Goal: Task Accomplishment & Management: Use online tool/utility

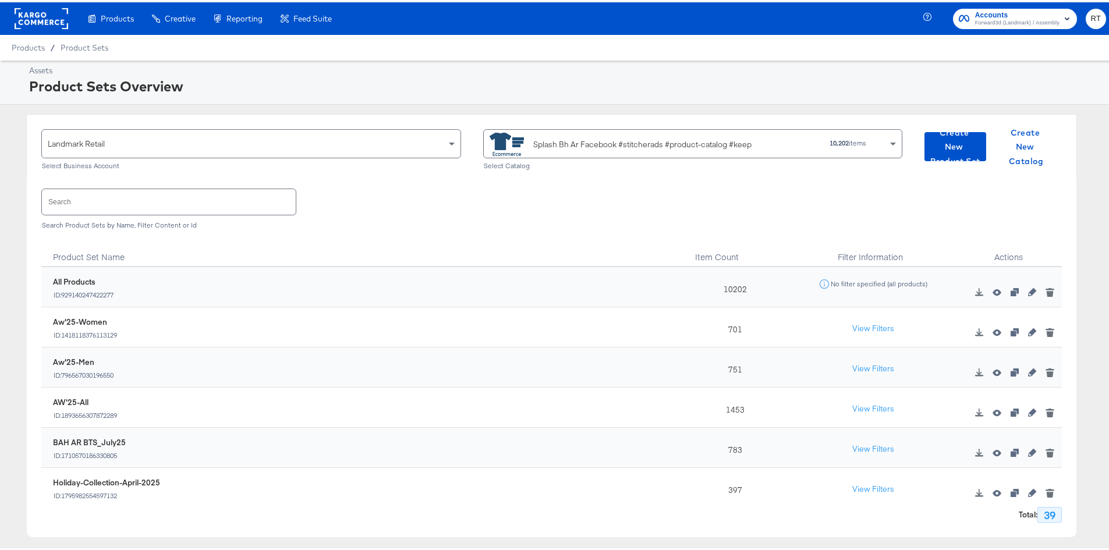
click at [8, 164] on div "Landmark Retail Select Business Account Splash Bh Ar Facebook #stitcherads #pro…" at bounding box center [551, 323] width 1103 height 423
click at [593, 136] on div "Splash Bh Ar Facebook #stitcherads #product-catalog #keep" at bounding box center [637, 141] width 296 height 23
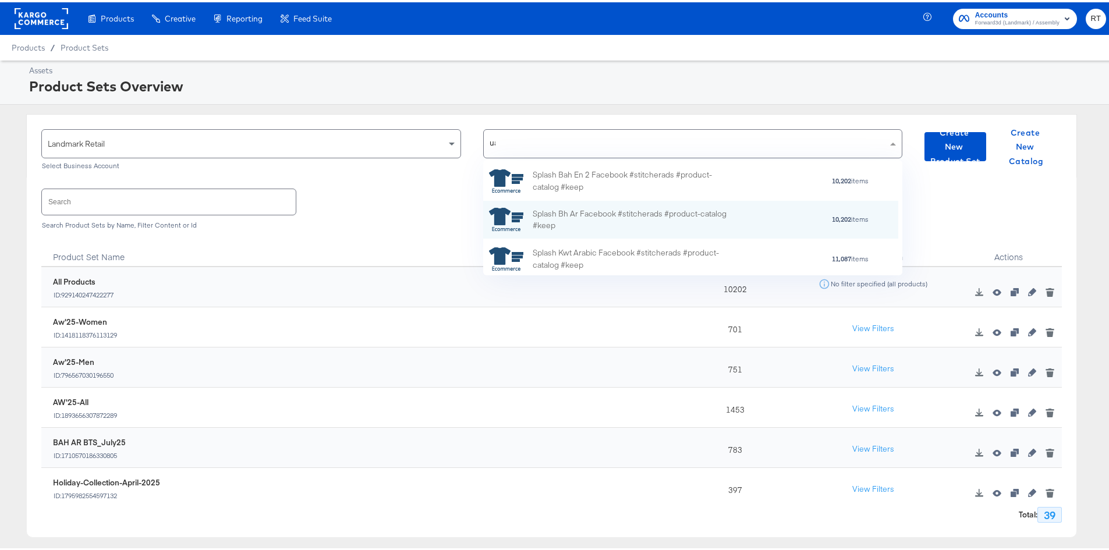
scroll to position [40, 406]
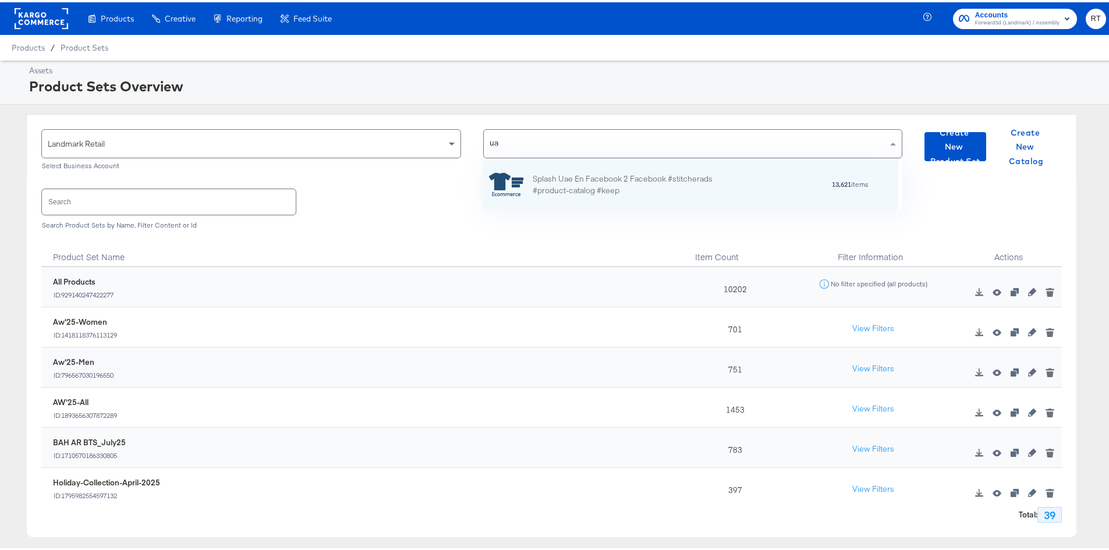
type input "[GEOGRAPHIC_DATA]"
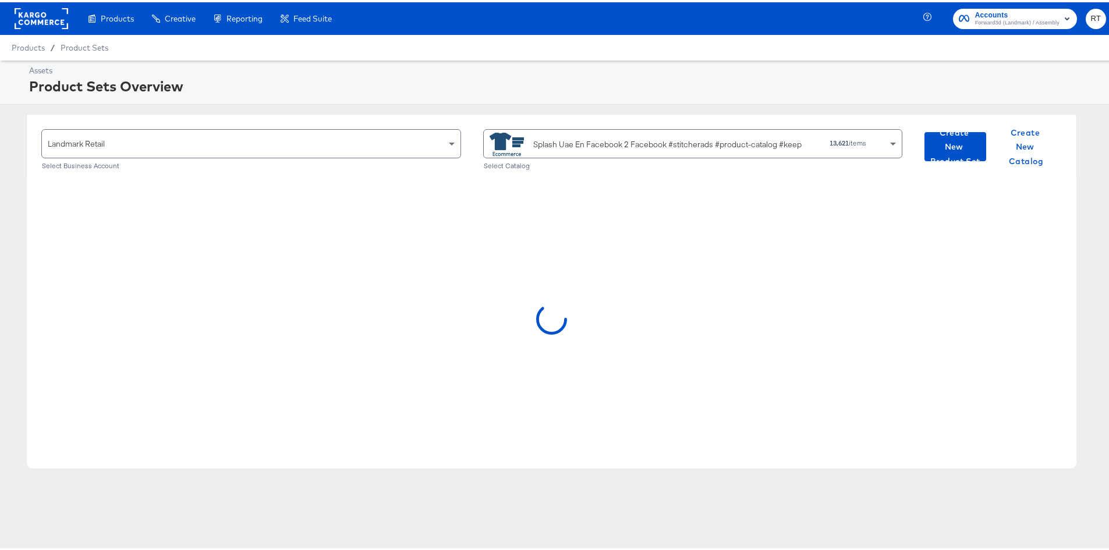
click at [629, 140] on div "Splash Uae En Facebook 2 Facebook #stitcherads #product-catalog #keep" at bounding box center [667, 142] width 268 height 12
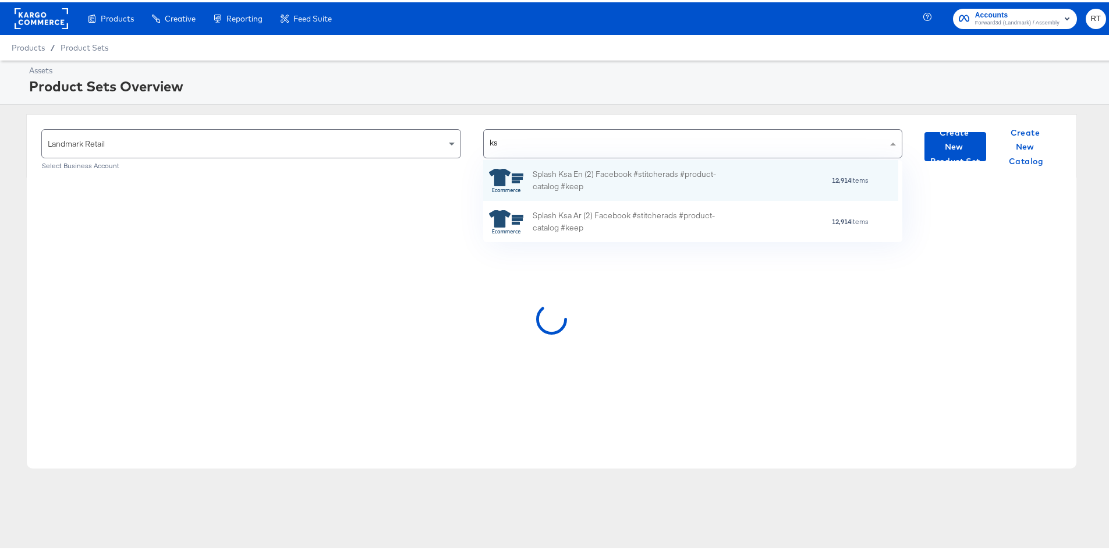
scroll to position [73, 406]
type input "ksa"
click at [612, 179] on div "Splash Ksa En (2) Facebook #stitcherads #product-catalog #keep" at bounding box center [635, 178] width 204 height 24
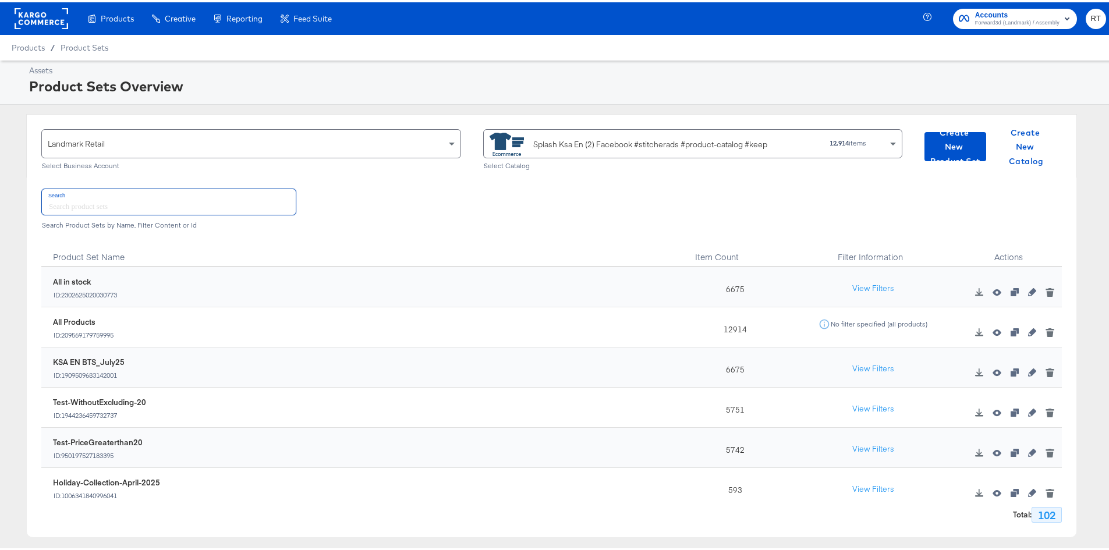
click at [146, 200] on input "text" at bounding box center [169, 199] width 254 height 25
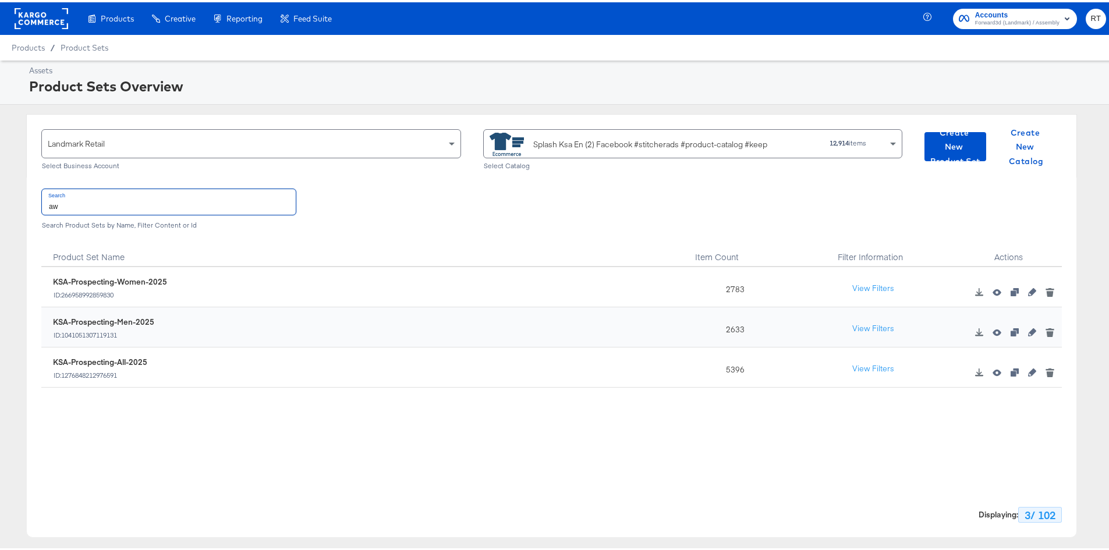
type input "aw"
click at [569, 152] on div "Splash Ksa En (2) Facebook #stitcherads #product-catalog #keep" at bounding box center [641, 141] width 304 height 23
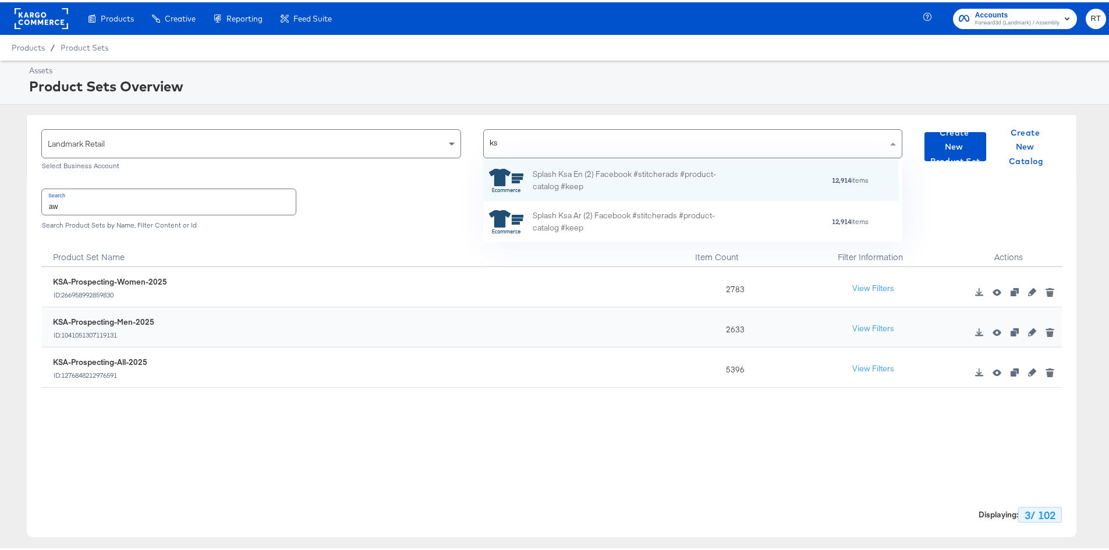
type input "ksa"
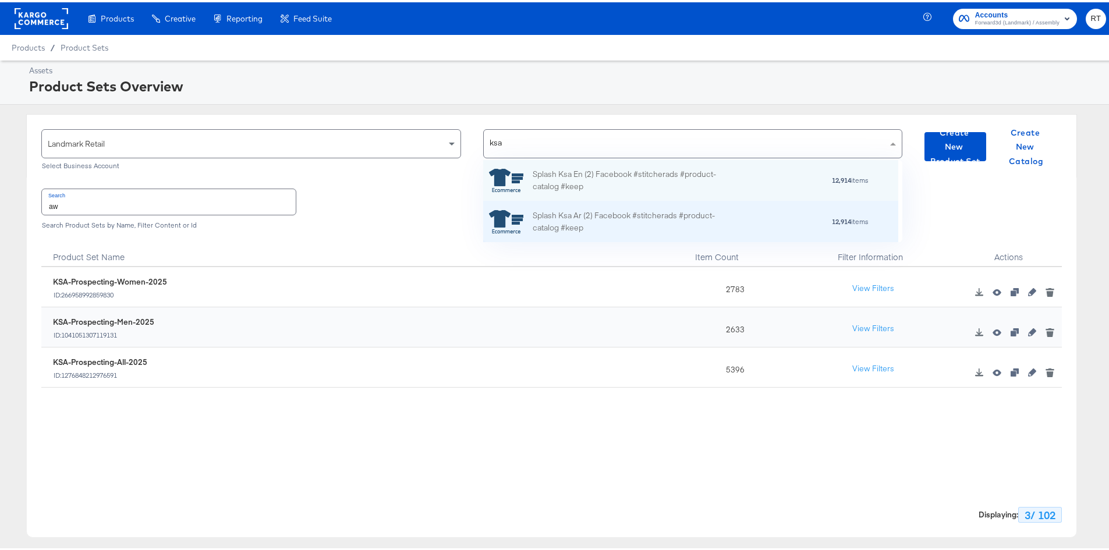
click at [580, 214] on div "Splash Ksa Ar (2) Facebook #stitcherads #product-catalog #keep" at bounding box center [635, 219] width 204 height 24
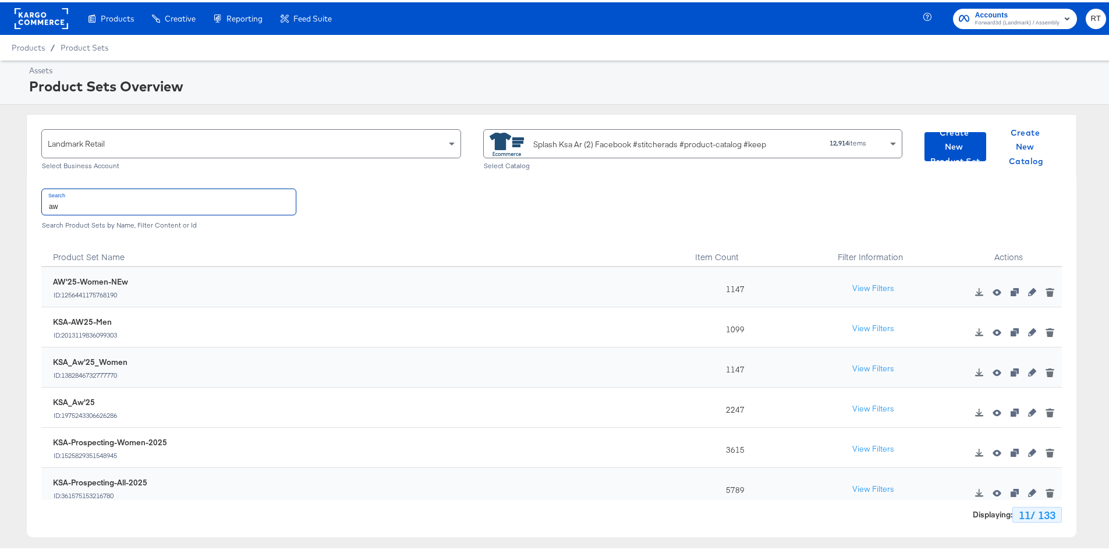
click at [123, 200] on input "aw" at bounding box center [169, 199] width 254 height 25
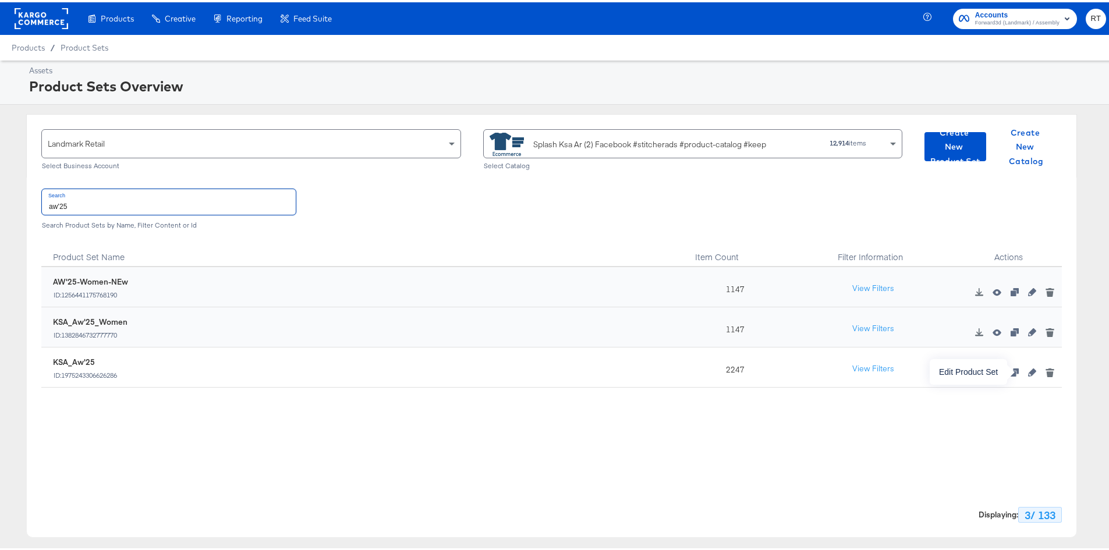
type input "aw'25"
click at [736, 372] on icon "button" at bounding box center [1032, 370] width 8 height 8
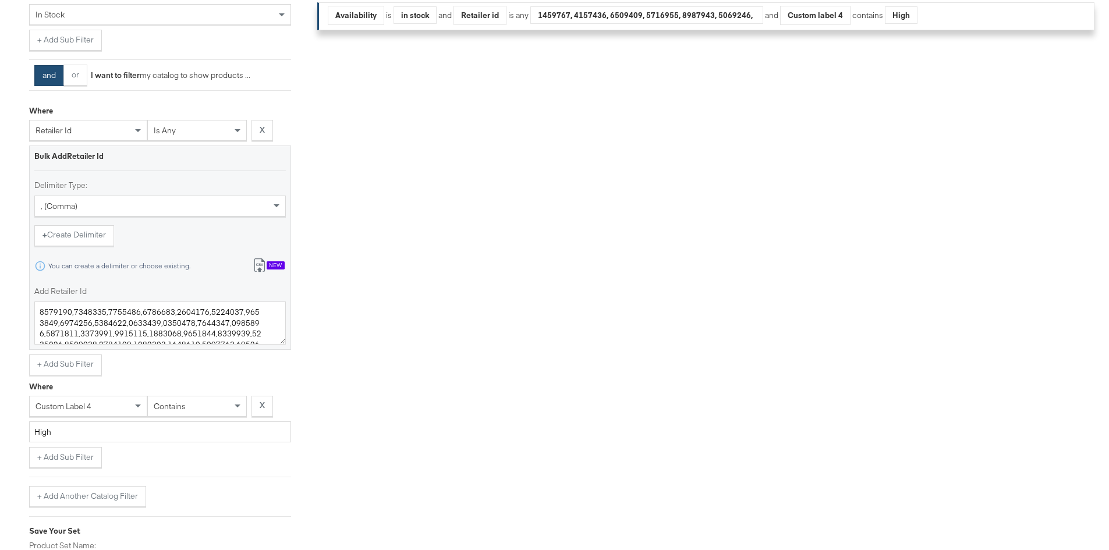
scroll to position [407, 0]
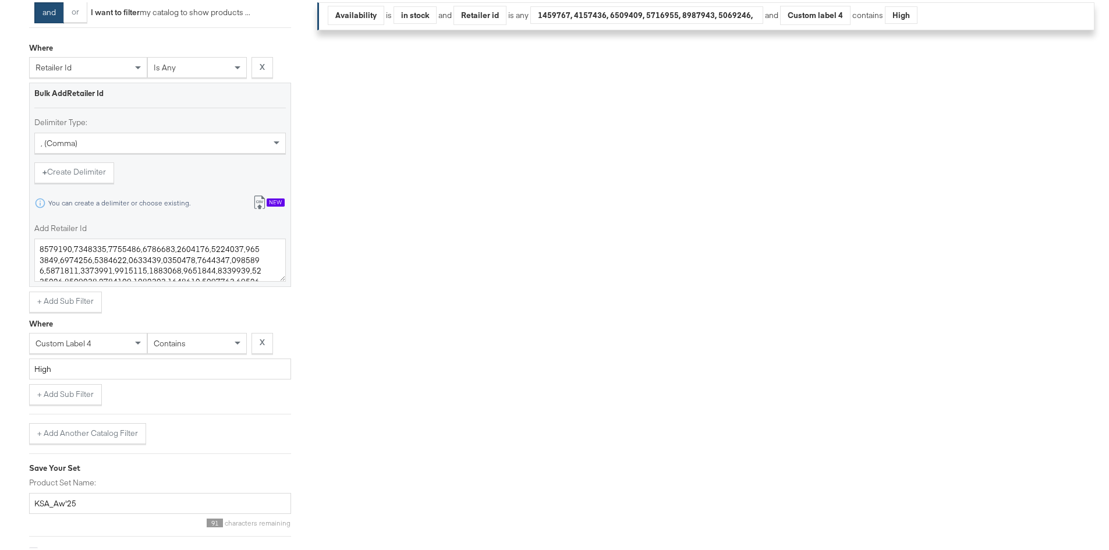
click at [267, 197] on div "New" at bounding box center [276, 200] width 18 height 8
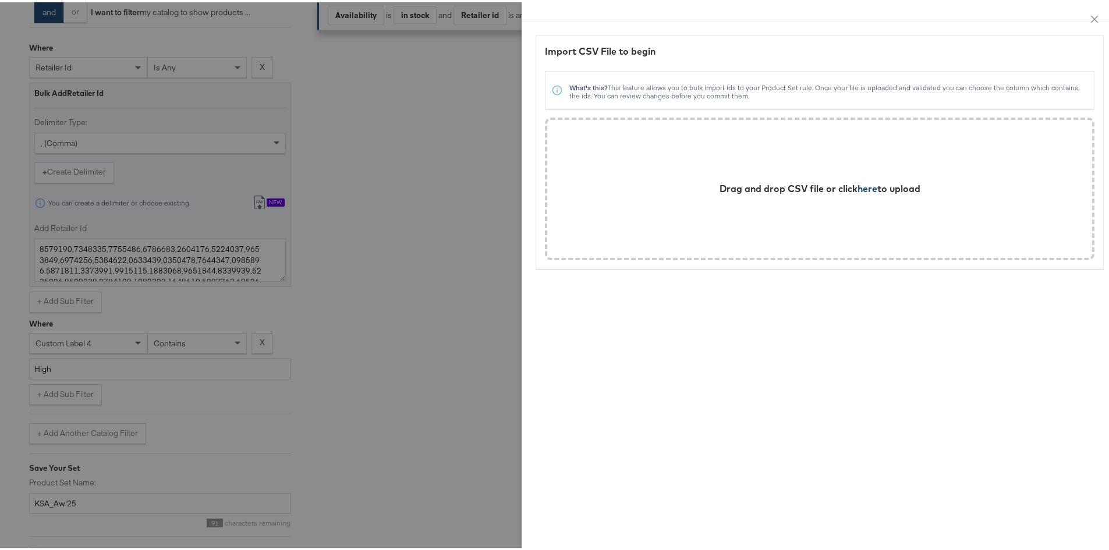
click at [736, 182] on span "here" at bounding box center [867, 186] width 20 height 12
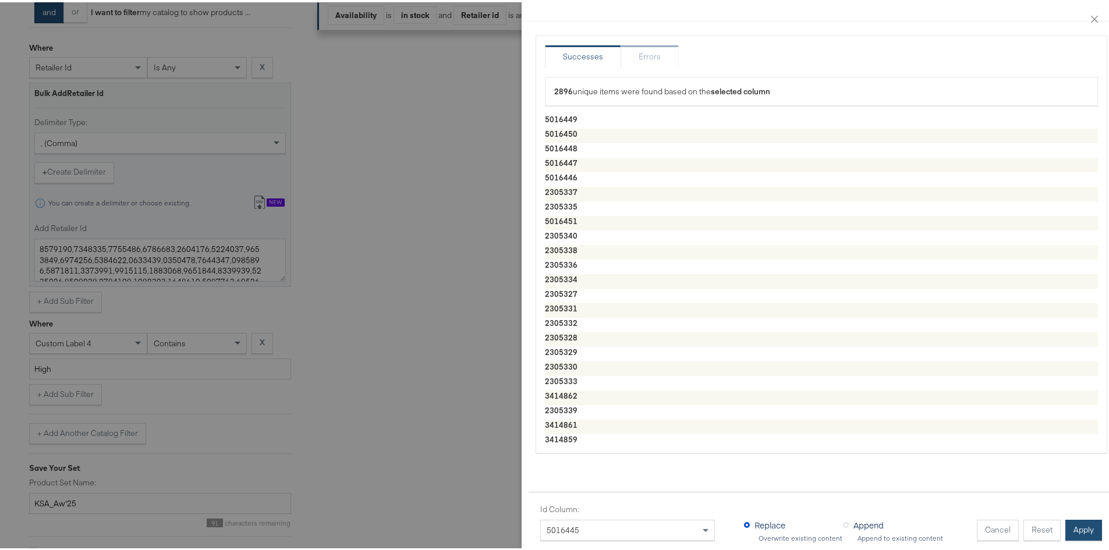
click at [736, 386] on button "Apply" at bounding box center [1083, 527] width 37 height 21
type textarea "5016449,5016450,5016448,5016447,5016446,2305337,2305335,5016451,2305340,2305338…"
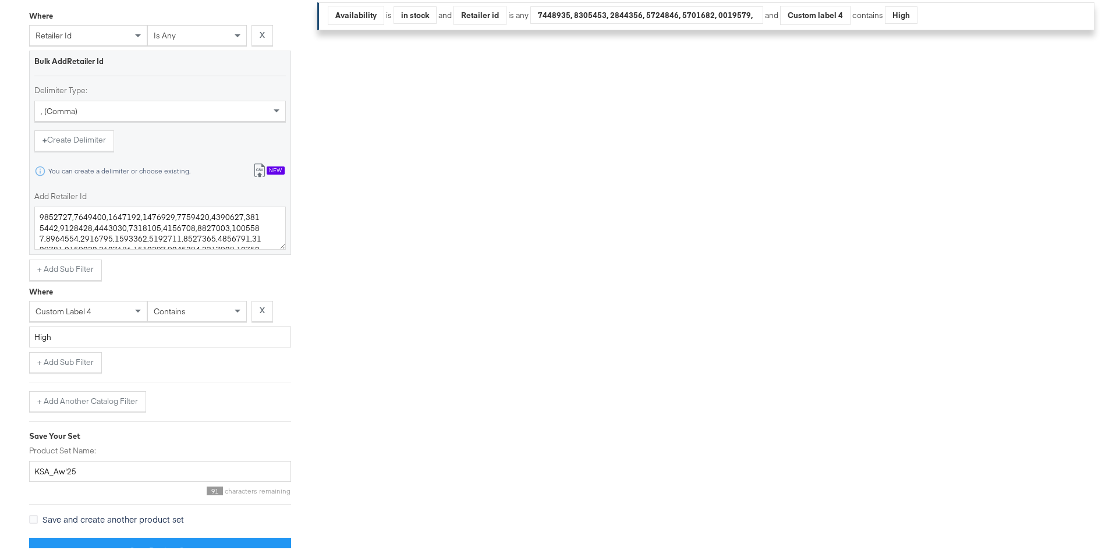
scroll to position [456, 0]
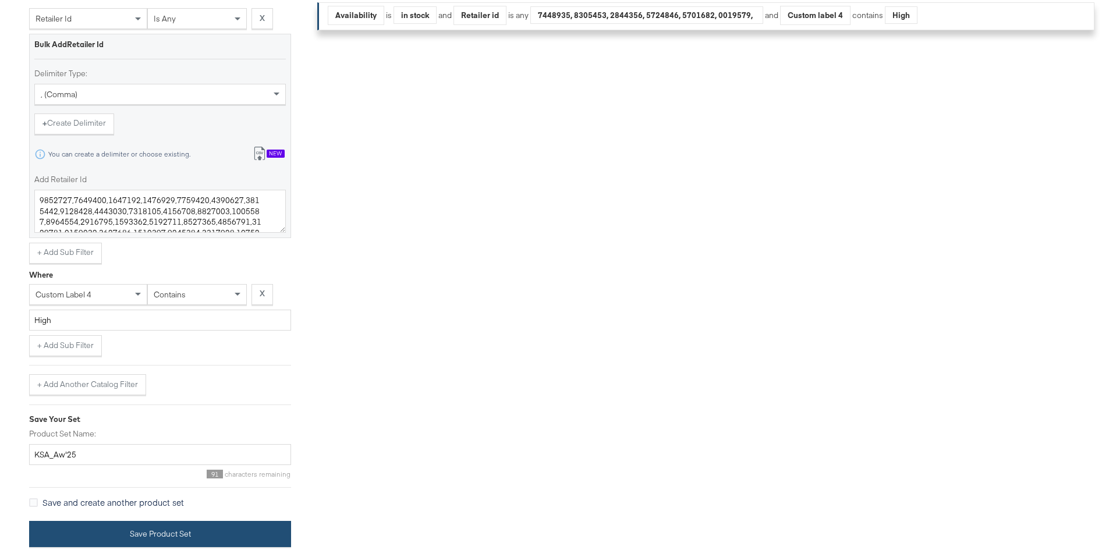
click at [88, 386] on button "Save Product Set" at bounding box center [160, 532] width 262 height 26
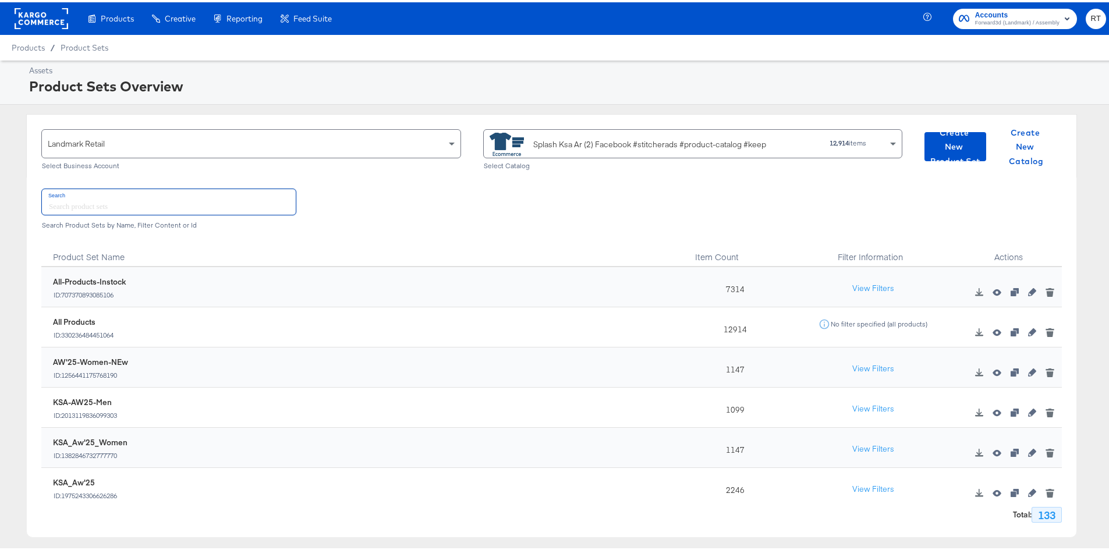
click at [66, 203] on input "text" at bounding box center [169, 199] width 254 height 25
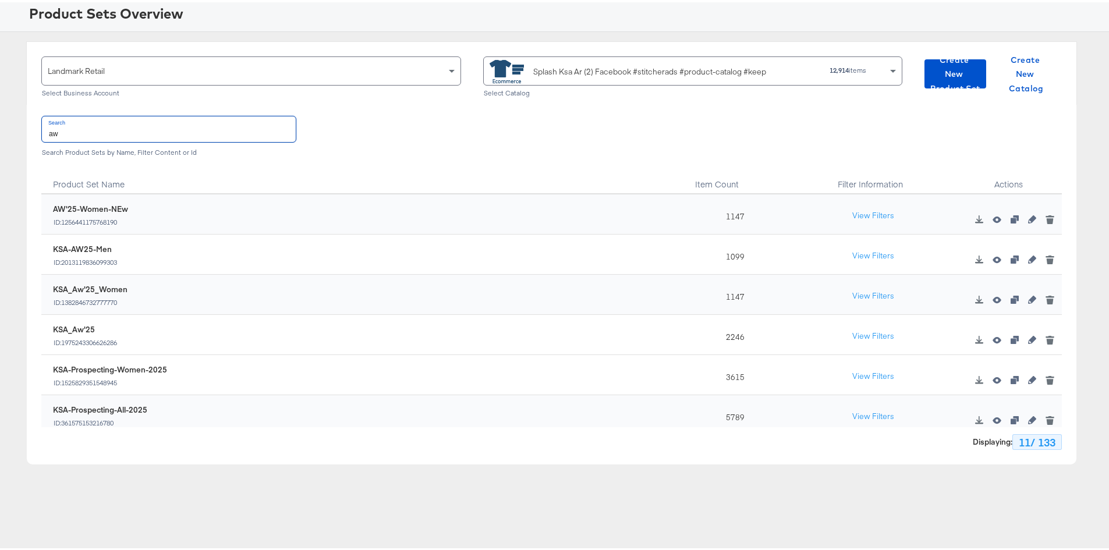
scroll to position [105, 0]
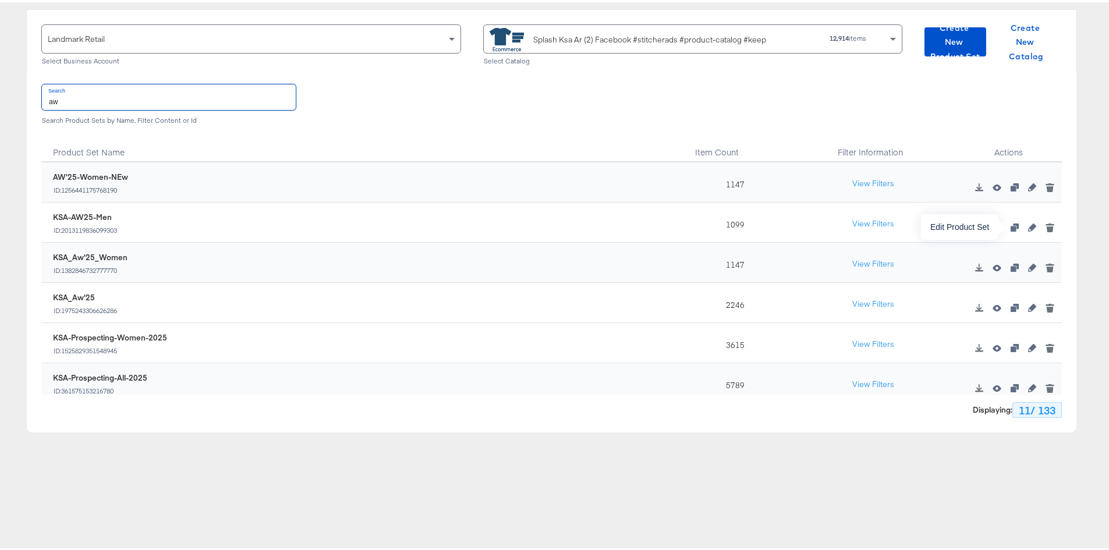
type input "aw"
click at [736, 228] on icon "button" at bounding box center [1032, 225] width 8 height 8
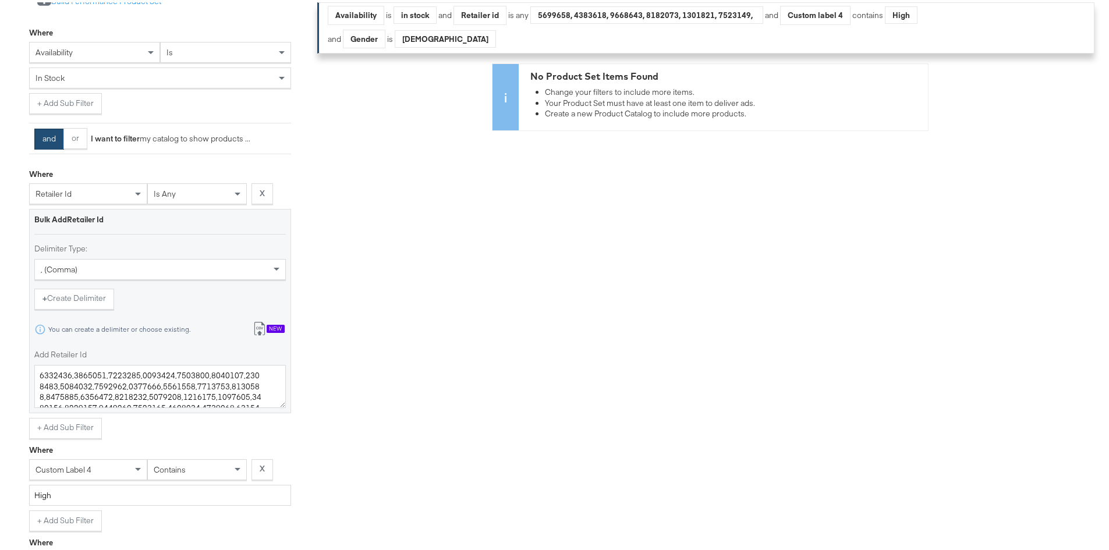
scroll to position [407, 0]
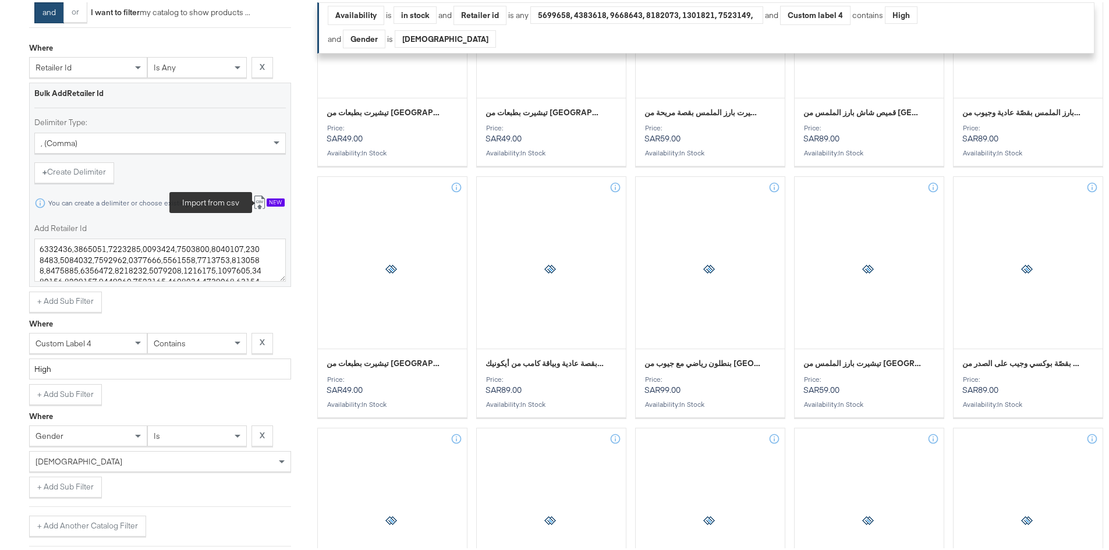
click at [258, 196] on icon at bounding box center [260, 200] width 14 height 14
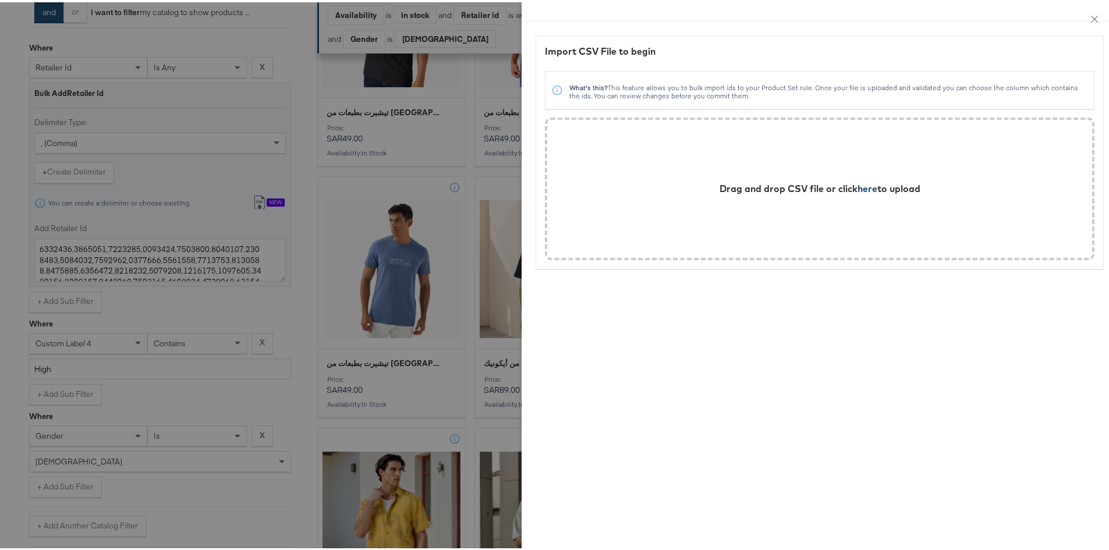
click at [736, 187] on span "here" at bounding box center [867, 186] width 20 height 12
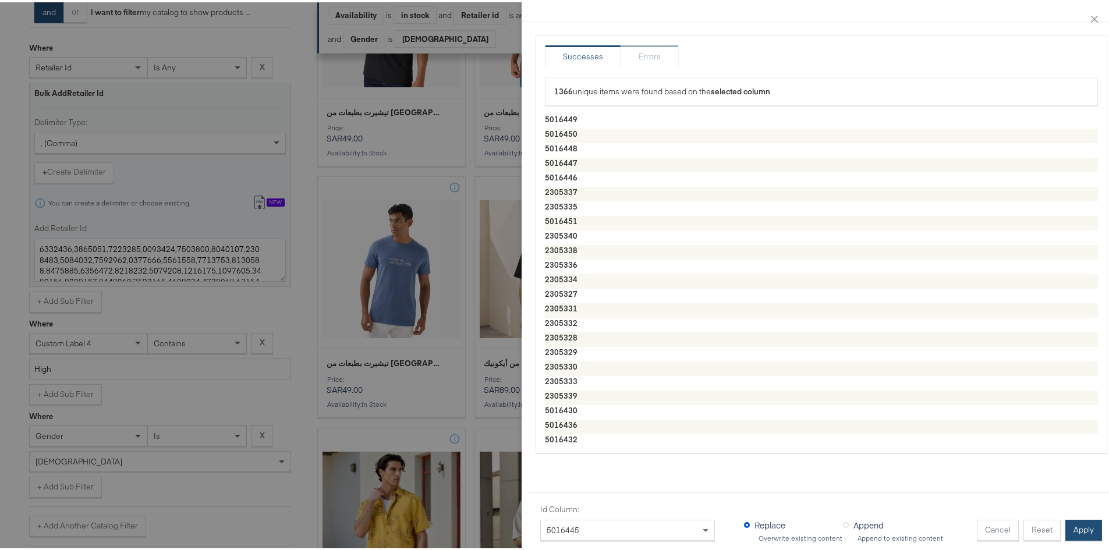
click at [736, 386] on button "Apply" at bounding box center [1083, 527] width 37 height 21
type textarea "5016449,5016450,5016448,5016447,5016446,2305337,2305335,5016451,2305340,2305338…"
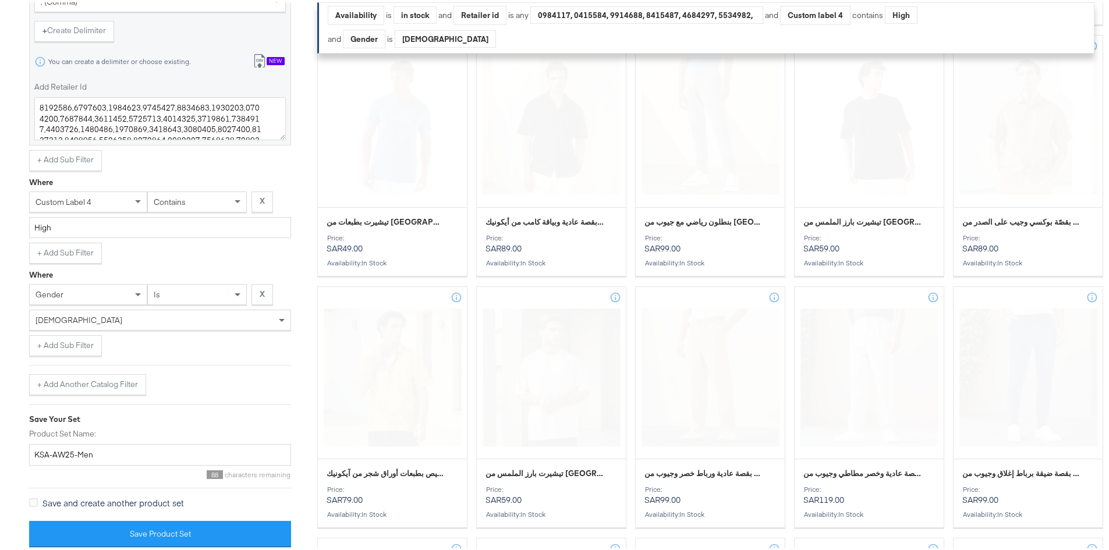
scroll to position [782, 0]
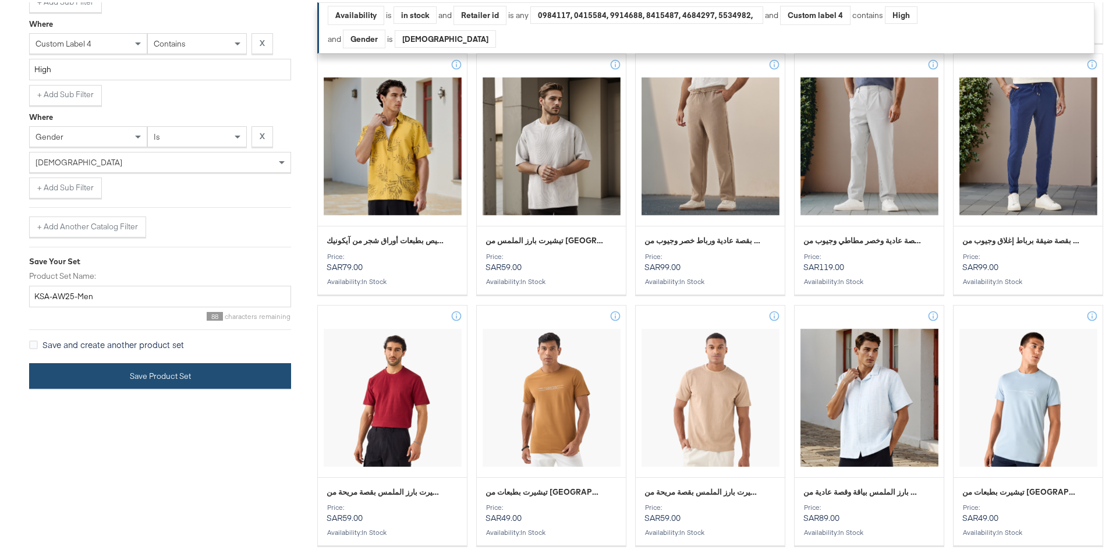
click at [120, 372] on button "Save Product Set" at bounding box center [160, 374] width 262 height 26
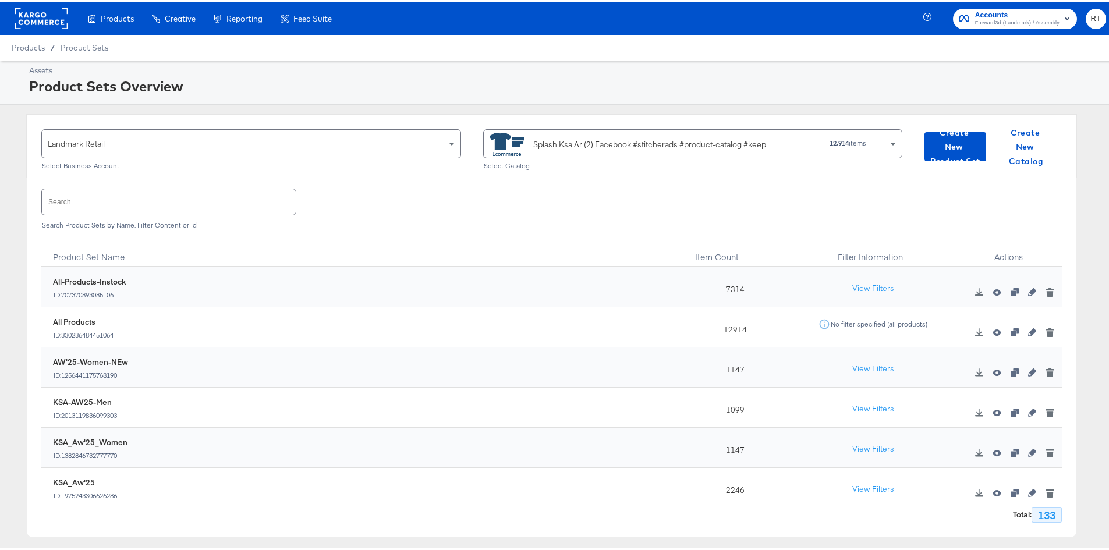
click at [60, 208] on input "text" at bounding box center [169, 199] width 254 height 25
type input "aw"
click at [736, 294] on icon "button" at bounding box center [1032, 290] width 8 height 8
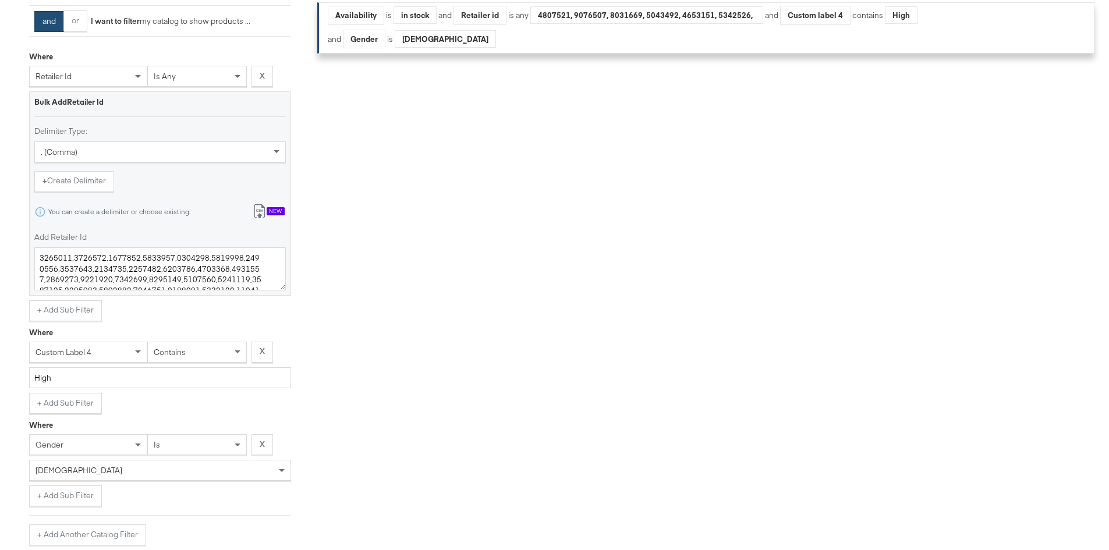
scroll to position [407, 0]
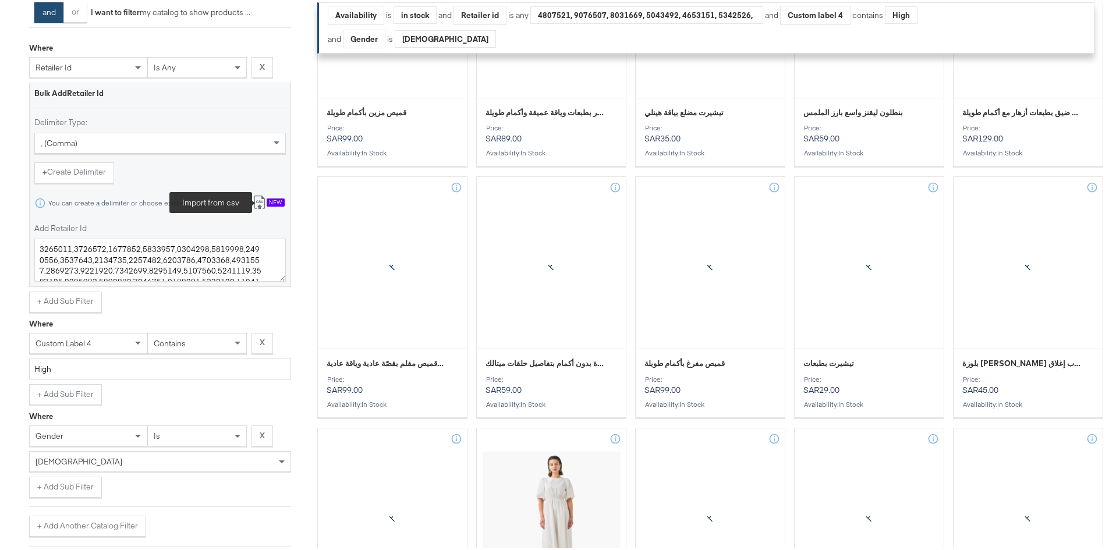
click at [265, 197] on icon at bounding box center [260, 200] width 14 height 14
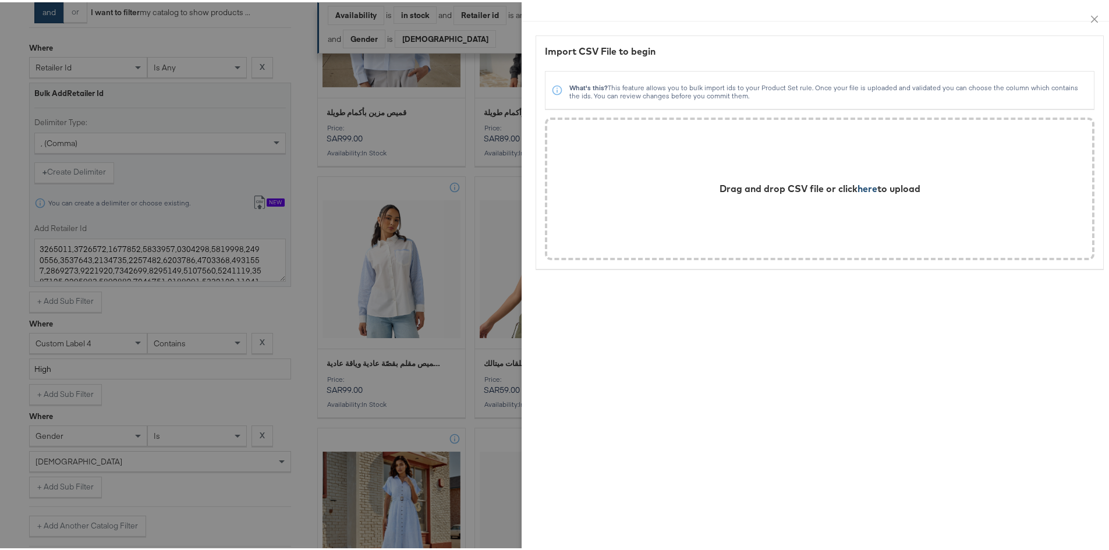
click at [736, 189] on span "here" at bounding box center [867, 186] width 20 height 12
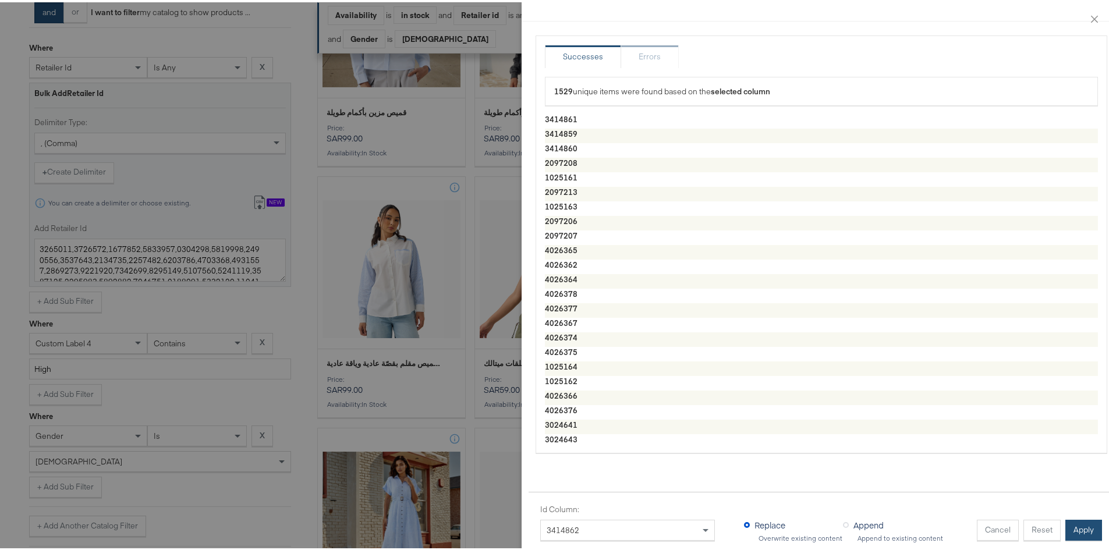
click at [736, 386] on button "Apply" at bounding box center [1083, 527] width 37 height 21
type textarea "3414861,3414859,3414860,2097208,1025161,2097213,1025163,2097206,2097207,4026365…"
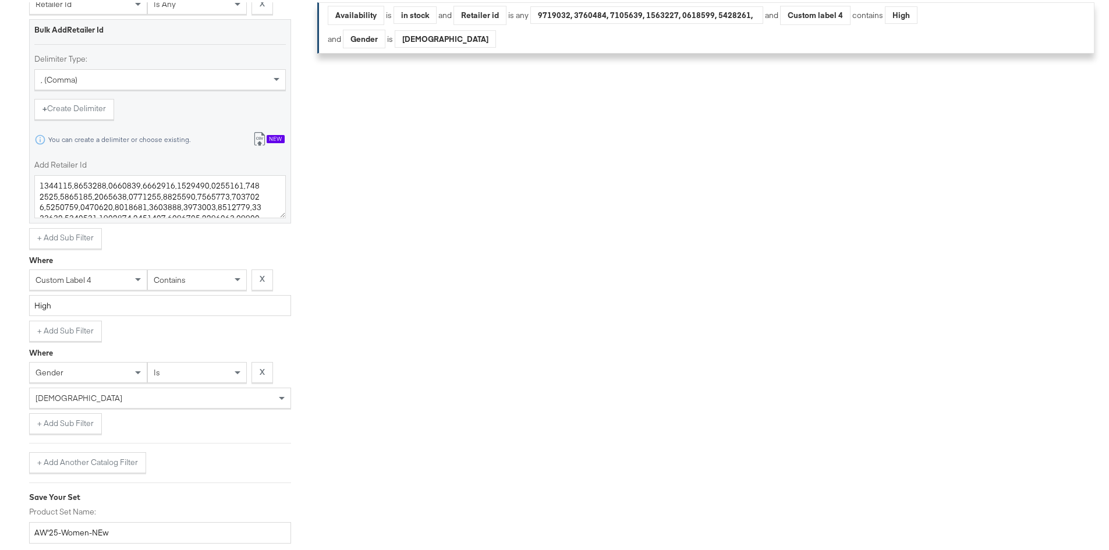
scroll to position [549, 0]
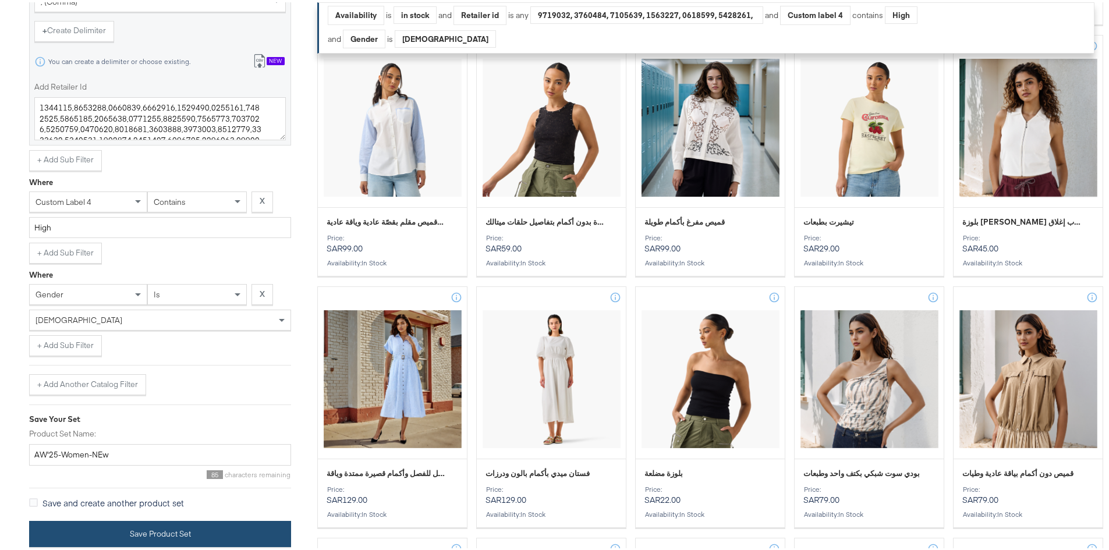
click at [83, 386] on button "Save Product Set" at bounding box center [160, 532] width 262 height 26
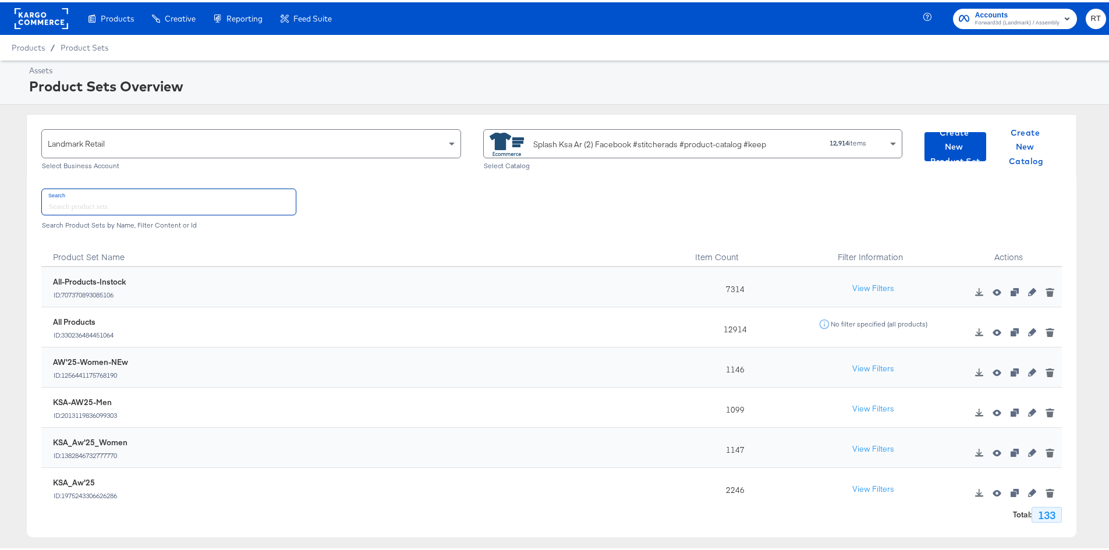
click at [198, 195] on input "text" at bounding box center [169, 199] width 254 height 25
type input "aw"
click at [736, 372] on icon "button" at bounding box center [1032, 370] width 8 height 8
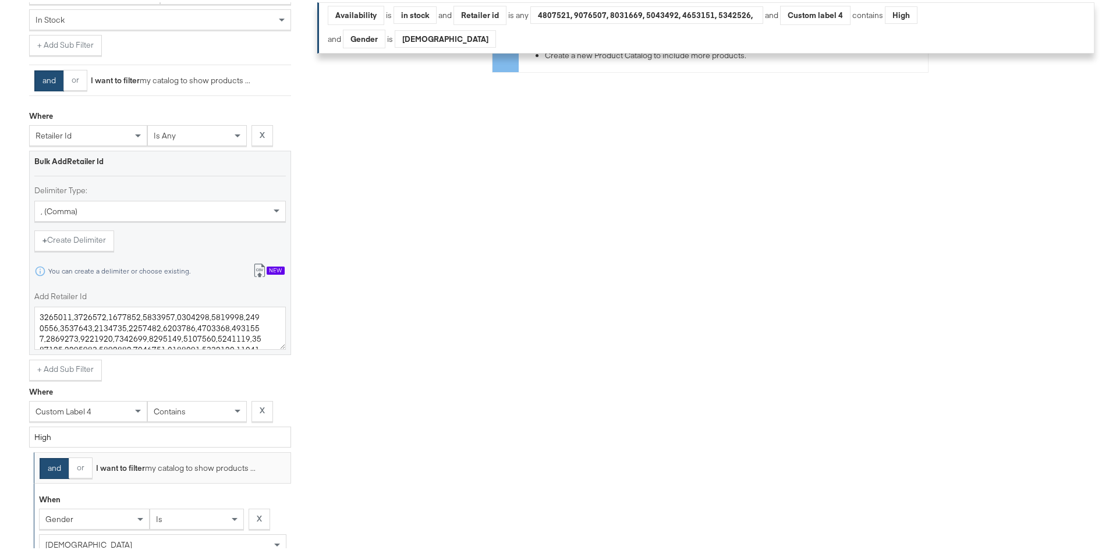
scroll to position [407, 0]
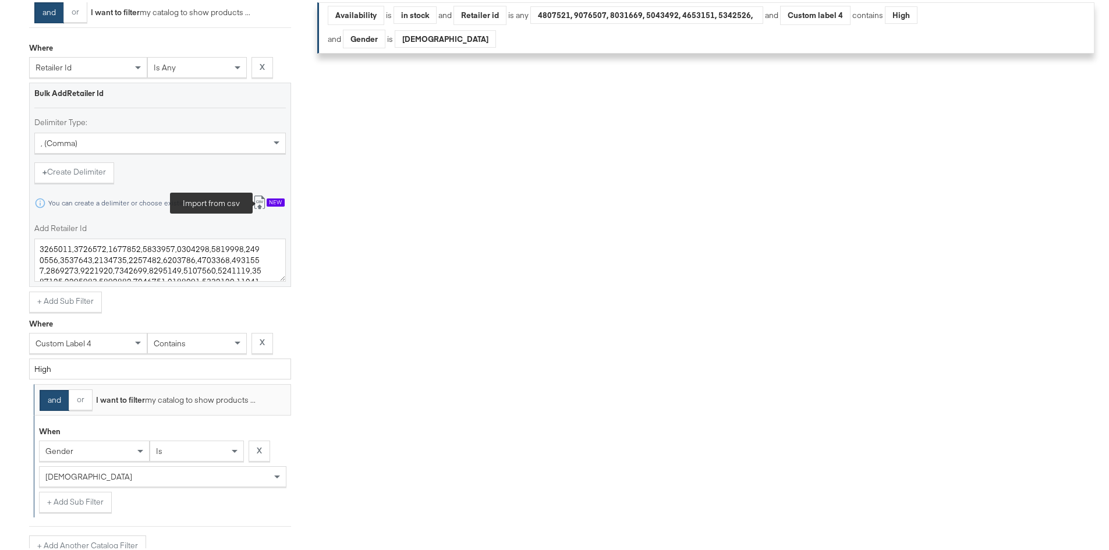
click at [255, 207] on button "Import from csv New" at bounding box center [268, 201] width 48 height 22
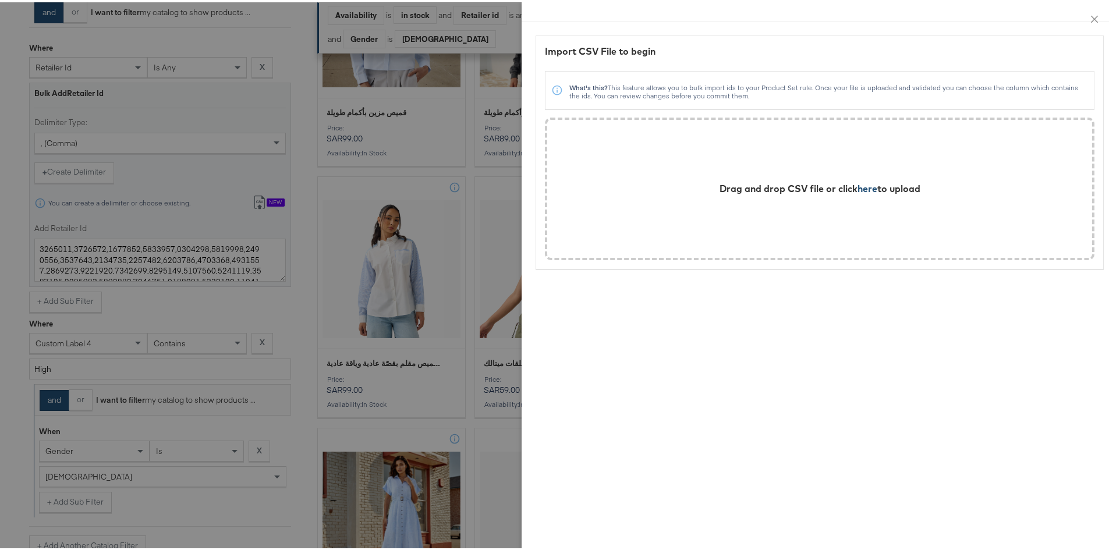
click at [736, 187] on span "here" at bounding box center [867, 186] width 20 height 12
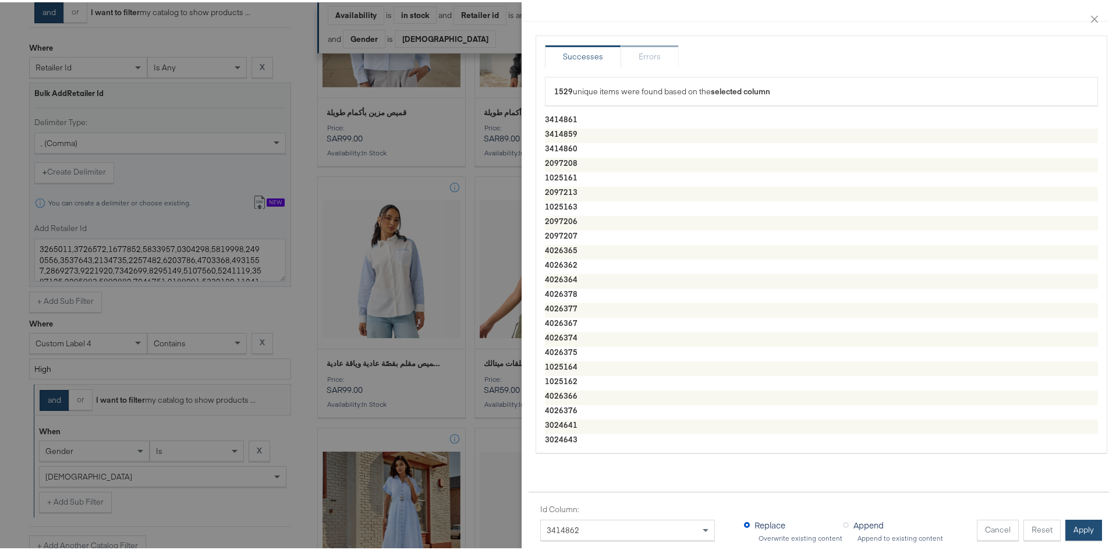
click at [736, 386] on button "Apply" at bounding box center [1083, 527] width 37 height 21
type textarea "3414861,3414859,3414860,2097208,1025161,2097213,1025163,2097206,2097207,4026365…"
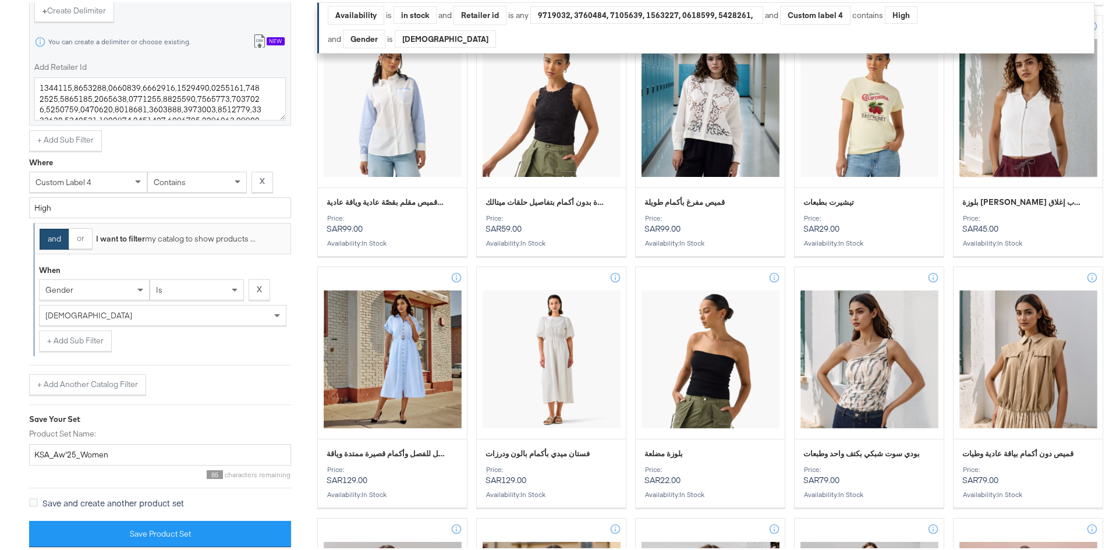
scroll to position [698, 0]
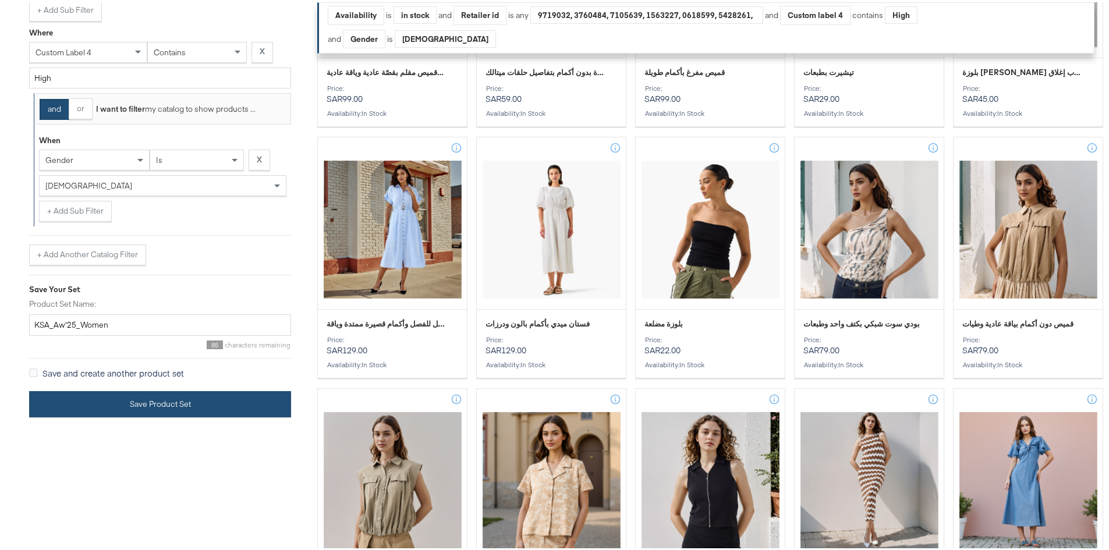
click at [90, 386] on button "Save Product Set" at bounding box center [160, 402] width 262 height 26
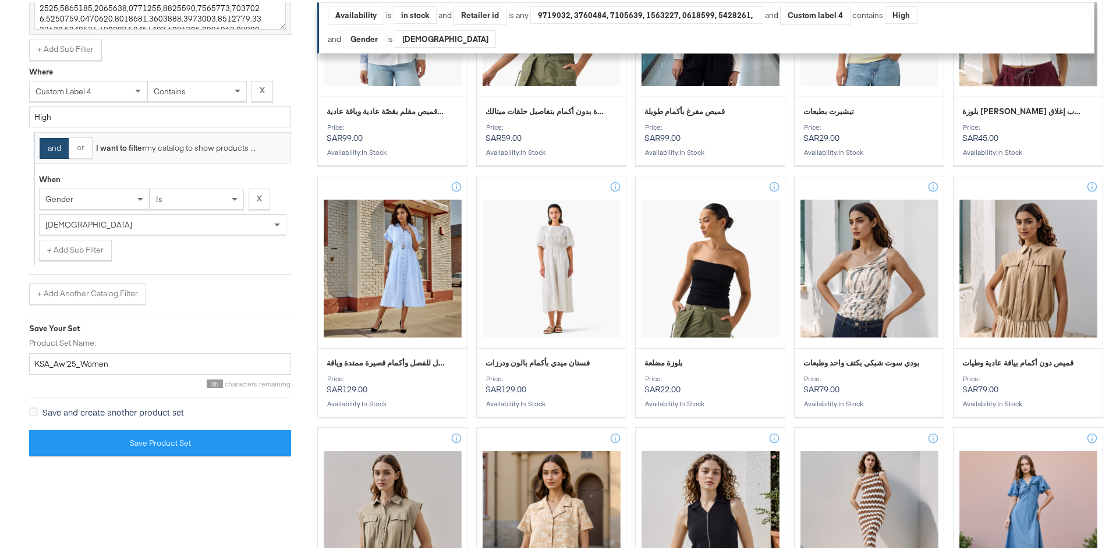
scroll to position [640, 0]
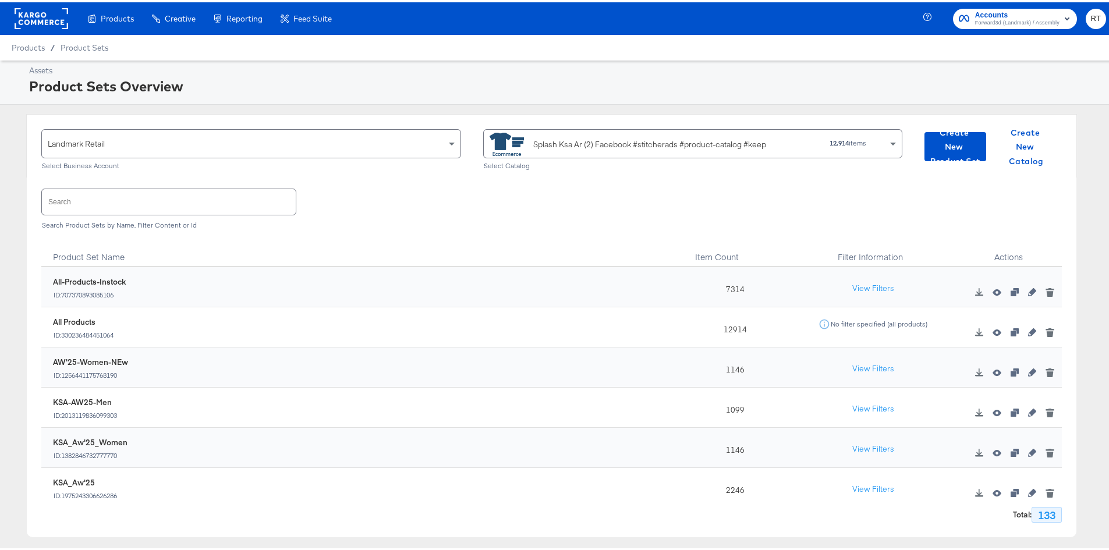
click at [90, 204] on input "text" at bounding box center [169, 199] width 254 height 25
type input "aw"
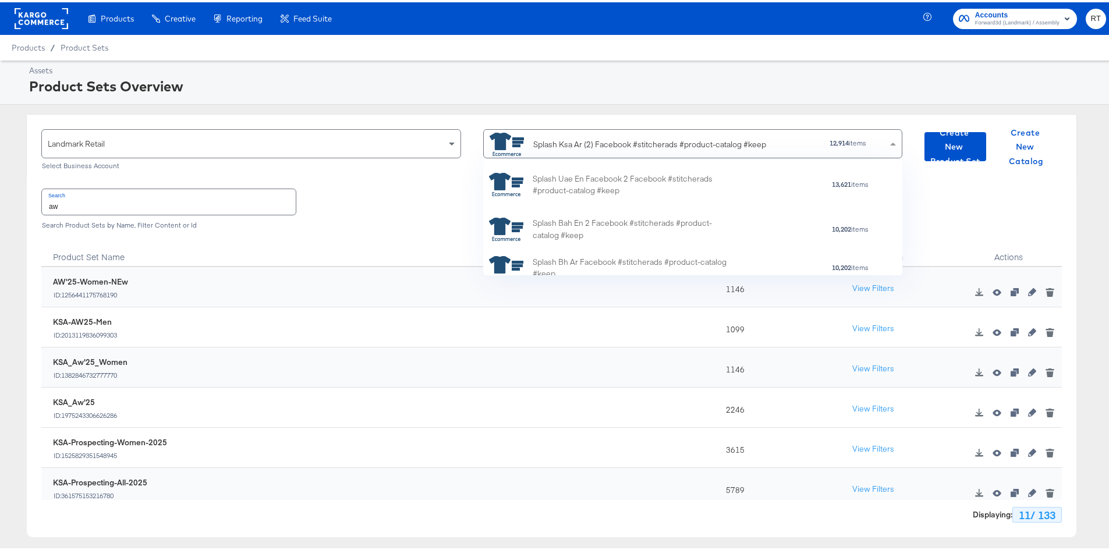
click at [542, 147] on div "Splash Ksa Ar (2) Facebook #stitcherads #product-catalog #keep" at bounding box center [649, 142] width 233 height 12
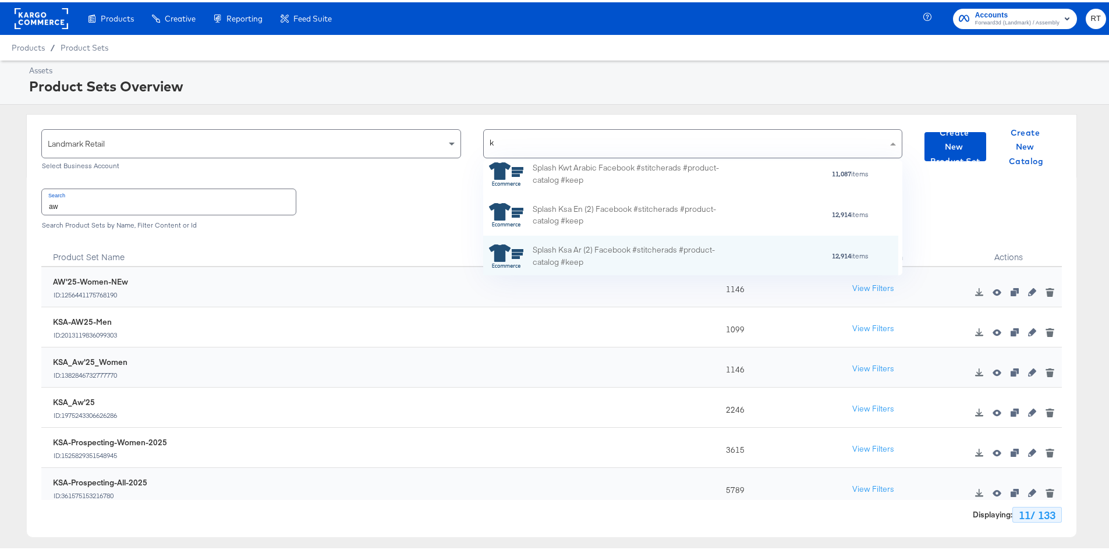
type input "kw"
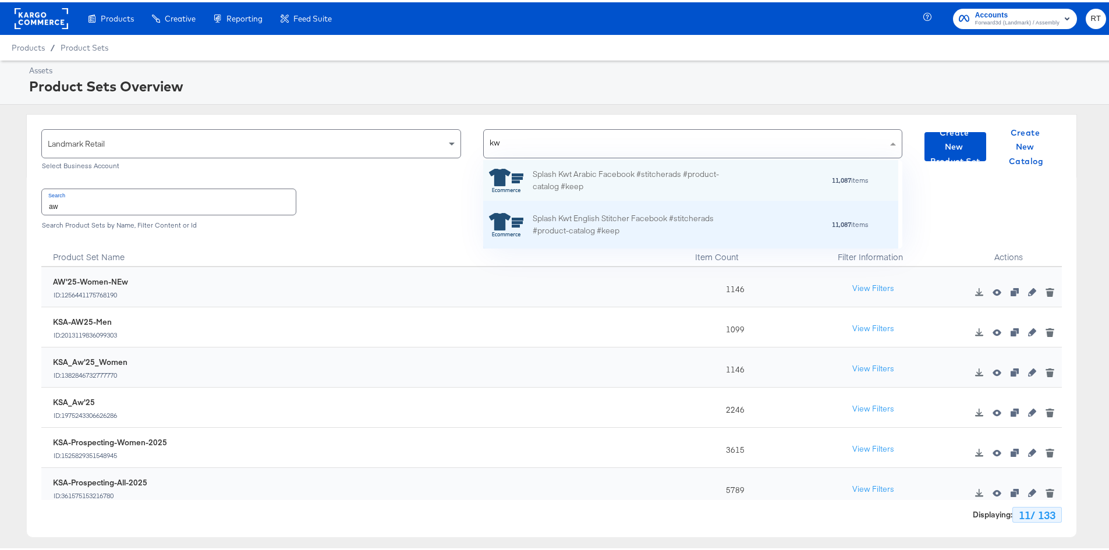
click at [560, 211] on div "Splash Kwt English Stitcher Facebook #stitcherads #product-catalog #keep" at bounding box center [635, 223] width 204 height 24
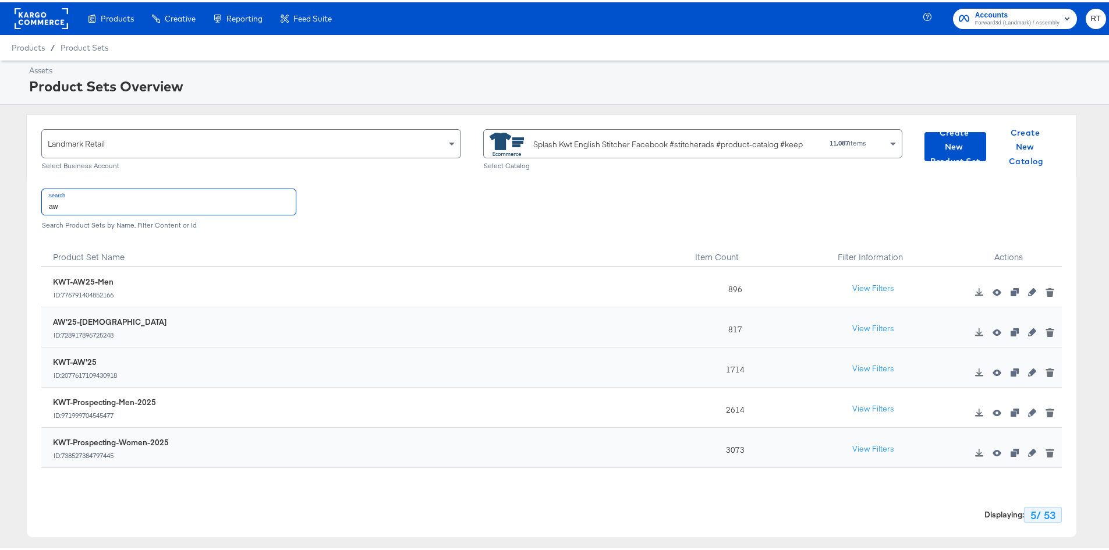
click at [90, 201] on input "aw" at bounding box center [169, 199] width 254 height 25
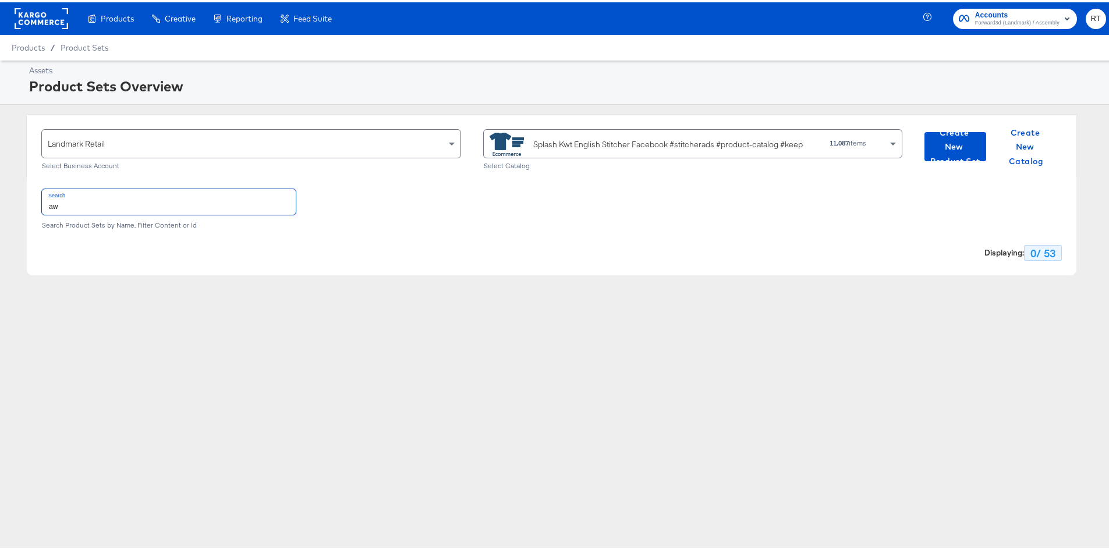
type input "a"
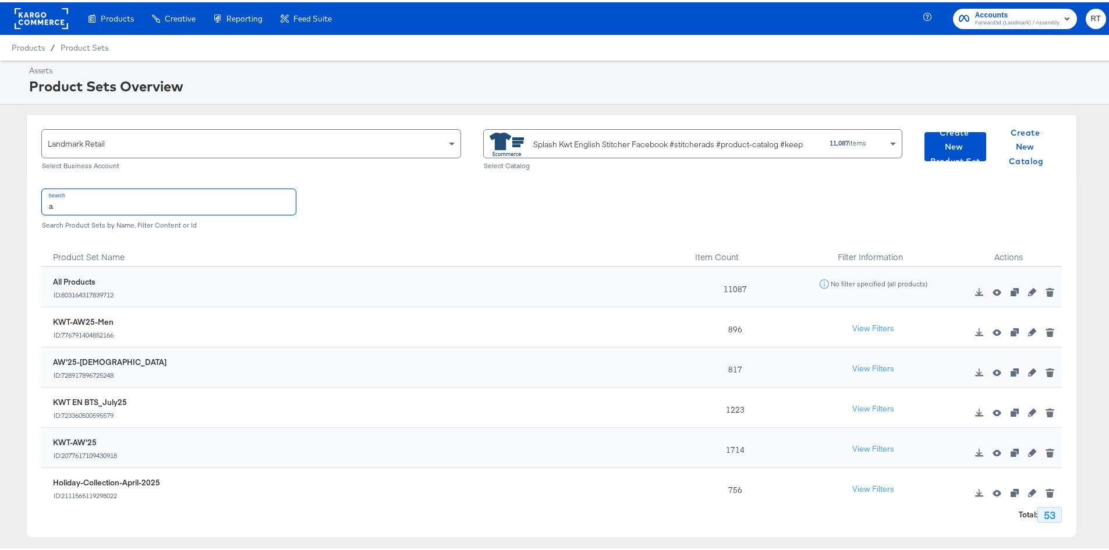
type input "aw"
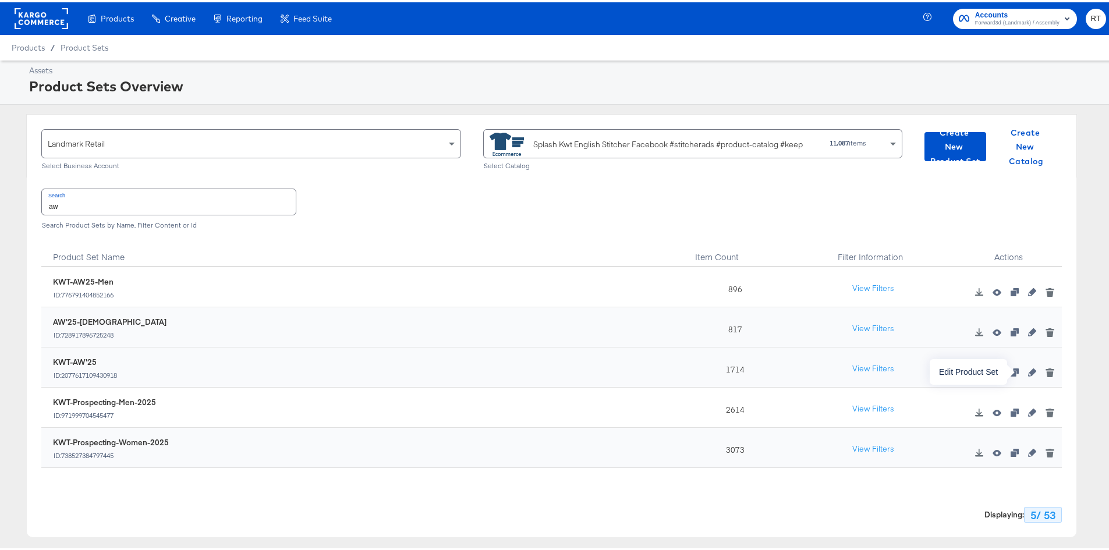
click at [736, 367] on icon "button" at bounding box center [1032, 370] width 8 height 8
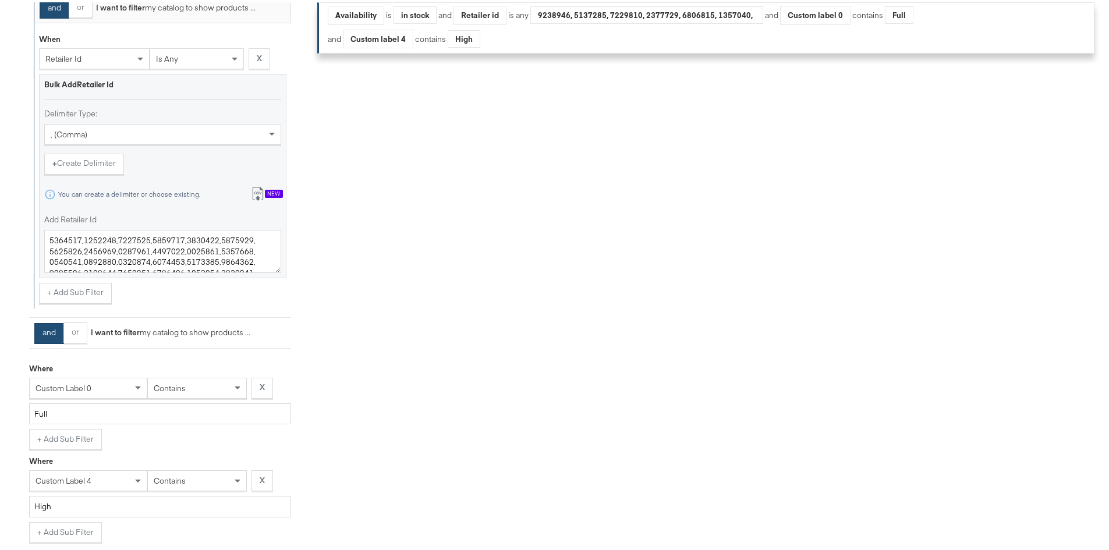
scroll to position [407, 0]
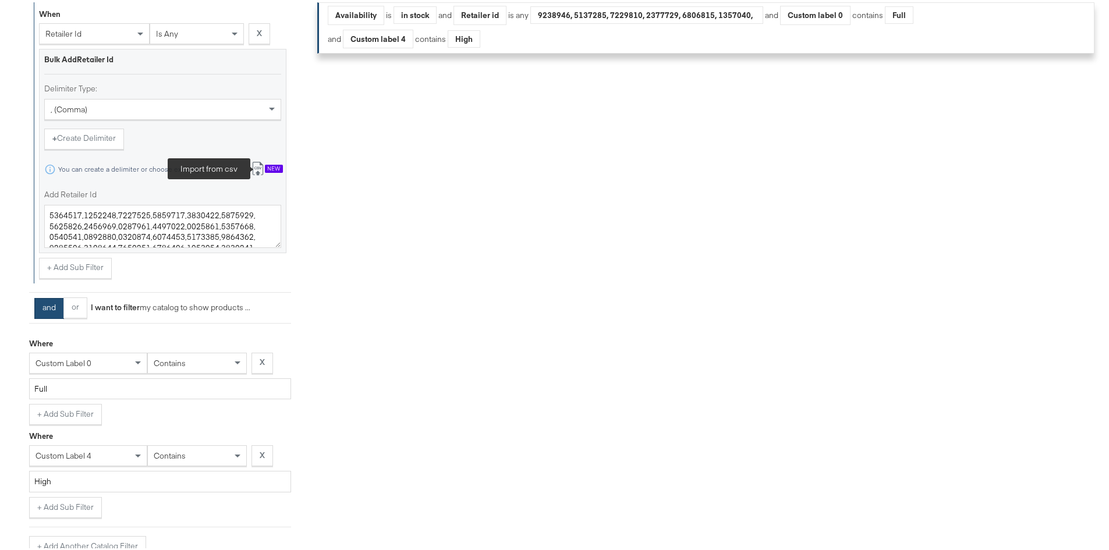
click at [257, 166] on icon at bounding box center [258, 166] width 14 height 14
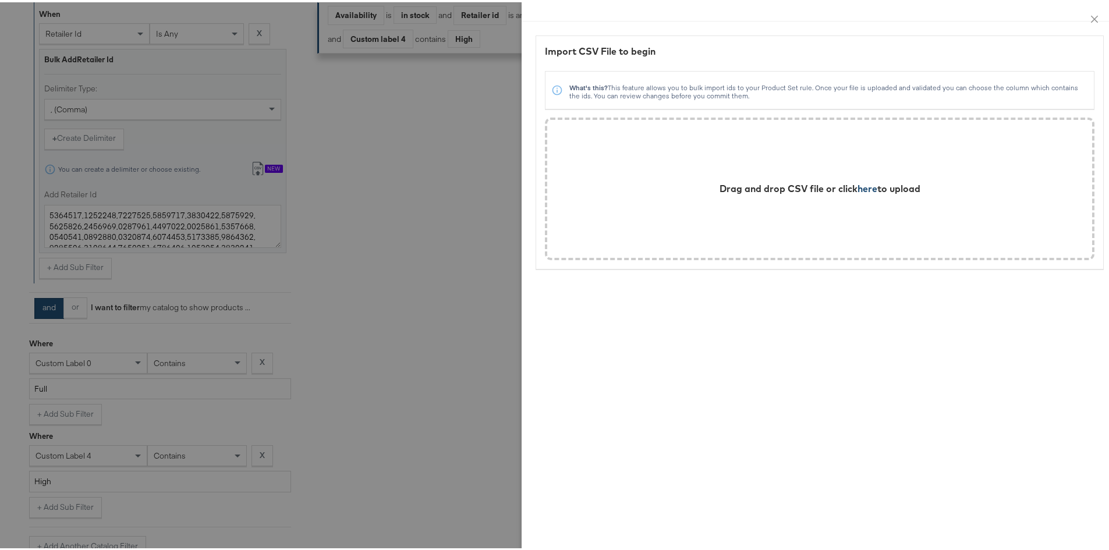
click at [736, 184] on span "here" at bounding box center [867, 186] width 20 height 12
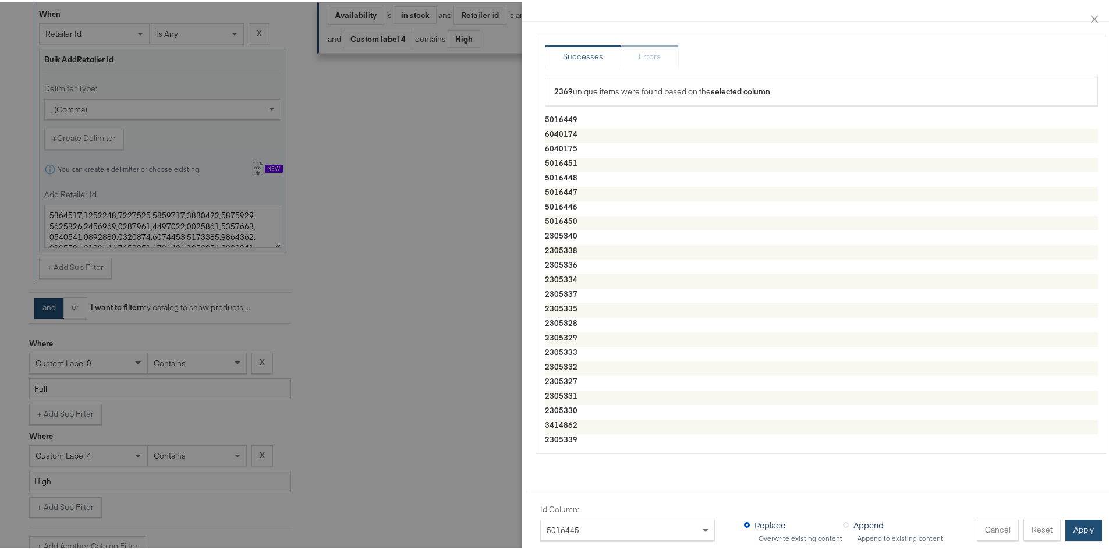
click at [736, 386] on button "Apply" at bounding box center [1083, 527] width 37 height 21
type textarea "5016449,6040174,6040175,5016451,5016448,5016447,5016446,5016450,2305340,2305338…"
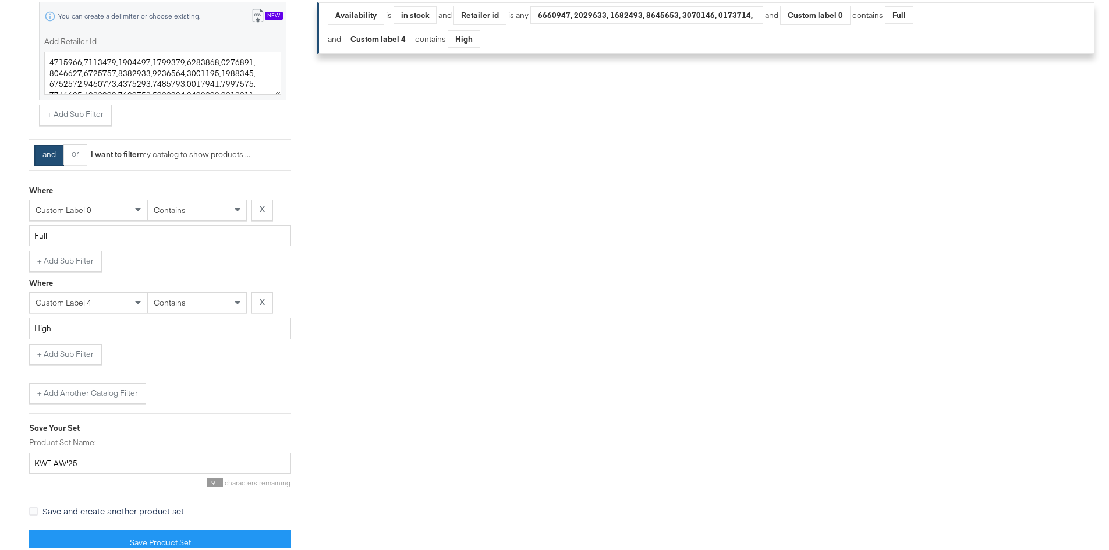
scroll to position [569, 0]
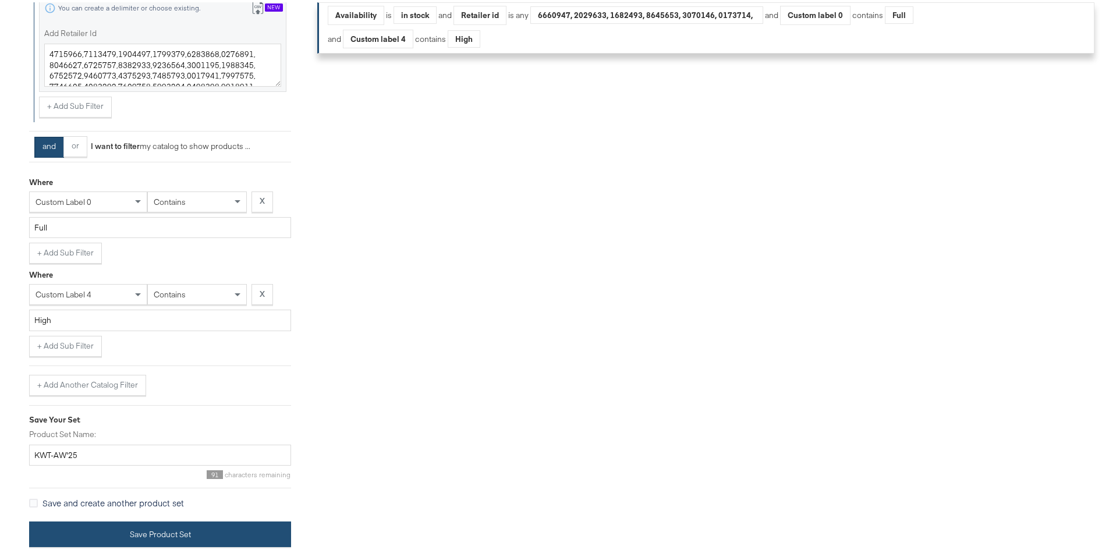
click at [81, 386] on button "Save Product Set" at bounding box center [160, 532] width 262 height 26
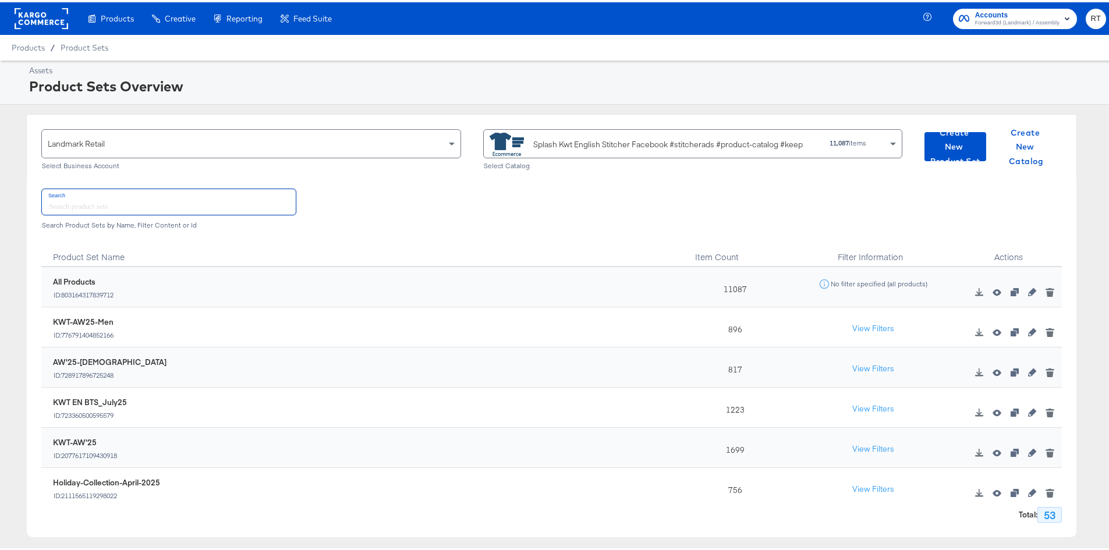
click at [80, 208] on input "text" at bounding box center [169, 199] width 254 height 25
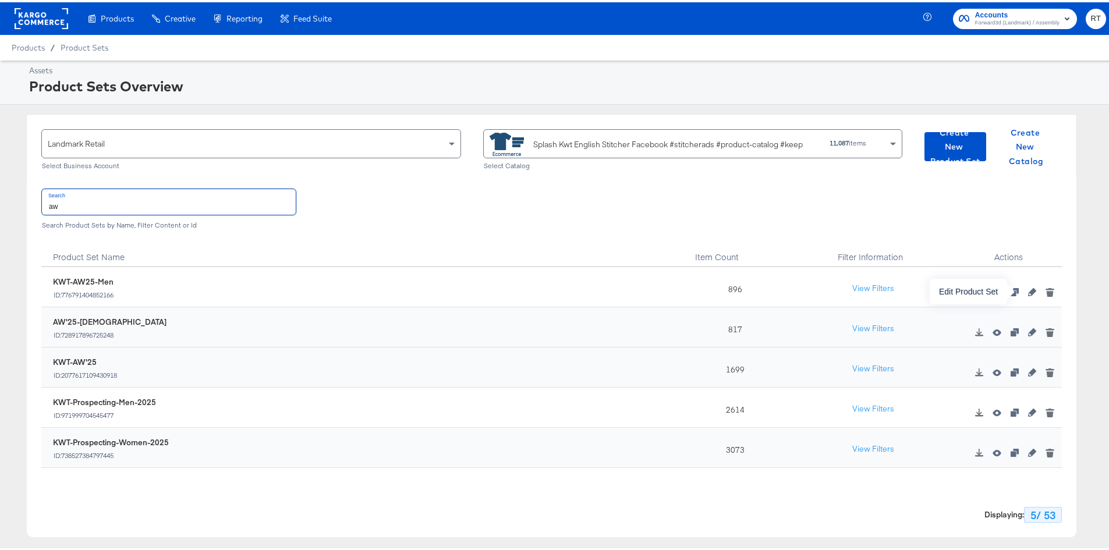
type input "aw"
click at [736, 288] on icon "button" at bounding box center [1032, 290] width 8 height 8
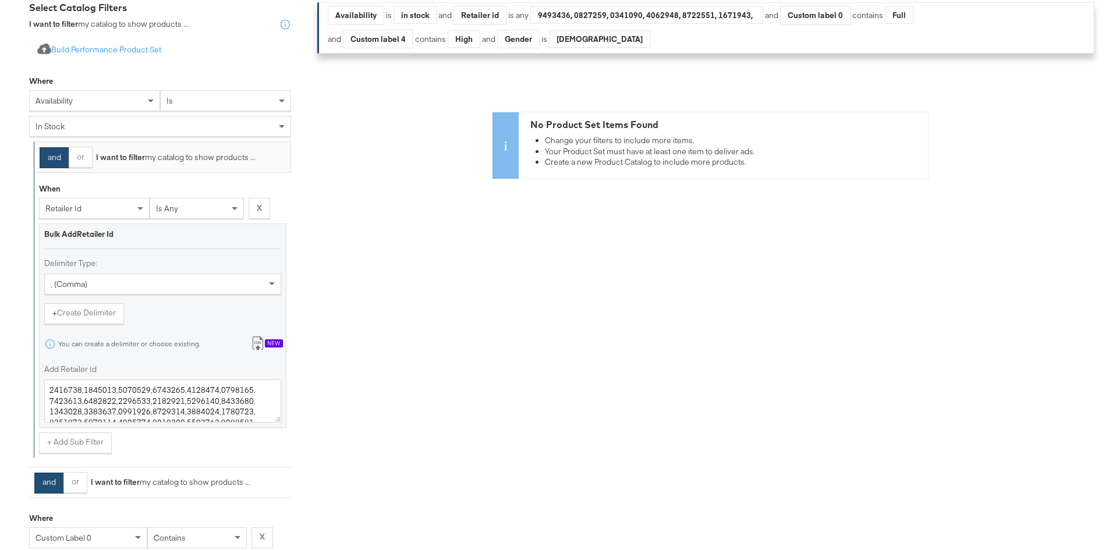
scroll to position [407, 0]
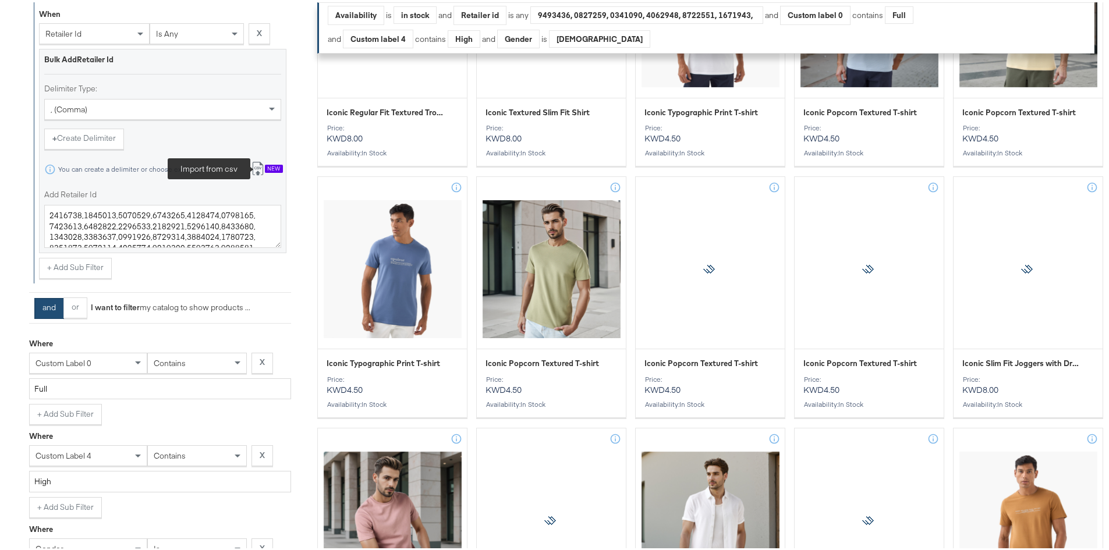
click at [260, 166] on icon at bounding box center [258, 166] width 14 height 14
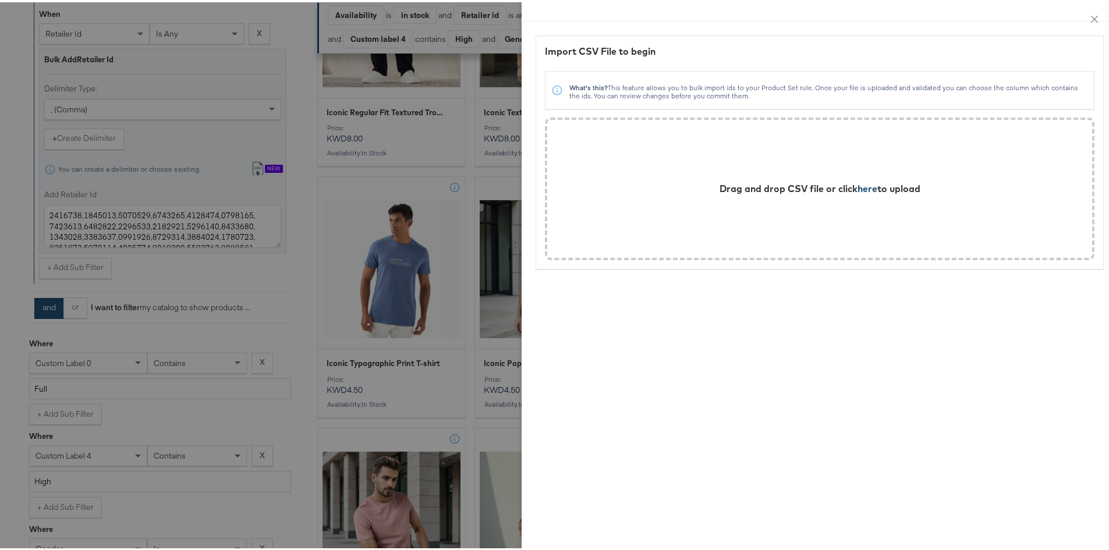
click at [736, 188] on span "here" at bounding box center [867, 186] width 20 height 12
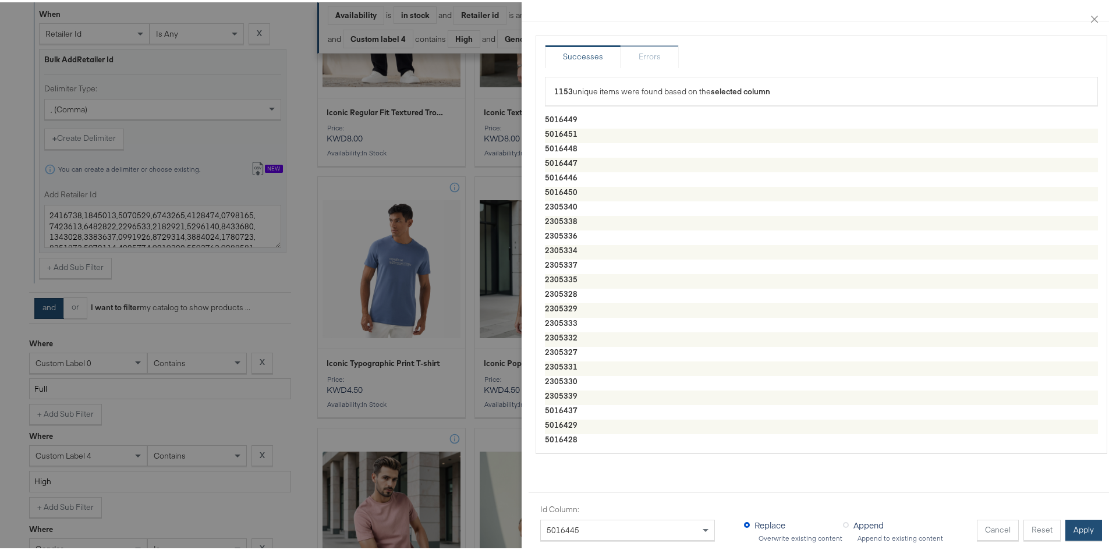
click at [736, 386] on button "Apply" at bounding box center [1083, 527] width 37 height 21
type textarea "5016449,5016451,5016448,5016447,5016446,5016450,2305340,2305338,2305336,2305334…"
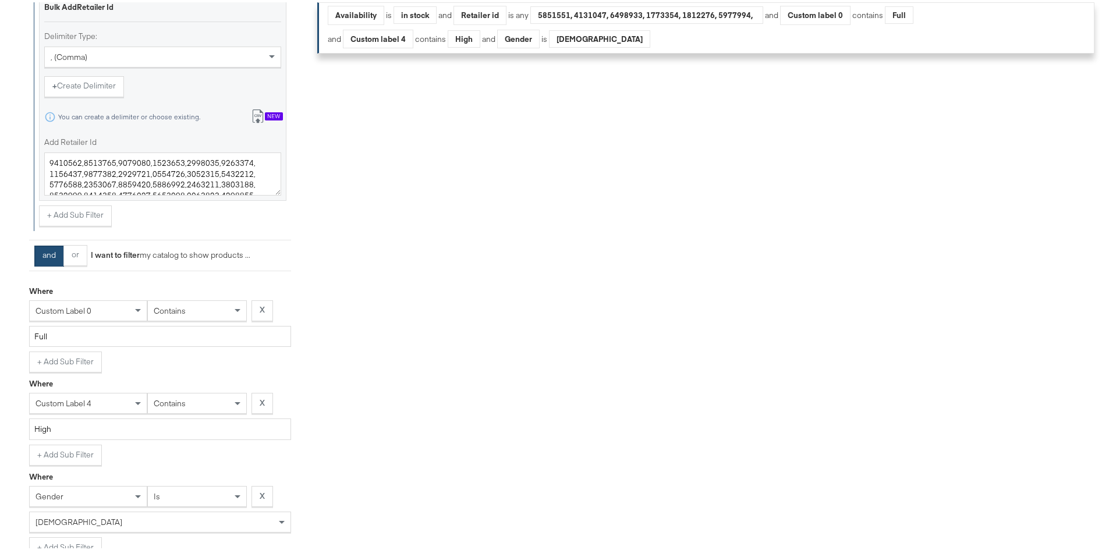
scroll to position [661, 0]
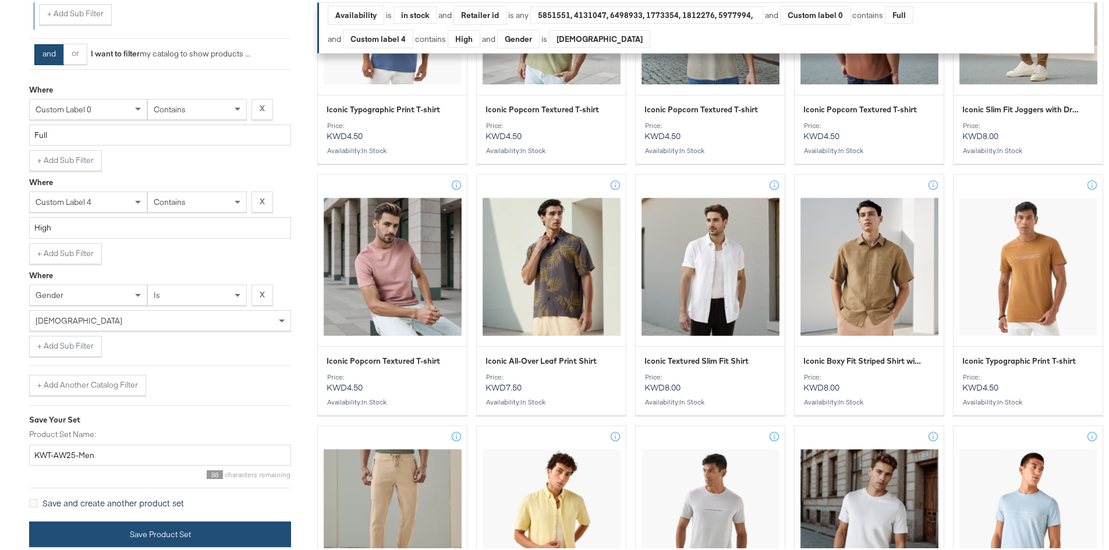
click at [81, 386] on button "Save Product Set" at bounding box center [160, 532] width 262 height 26
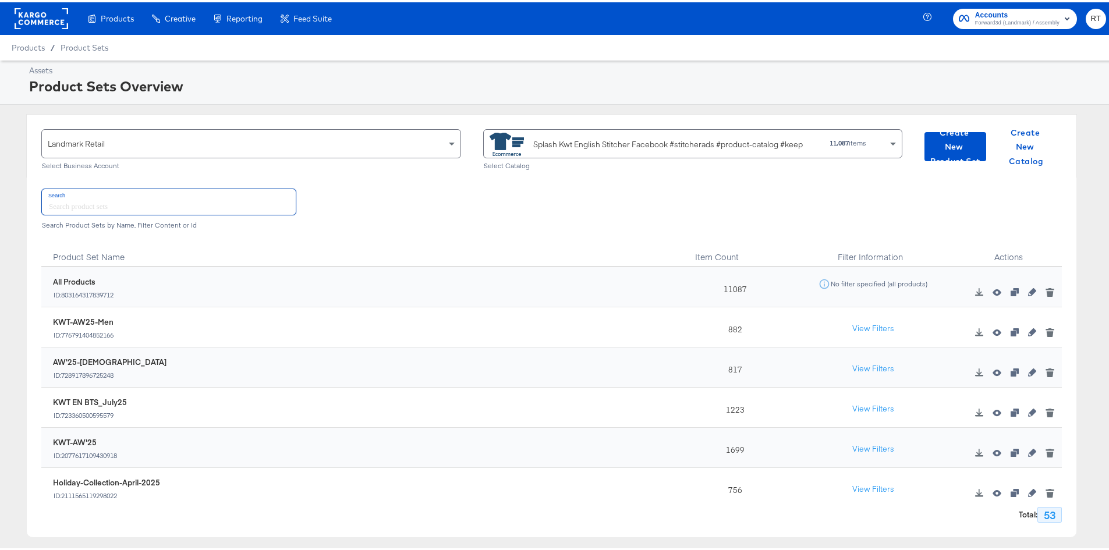
click at [59, 203] on input "text" at bounding box center [169, 199] width 254 height 25
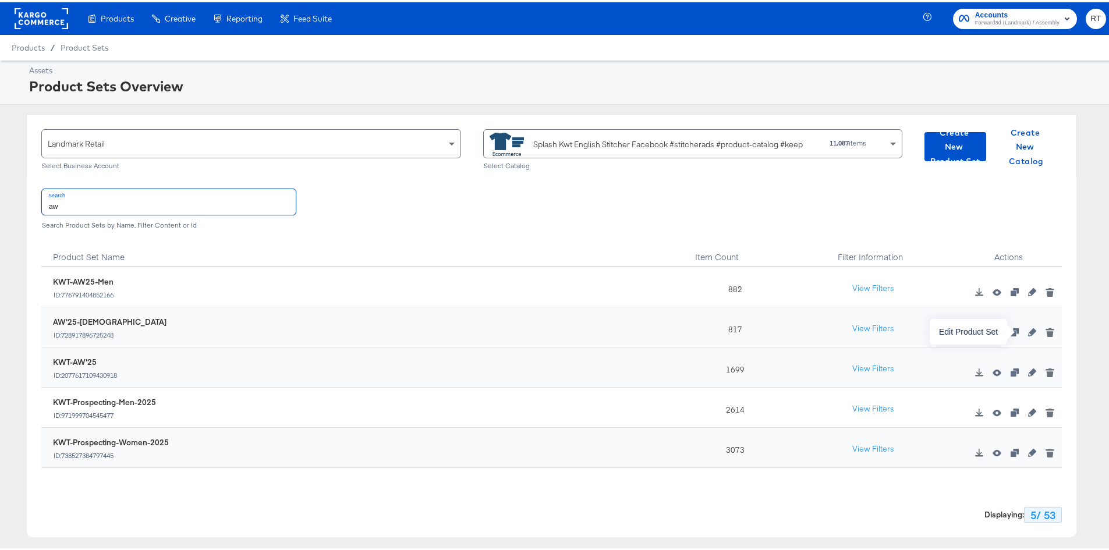
type input "aw"
click at [736, 331] on button "button" at bounding box center [1031, 330] width 17 height 8
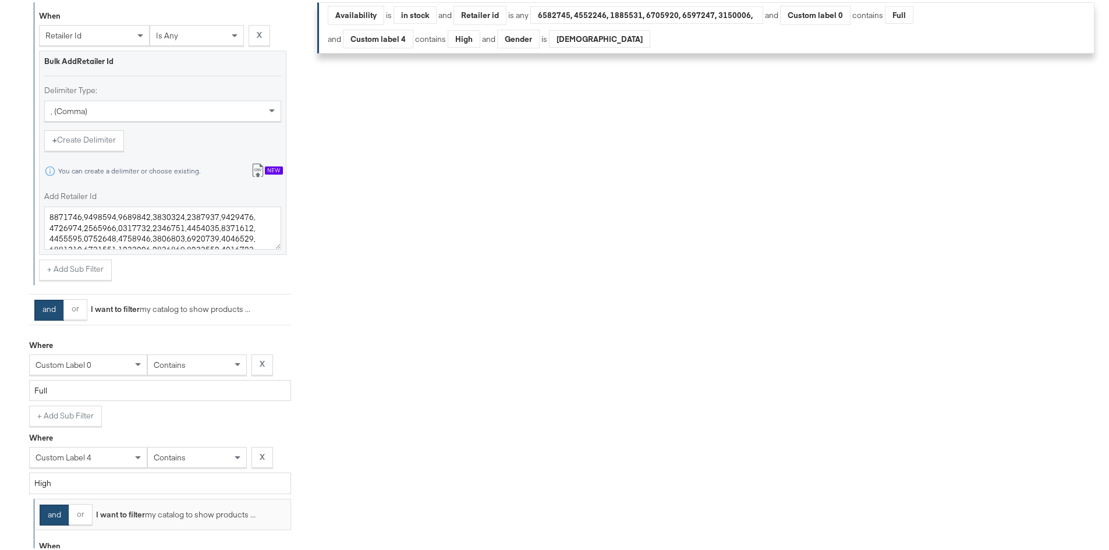
scroll to position [407, 0]
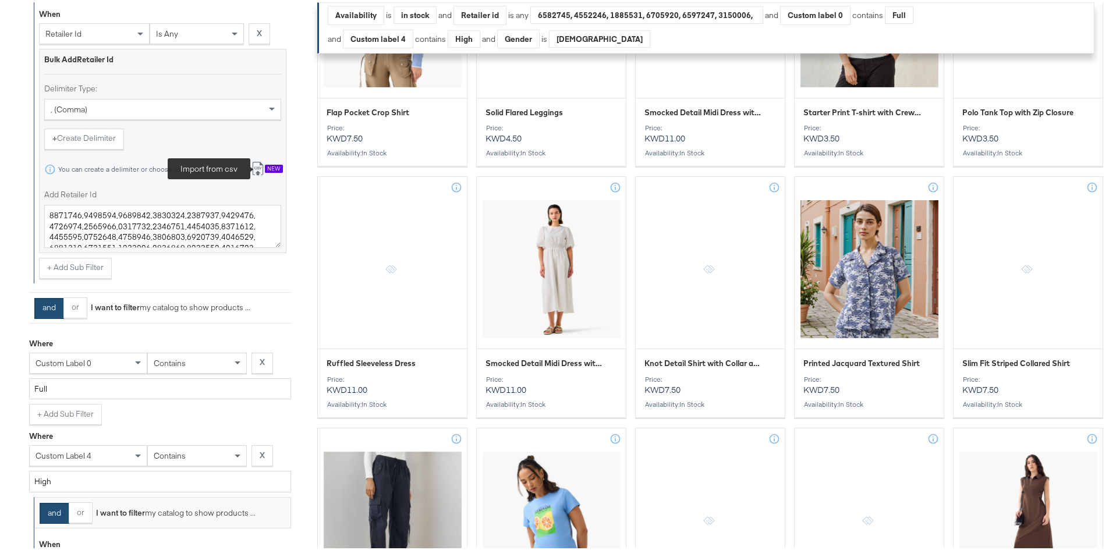
click at [254, 166] on icon at bounding box center [258, 166] width 14 height 14
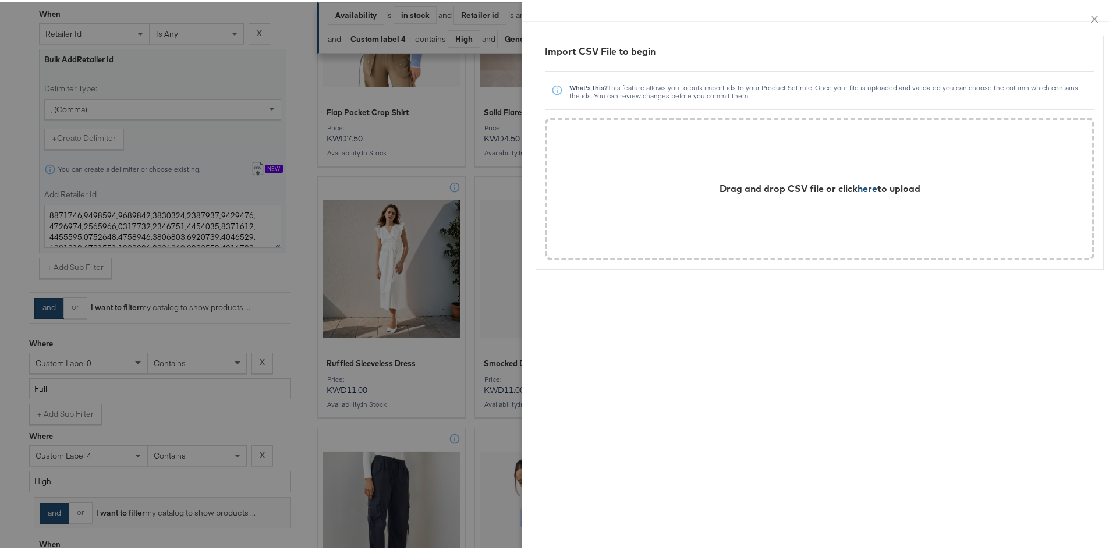
click at [736, 183] on span "here" at bounding box center [867, 186] width 20 height 12
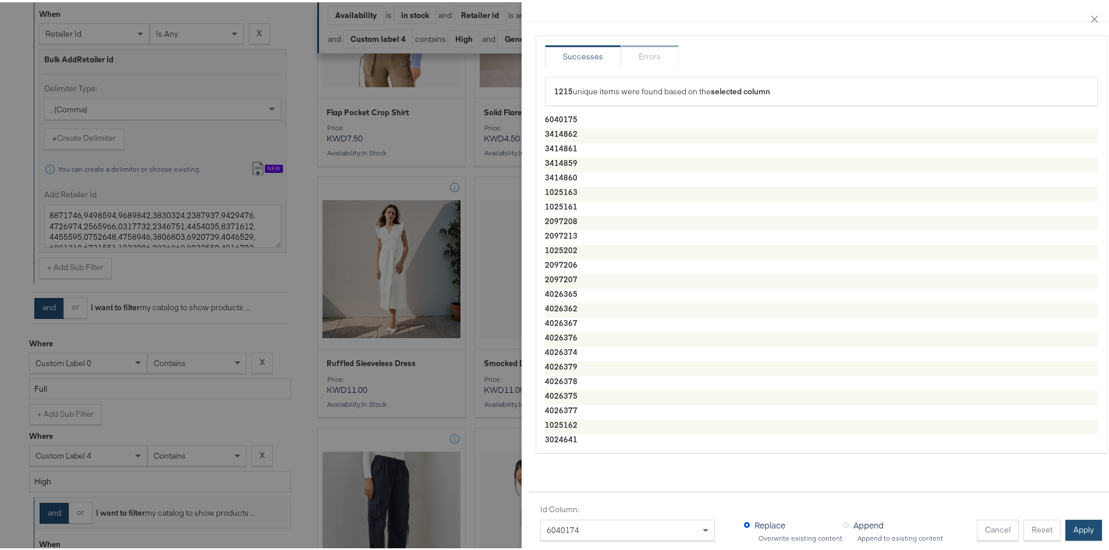
click at [736, 386] on button "Apply" at bounding box center [1083, 527] width 37 height 21
type textarea "6040175,3414862,3414861,3414859,3414860,1025163,1025161,2097208,2097213,1025202…"
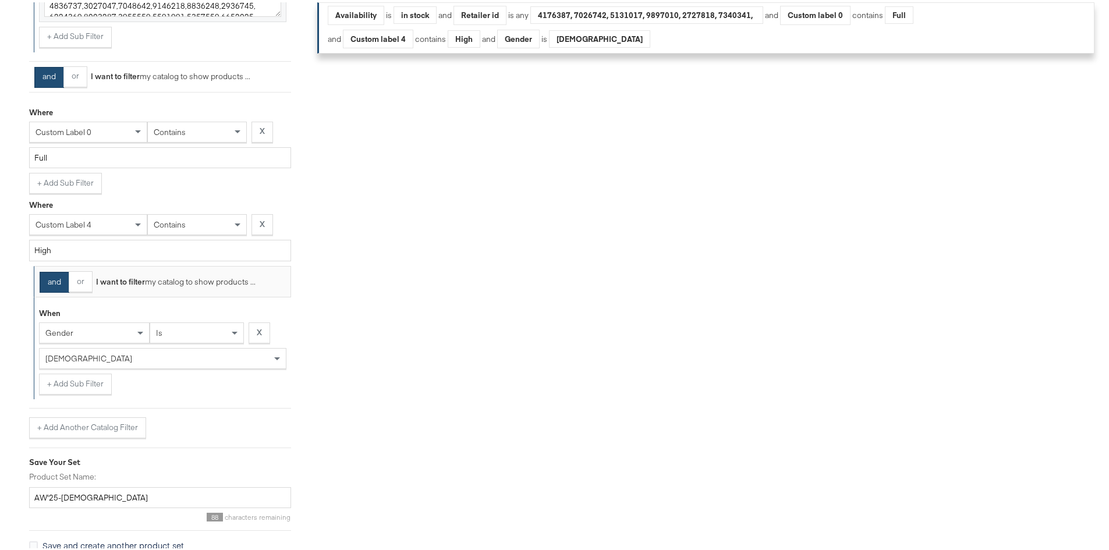
scroll to position [681, 0]
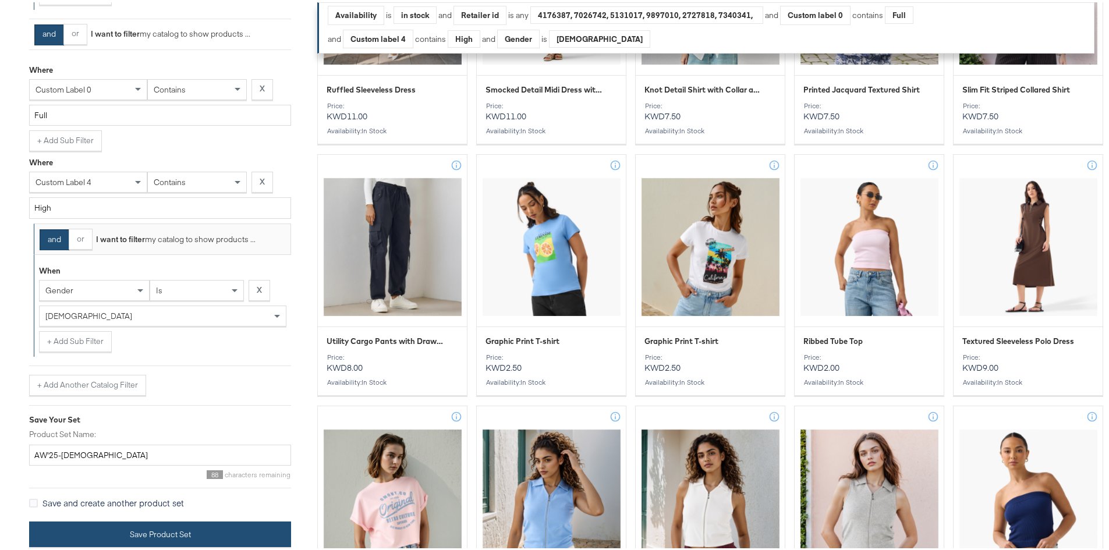
click at [76, 386] on button "Save Product Set" at bounding box center [160, 532] width 262 height 26
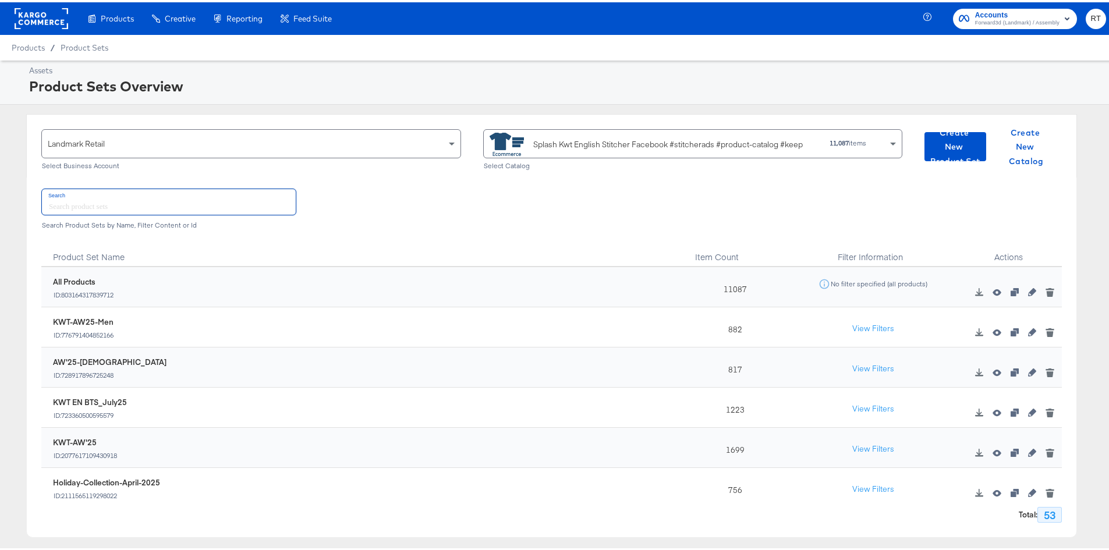
click at [63, 203] on input "text" at bounding box center [169, 199] width 254 height 25
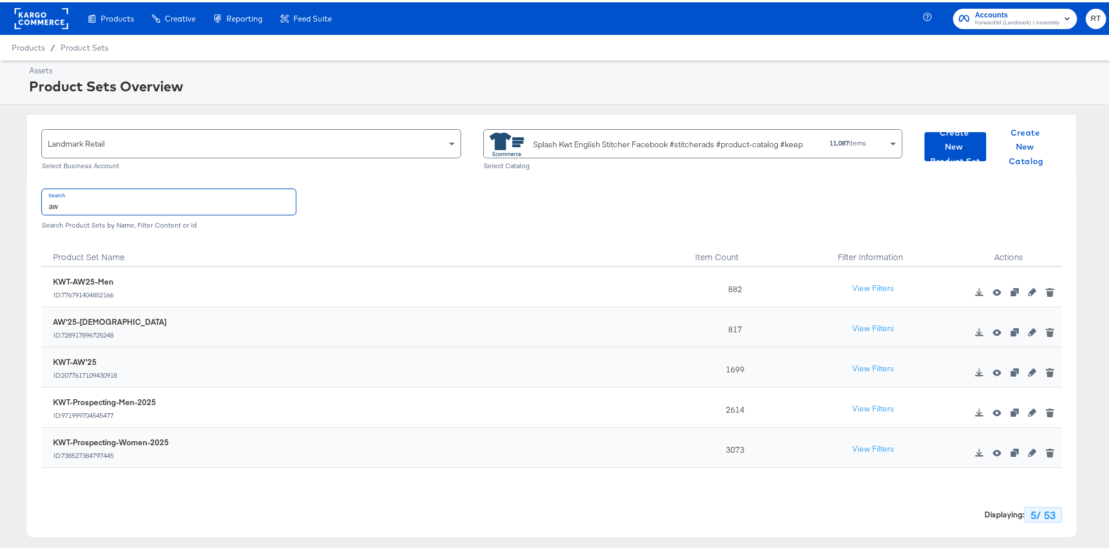
type input "aw"
click at [661, 142] on div "Splash Kwt English Stitcher Facebook #stitcherads #product-catalog #keep" at bounding box center [667, 142] width 269 height 12
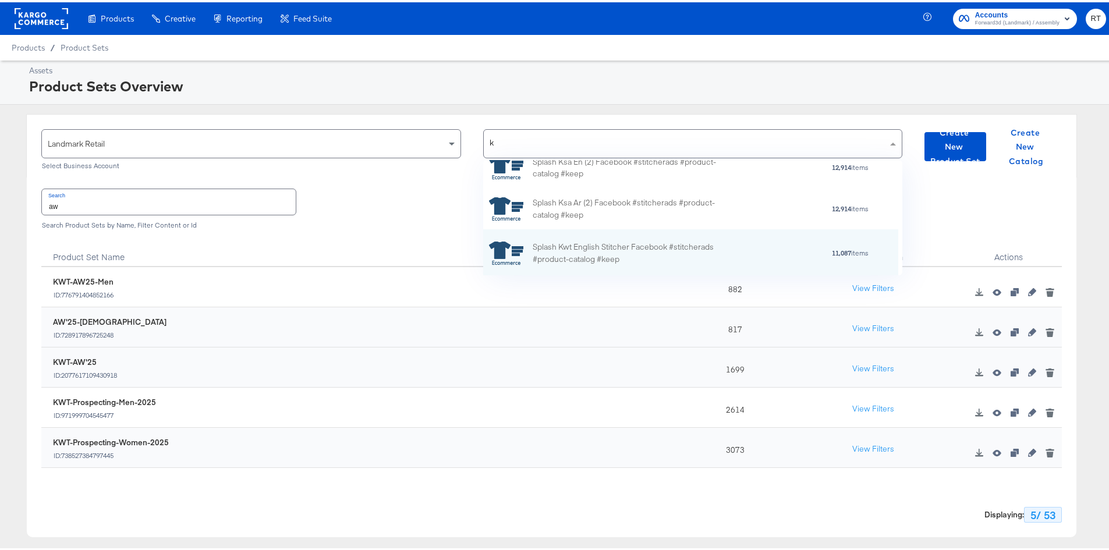
scroll to position [180, 0]
type input "kw"
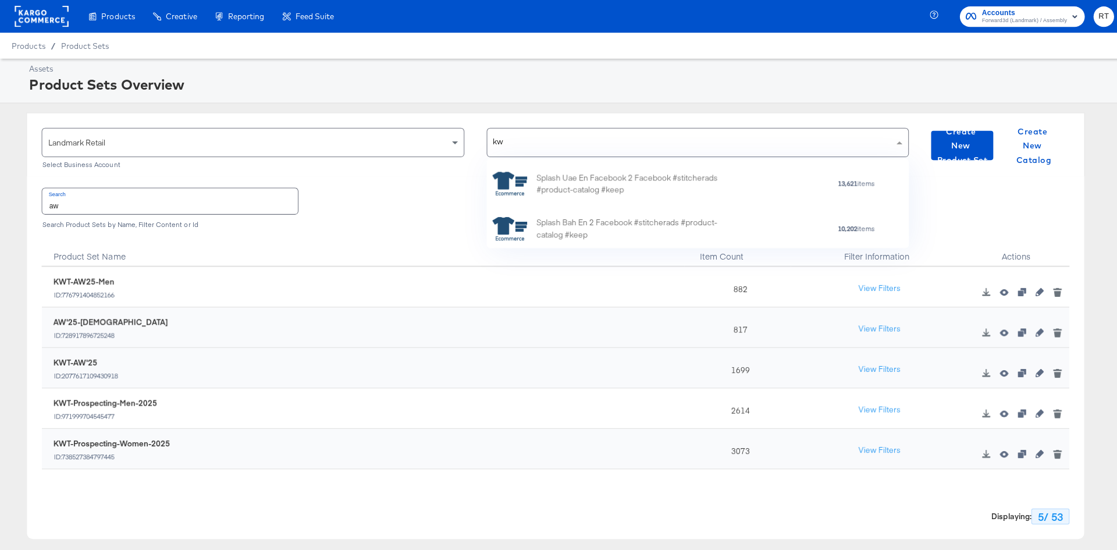
scroll to position [80, 406]
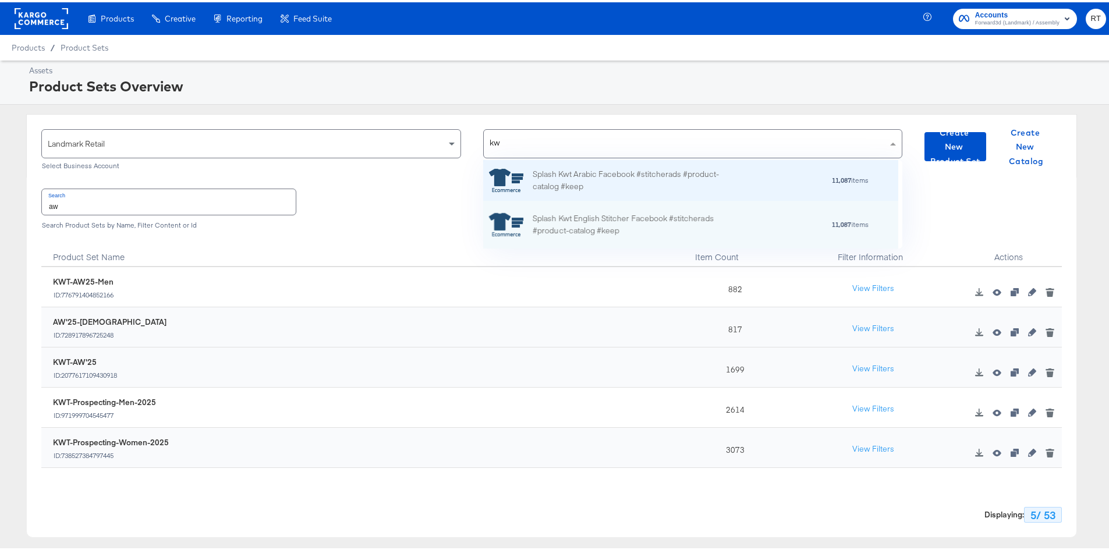
click at [640, 176] on div "Splash Kwt Arabic Facebook #stitcherads #product-catalog #keep" at bounding box center [635, 178] width 204 height 24
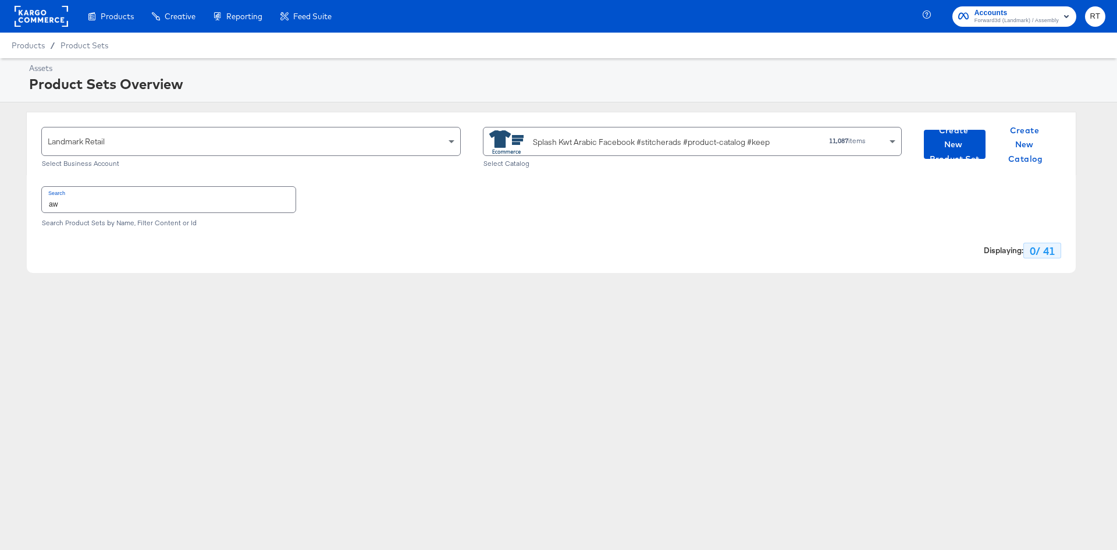
click at [73, 209] on input "aw" at bounding box center [169, 199] width 254 height 25
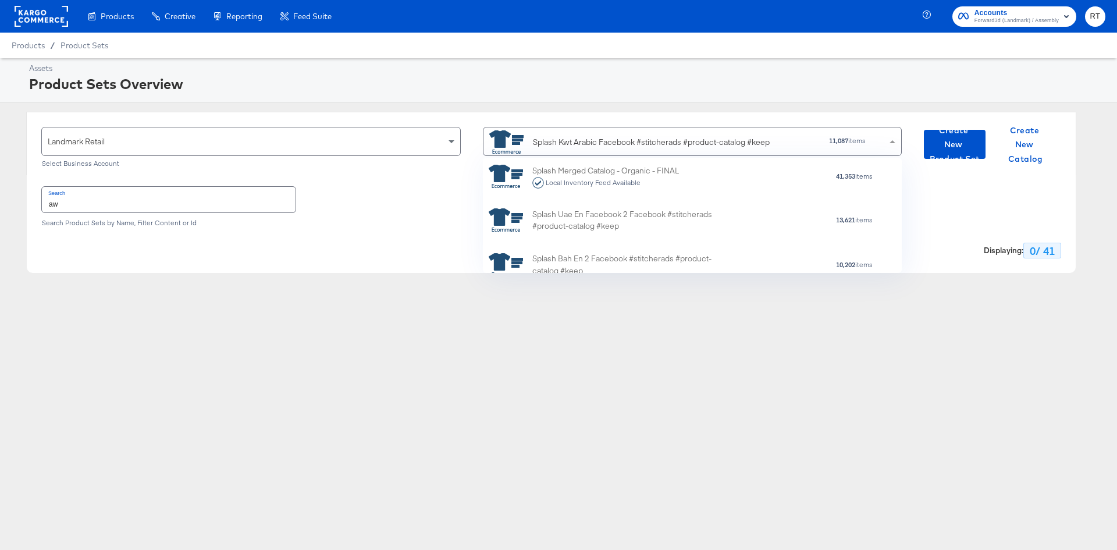
click at [569, 140] on div "Splash Kwt Arabic Facebook #stitcherads #product-catalog #keep" at bounding box center [651, 142] width 237 height 12
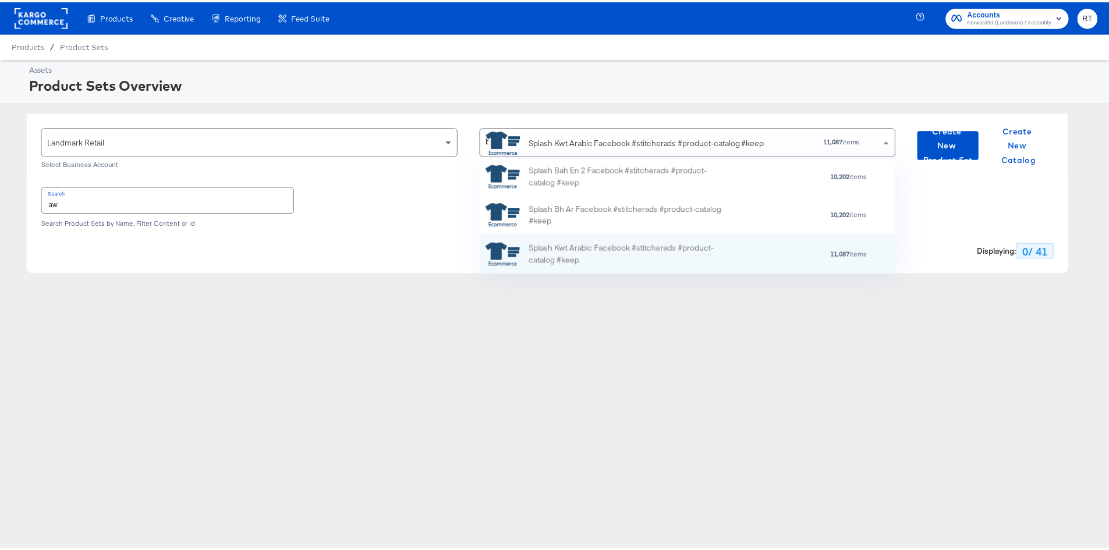
scroll to position [31, 410]
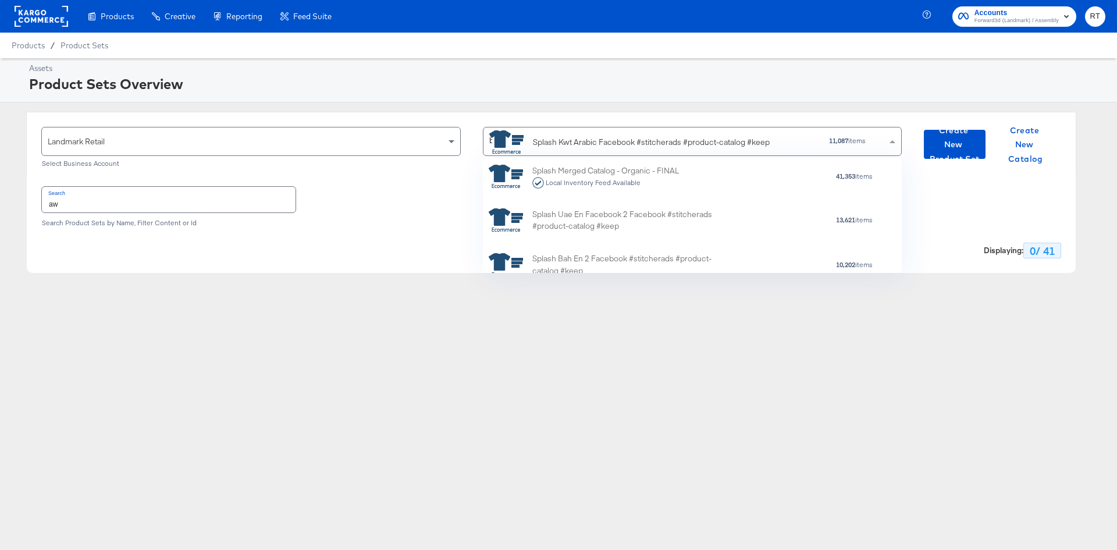
type input "bah"
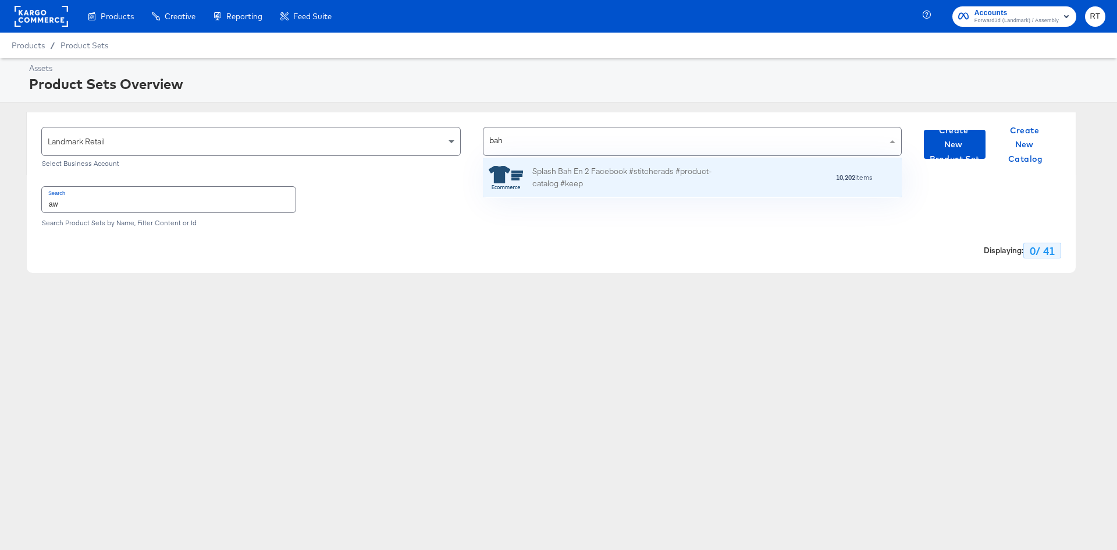
click at [611, 173] on div "Splash Bah En 2 Facebook #stitcherads #product-catalog #keep" at bounding box center [635, 178] width 204 height 24
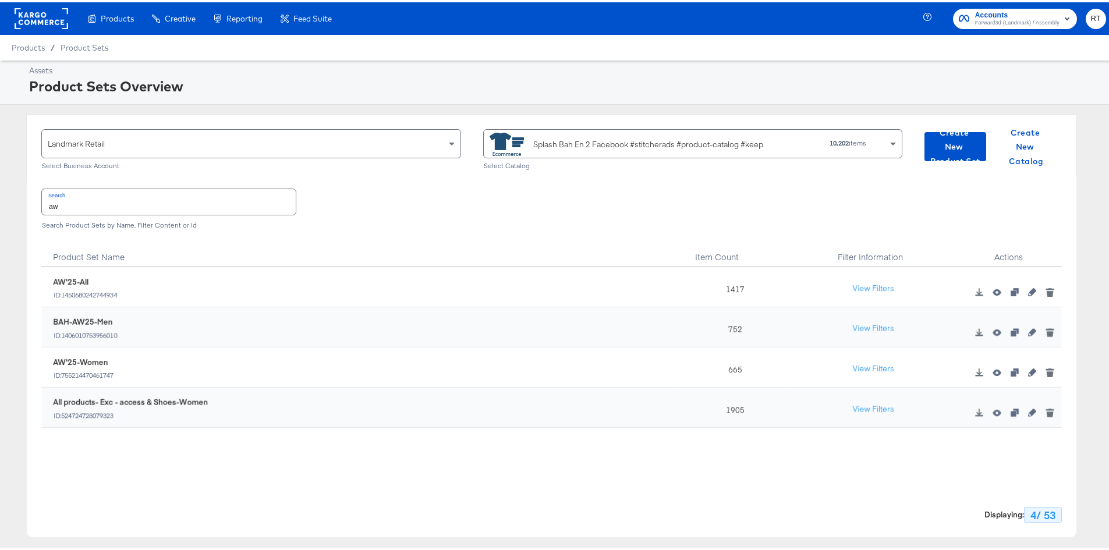
click at [60, 204] on input "aw" at bounding box center [169, 199] width 254 height 25
click at [736, 289] on icon "button" at bounding box center [1032, 290] width 8 height 8
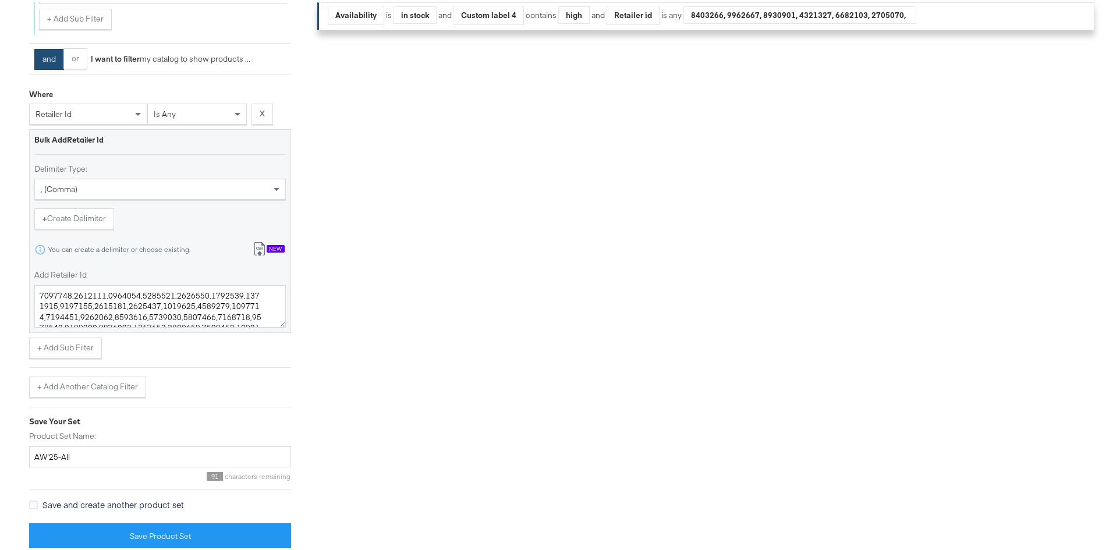
scroll to position [476, 0]
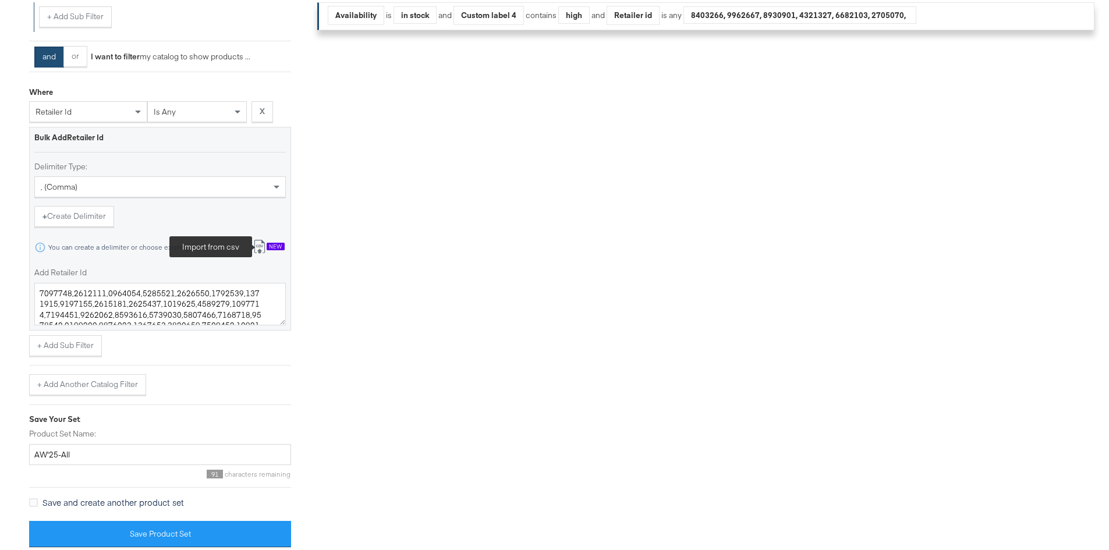
click at [262, 237] on icon at bounding box center [260, 244] width 14 height 14
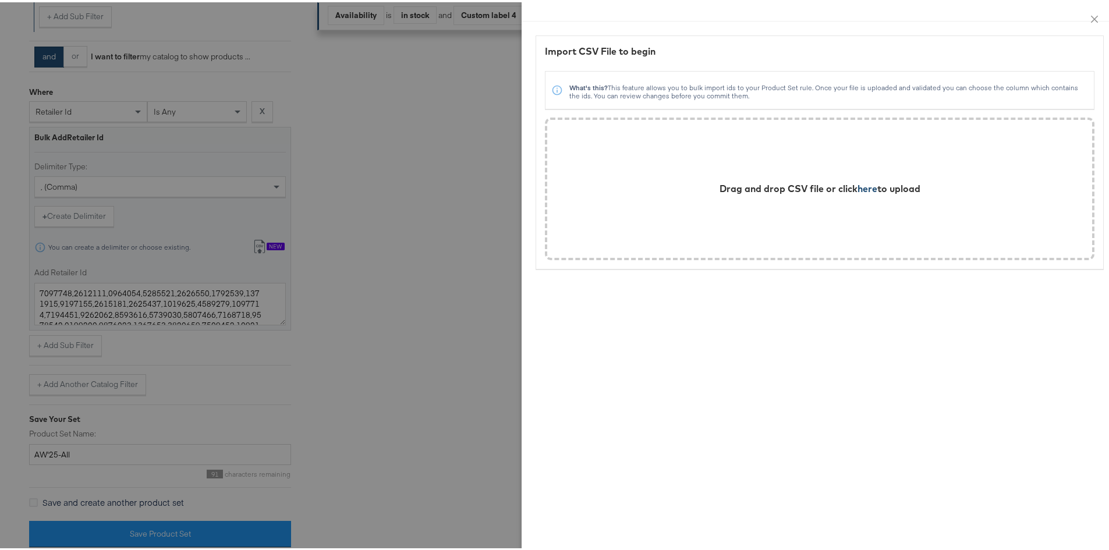
click at [736, 187] on span "here" at bounding box center [867, 186] width 20 height 12
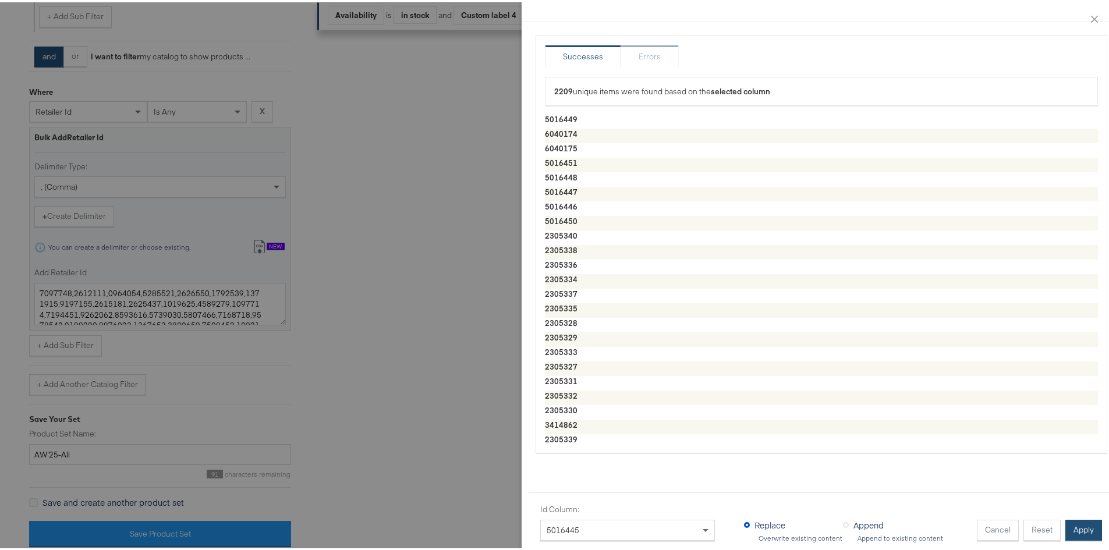
click at [736, 386] on button "Apply" at bounding box center [1083, 527] width 37 height 21
type textarea "5016449,6040174,6040175,5016451,5016448,5016447,5016446,5016450,2305340,2305338…"
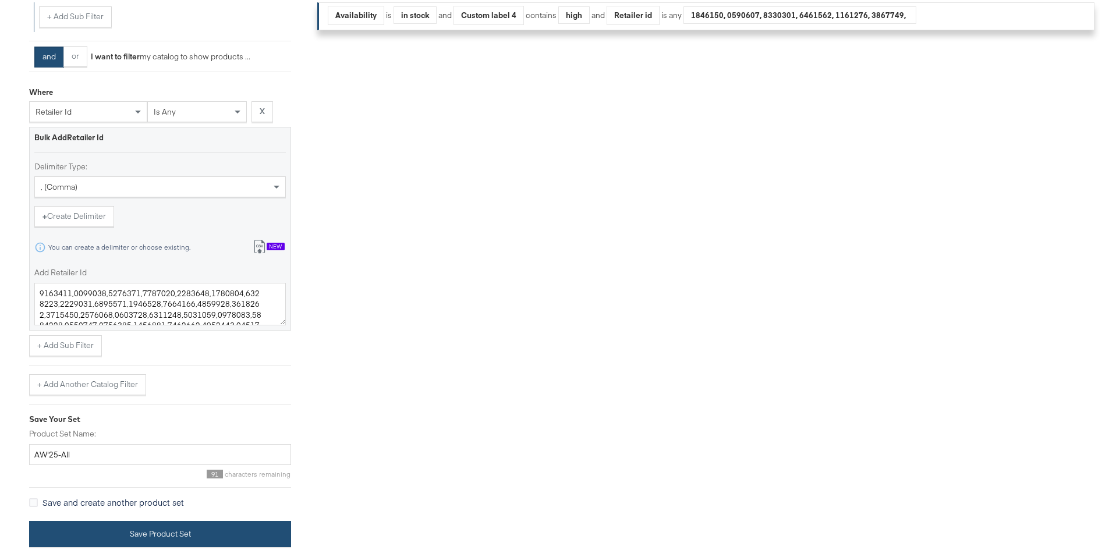
click at [110, 386] on button "Save Product Set" at bounding box center [160, 532] width 262 height 26
click at [117, 386] on button "Save Product Set" at bounding box center [160, 532] width 262 height 26
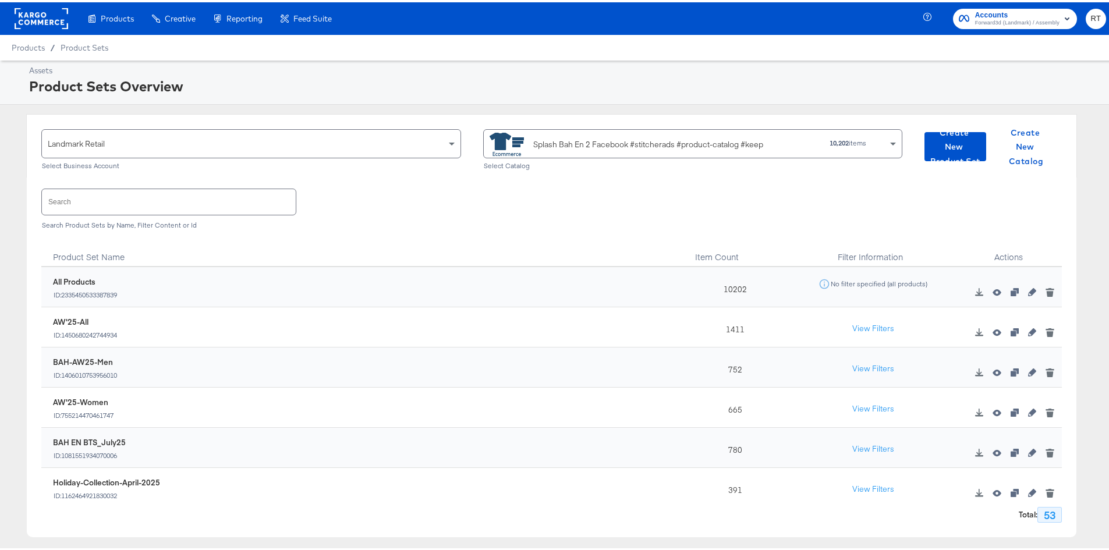
click at [98, 205] on input "text" at bounding box center [169, 199] width 254 height 25
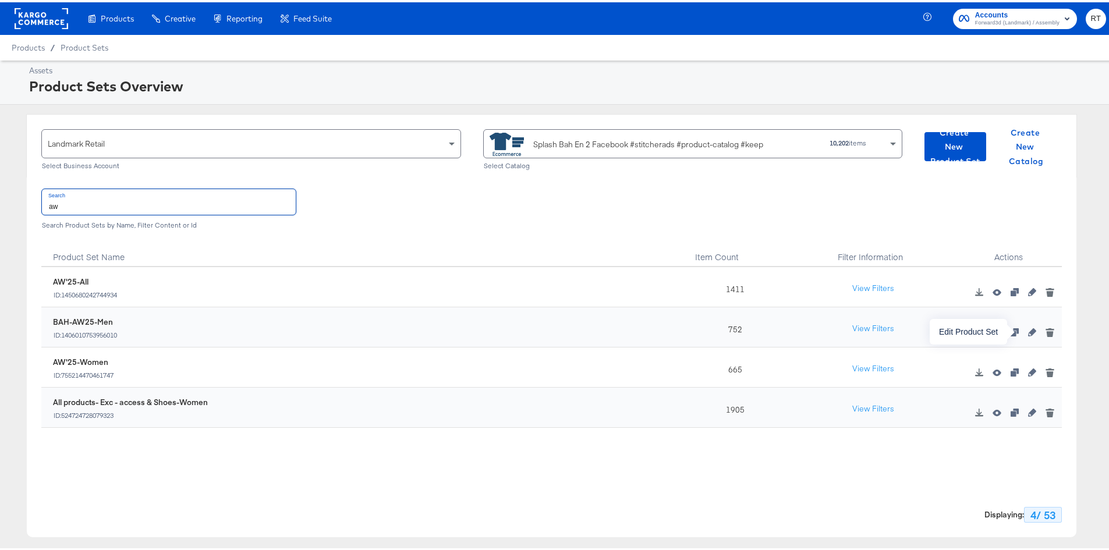
type input "aw"
click at [736, 334] on icon "button" at bounding box center [1032, 330] width 8 height 8
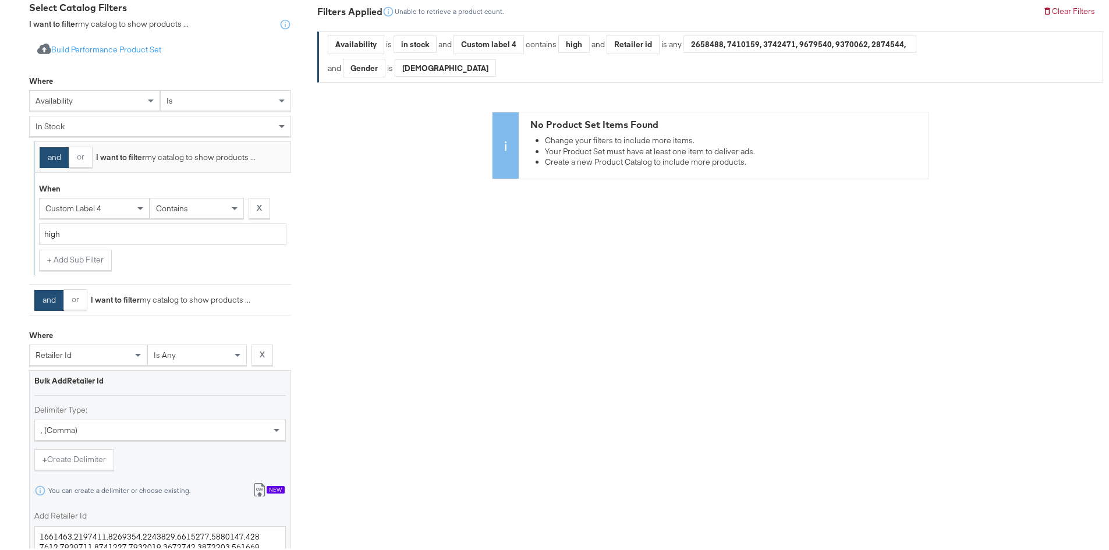
scroll to position [466, 0]
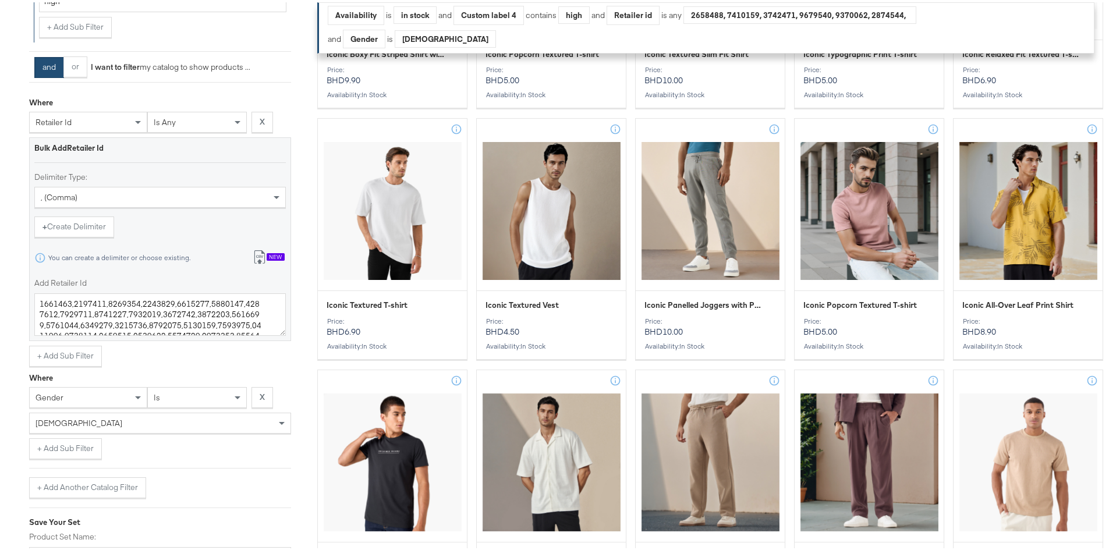
click at [267, 256] on div "New" at bounding box center [276, 255] width 18 height 8
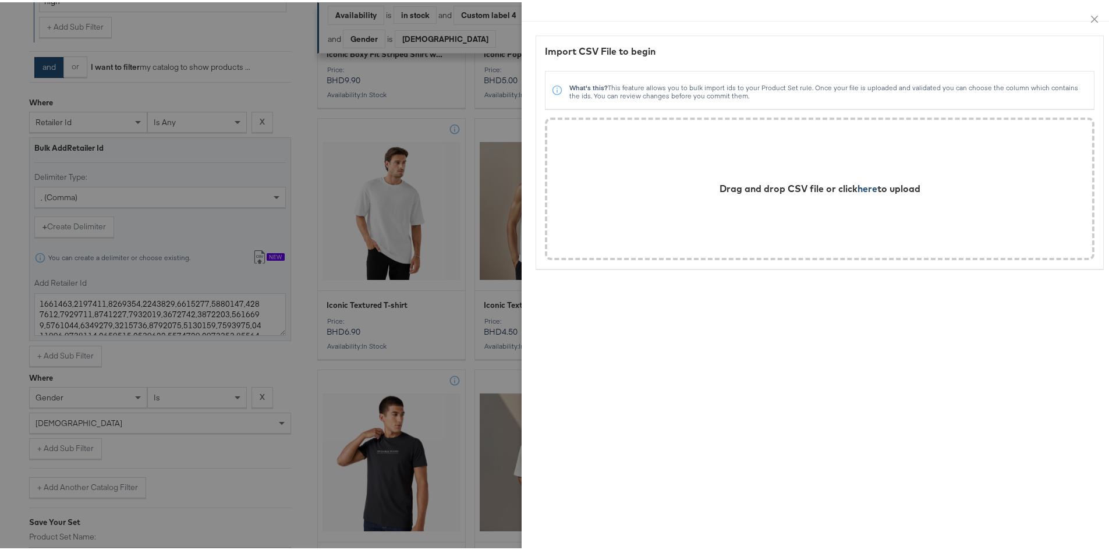
click at [736, 190] on span "here" at bounding box center [867, 186] width 20 height 12
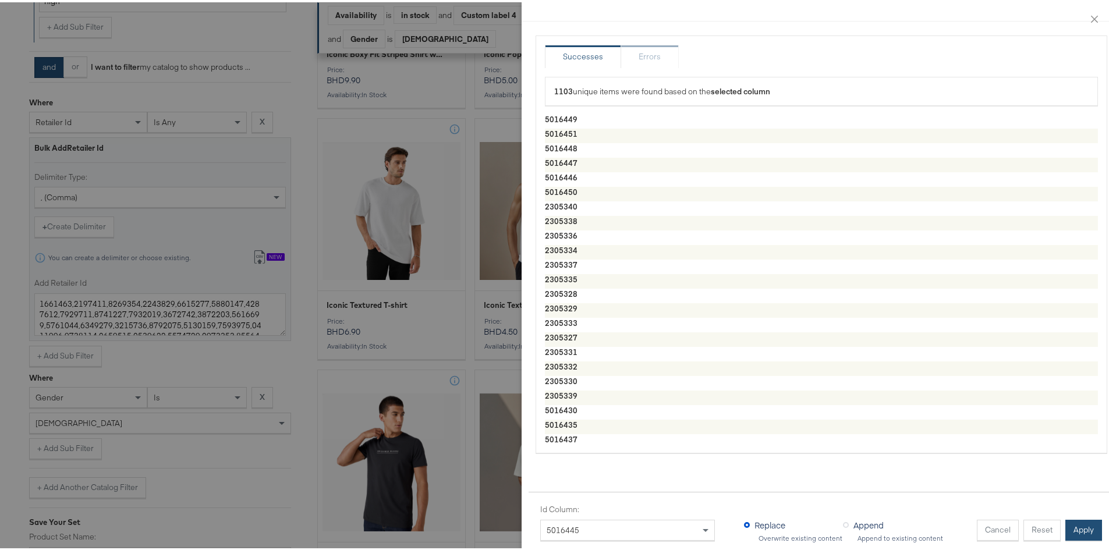
click at [736, 386] on button "Apply" at bounding box center [1083, 527] width 37 height 21
type textarea "5016449,5016451,5016448,5016447,5016446,5016450,2305340,2305338,2305336,2305334…"
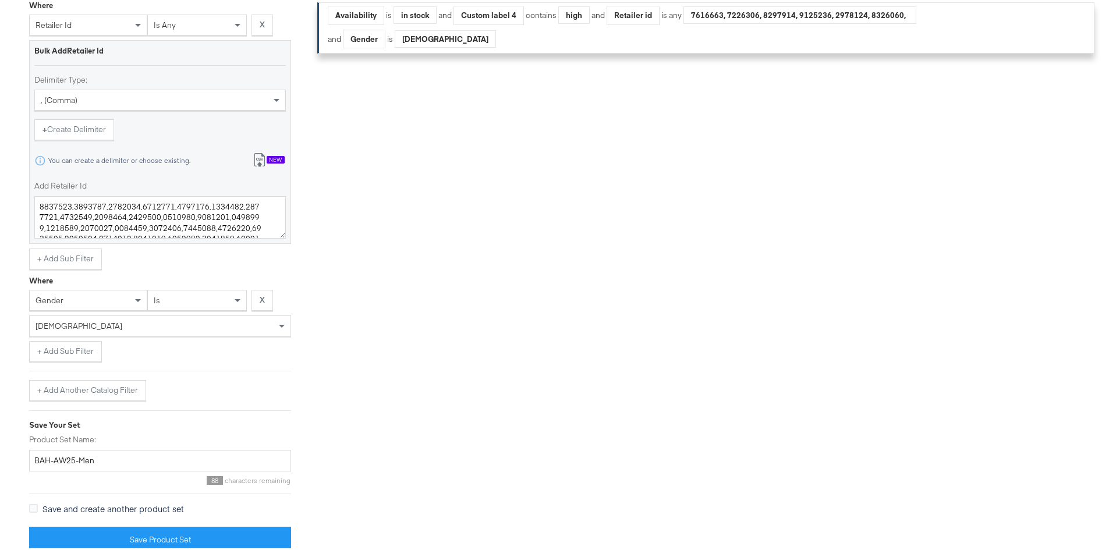
scroll to position [569, 0]
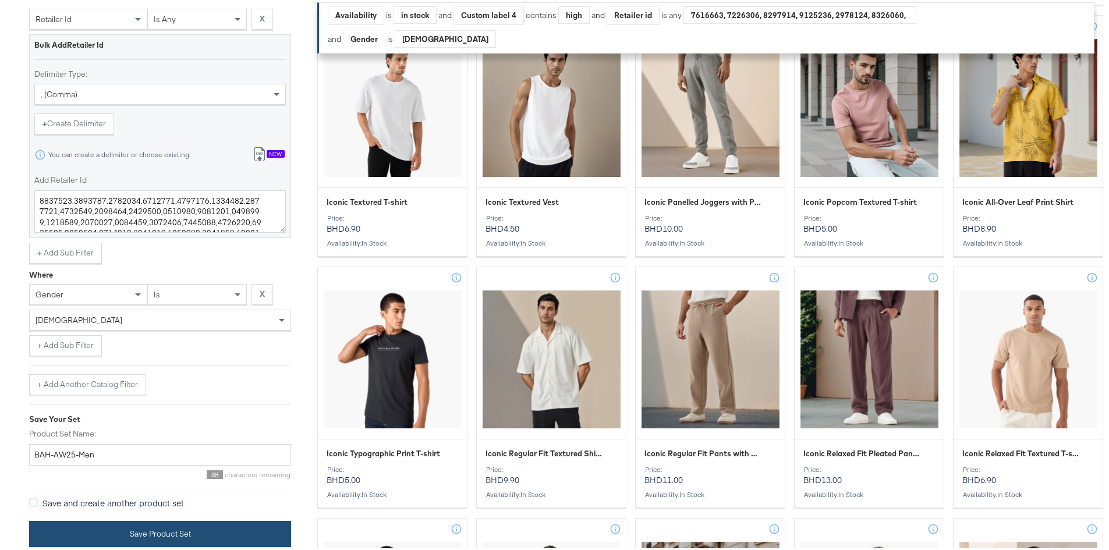
click at [135, 386] on button "Save Product Set" at bounding box center [160, 532] width 262 height 26
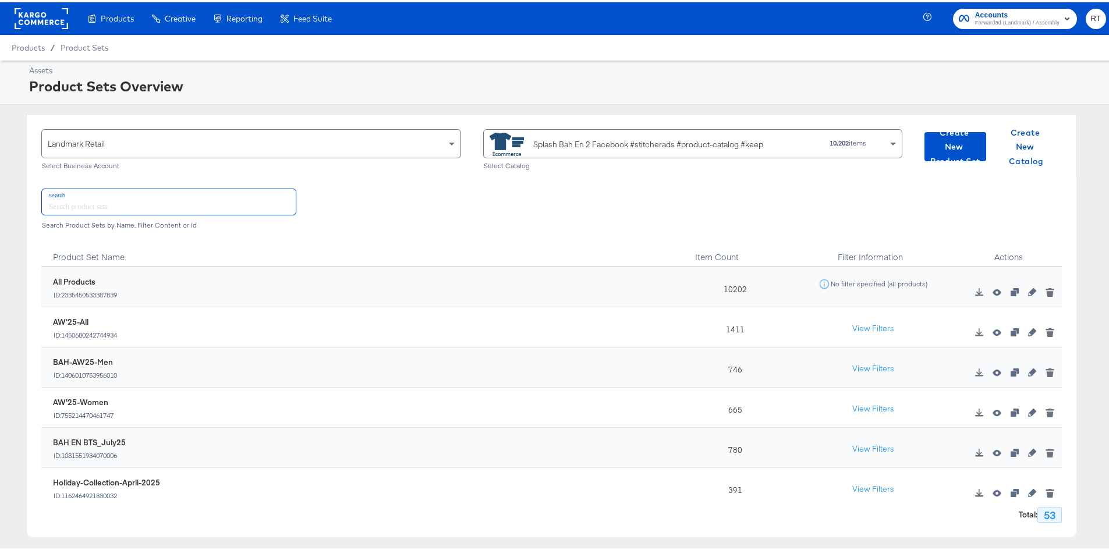
click at [59, 191] on input "text" at bounding box center [169, 199] width 254 height 25
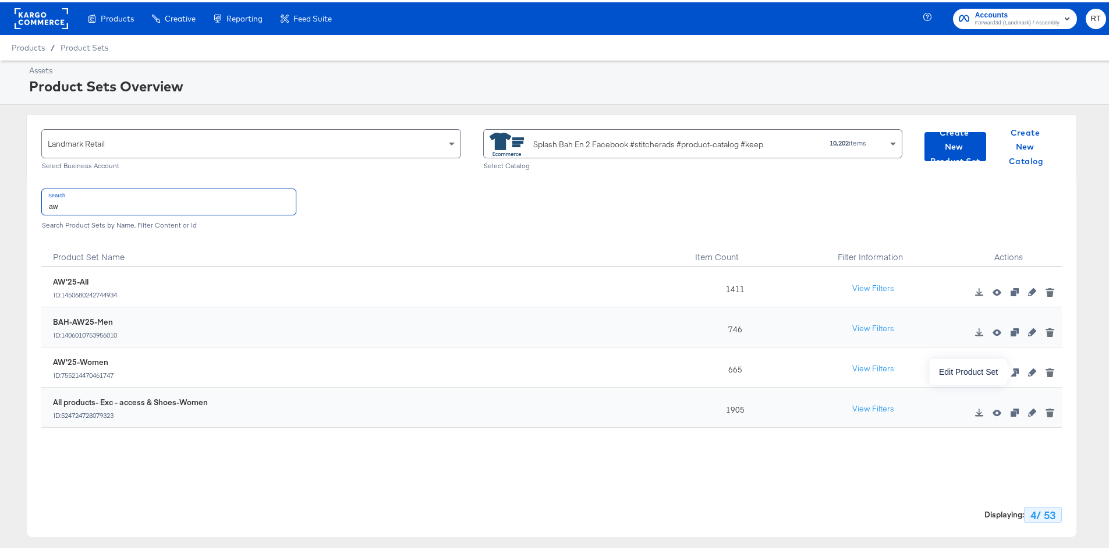
type input "aw"
click at [736, 372] on icon "button" at bounding box center [1032, 370] width 8 height 8
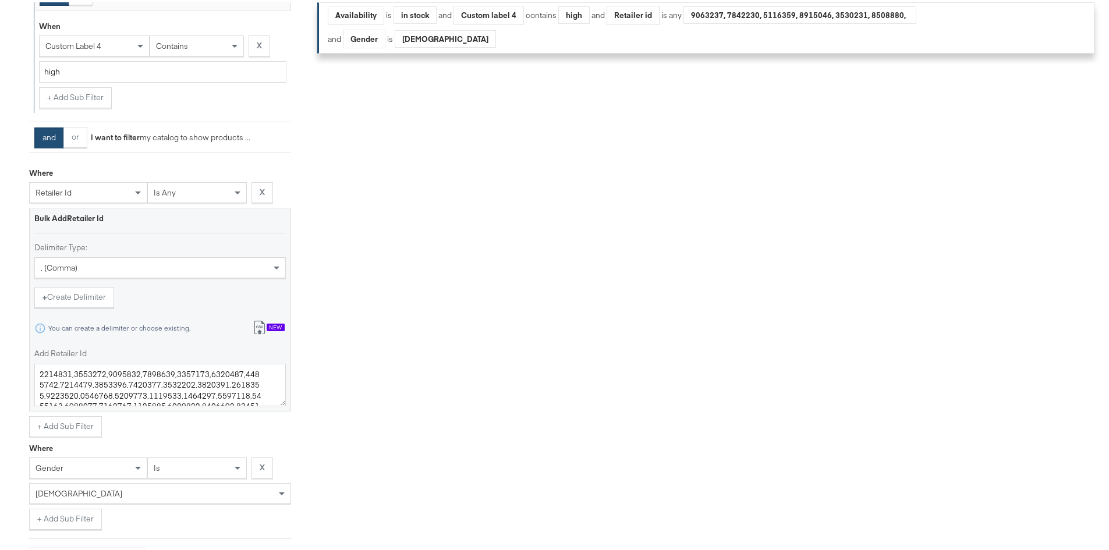
scroll to position [407, 0]
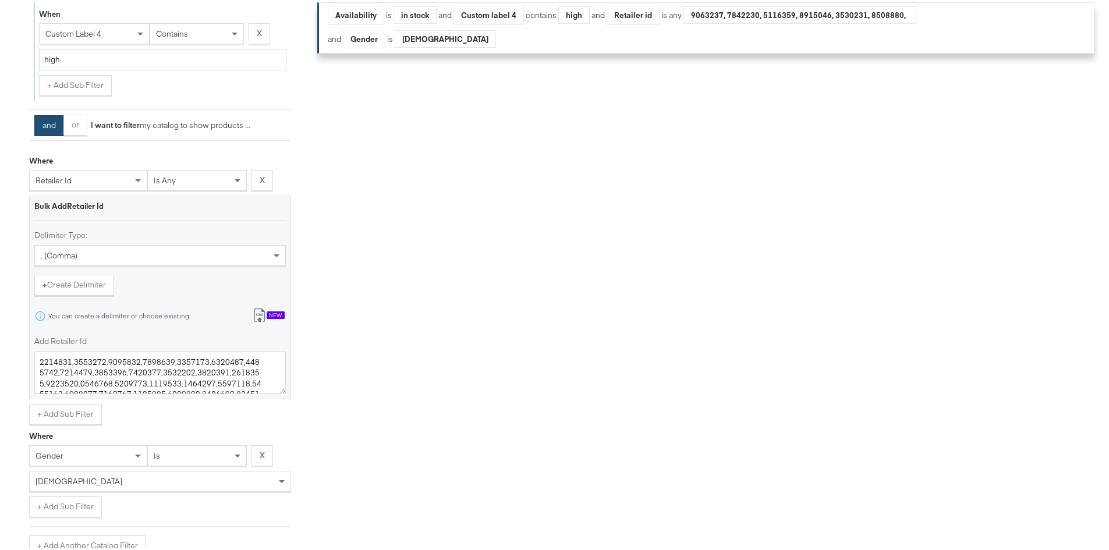
click at [262, 305] on button "Import from csv New" at bounding box center [268, 314] width 48 height 22
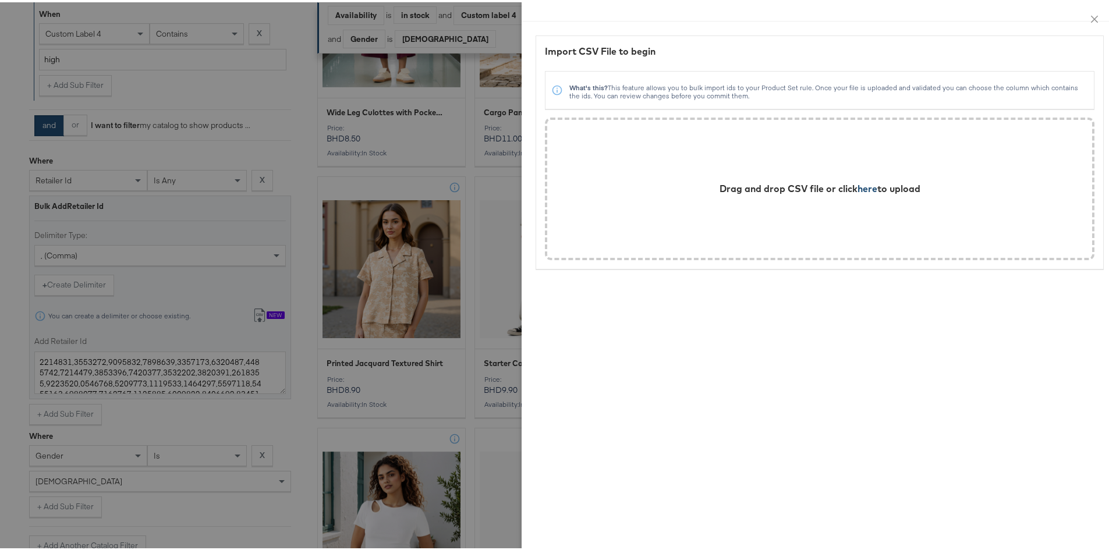
click at [736, 184] on span "here" at bounding box center [867, 186] width 20 height 12
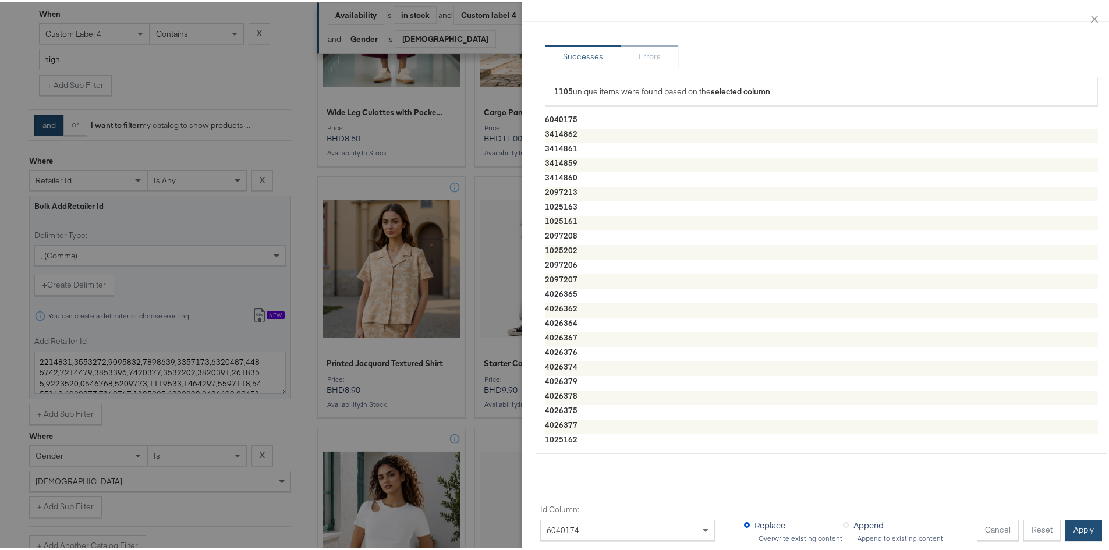
click at [736, 386] on button "Apply" at bounding box center [1083, 527] width 37 height 21
type textarea "6040175,3414862,3414861,3414859,3414860,2097213,1025163,1025161,2097208,1025202…"
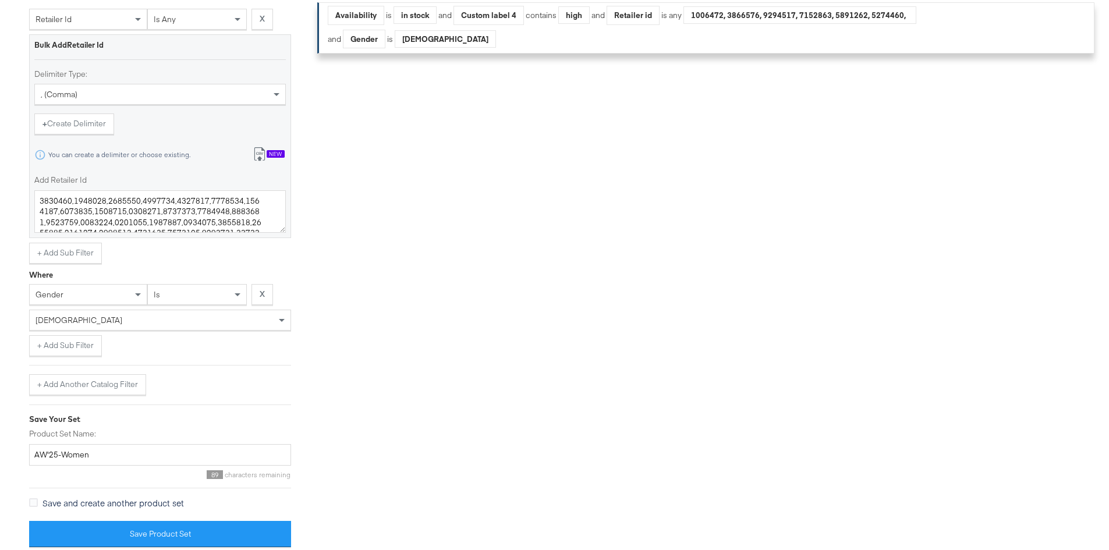
scroll to position [591, 0]
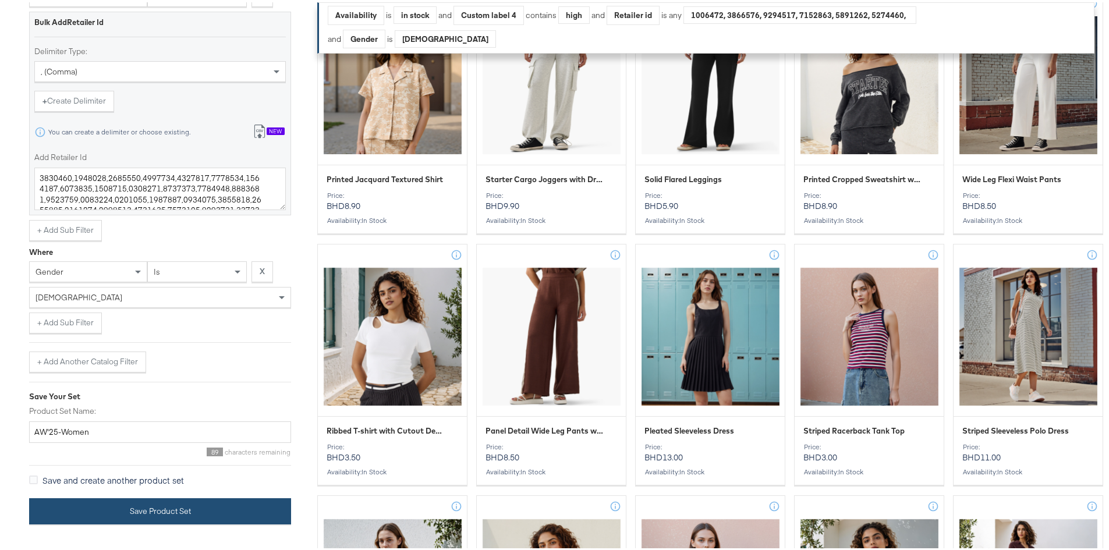
click at [91, 386] on button "Save Product Set" at bounding box center [160, 509] width 262 height 26
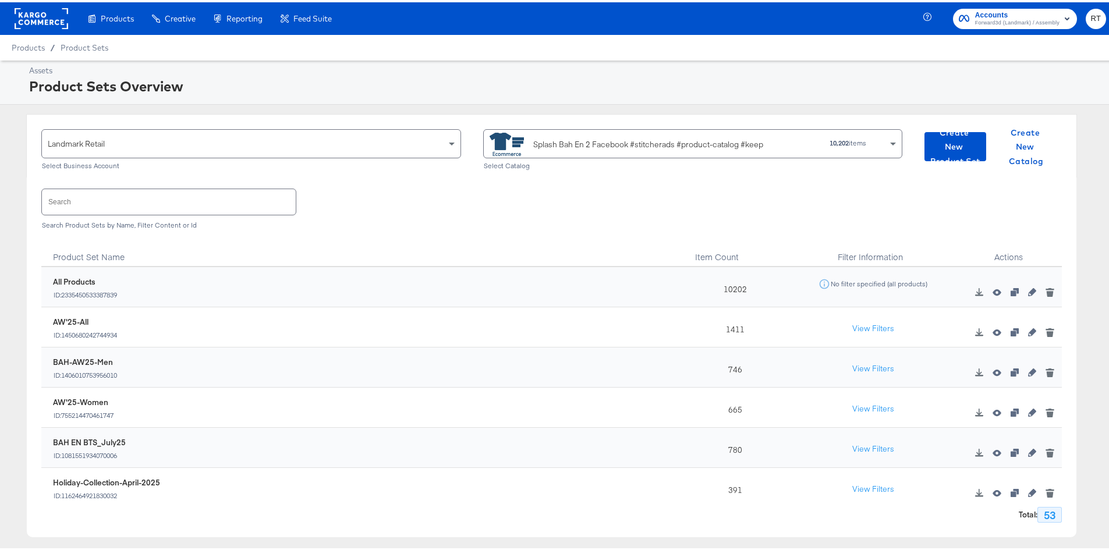
click at [135, 186] on div at bounding box center [168, 199] width 255 height 26
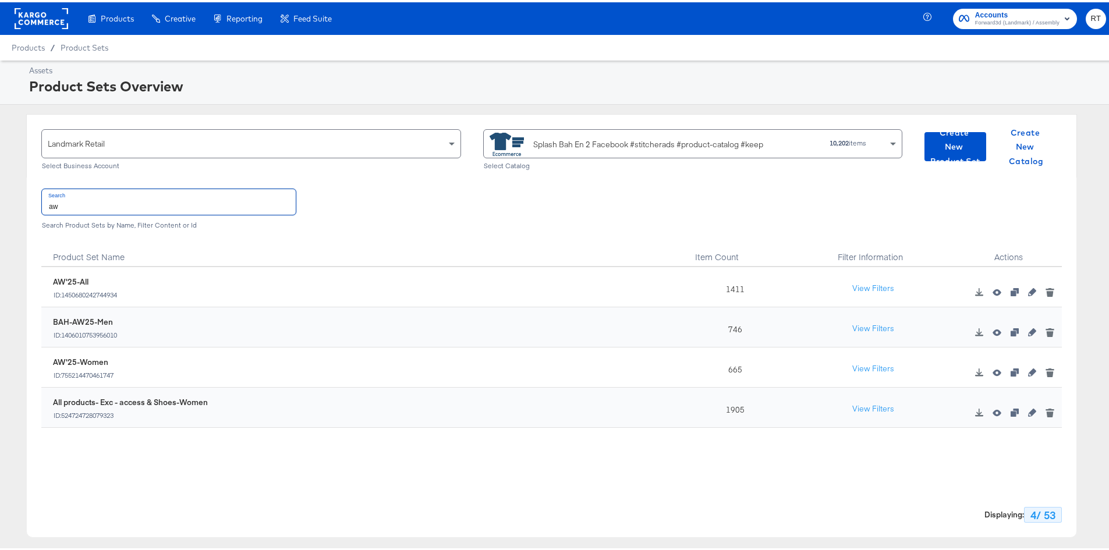
type input "aw"
click at [622, 135] on div "Splash Bah En 2 Facebook #stitcherads #product-catalog #keep" at bounding box center [640, 141] width 302 height 23
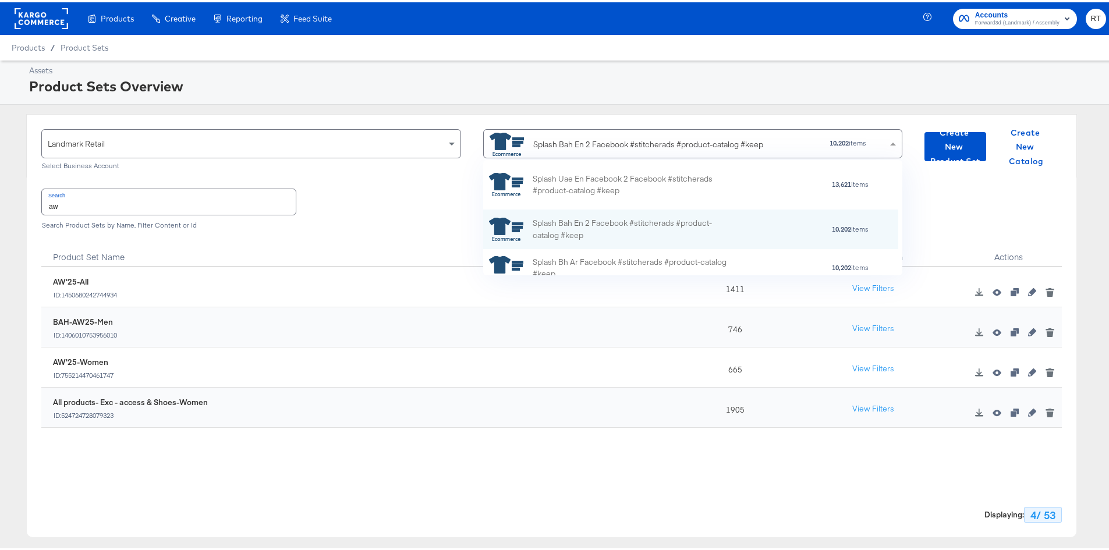
scroll to position [9, 9]
type input "bh"
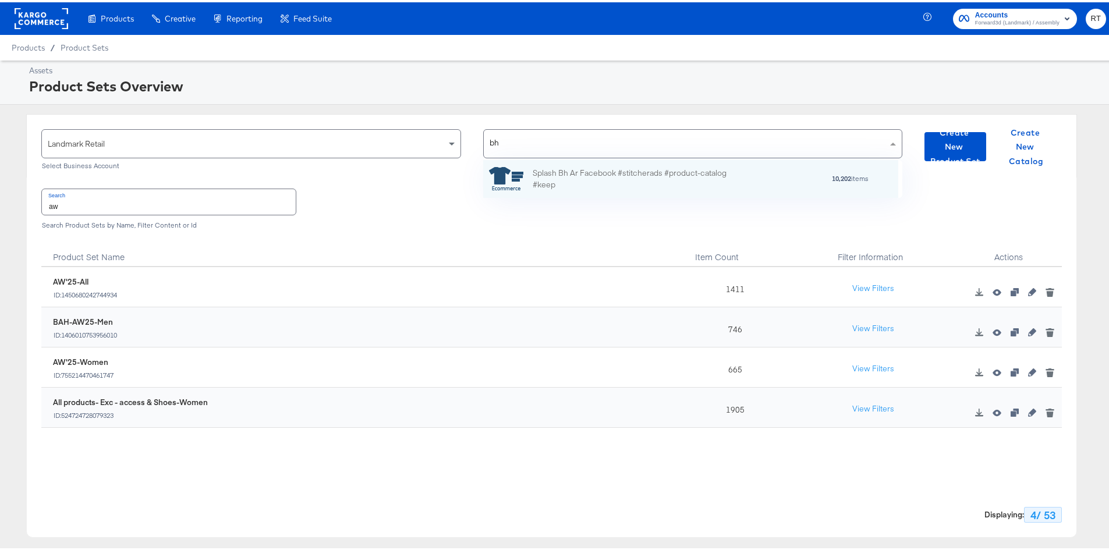
scroll to position [29, 406]
click at [593, 173] on div "Splash Bh Ar Facebook #stitcherads #product-catalog #keep" at bounding box center [635, 177] width 204 height 24
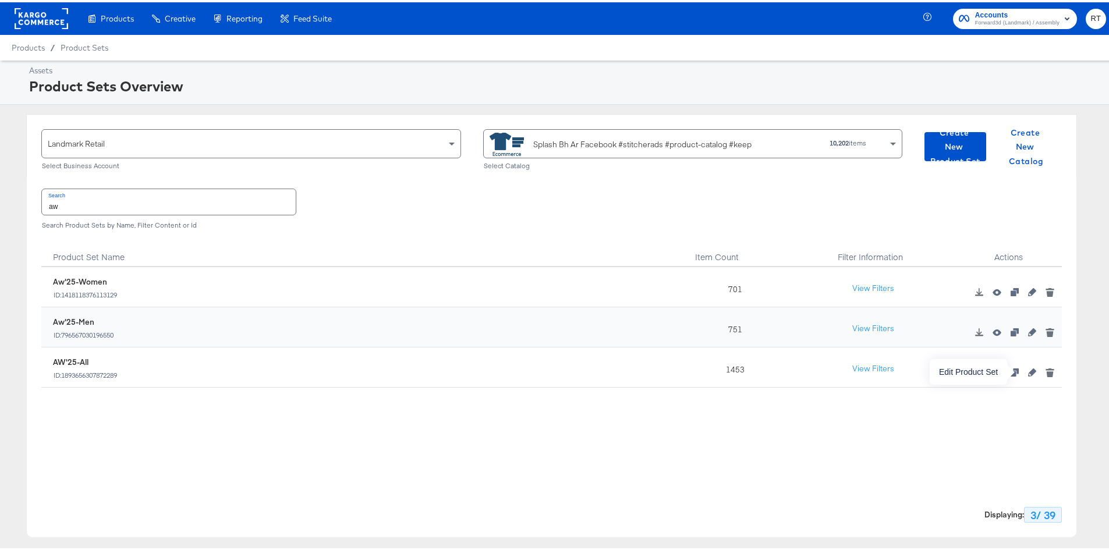
click at [736, 370] on icon "button" at bounding box center [1032, 370] width 8 height 8
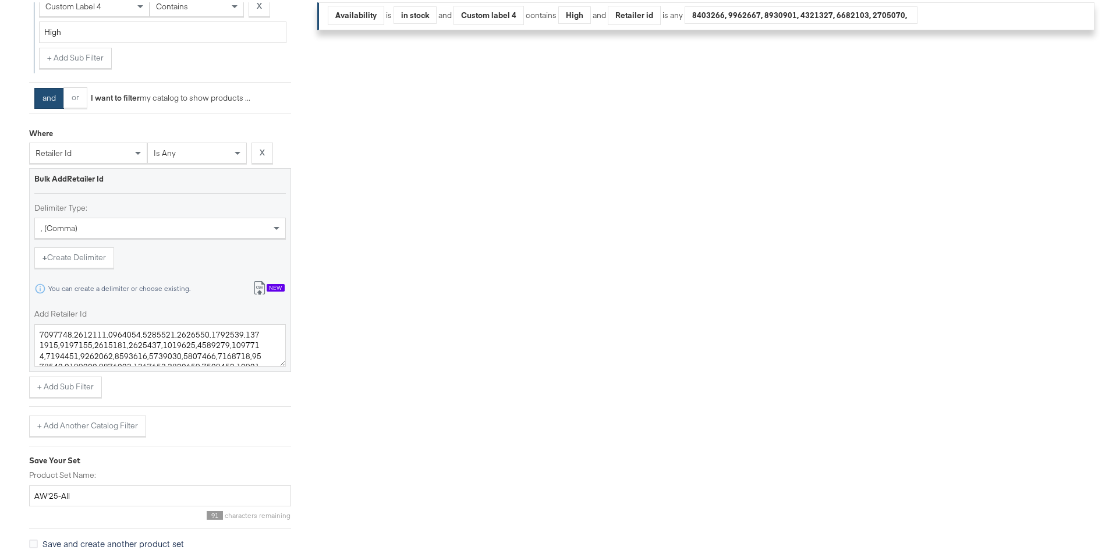
scroll to position [476, 0]
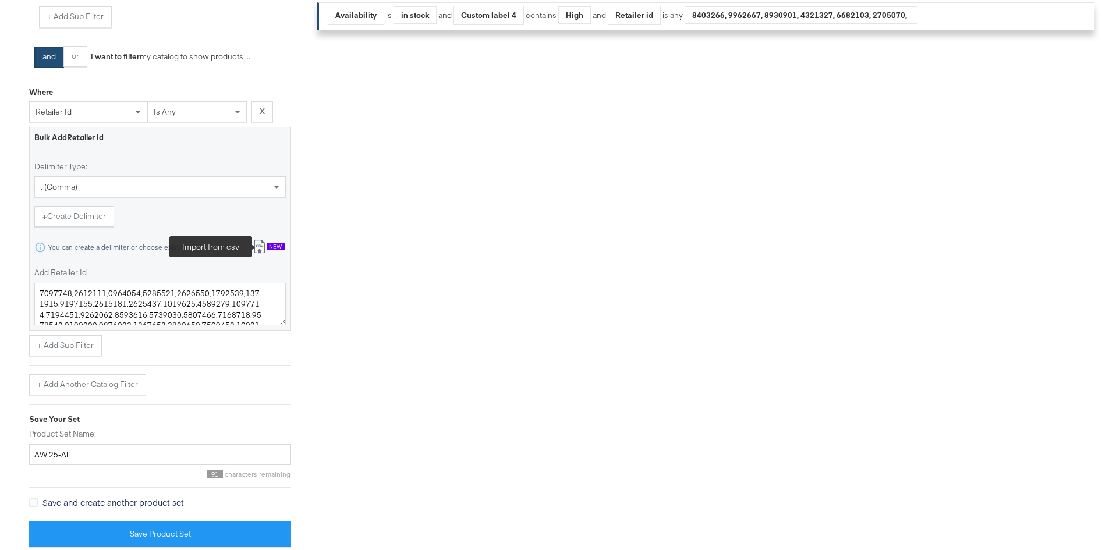
click at [262, 244] on icon at bounding box center [260, 244] width 14 height 14
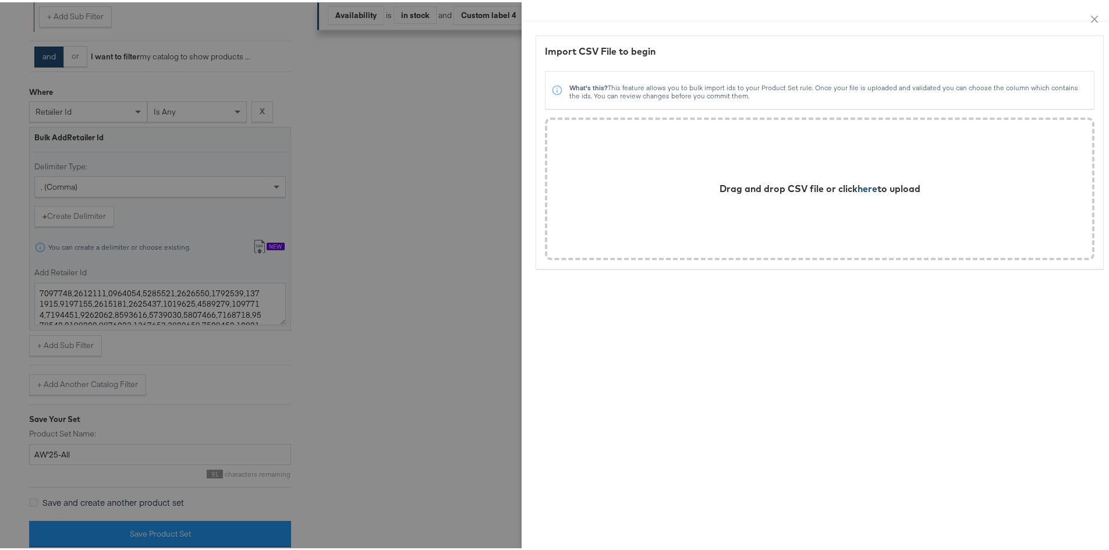
click at [736, 191] on span "here" at bounding box center [867, 186] width 20 height 12
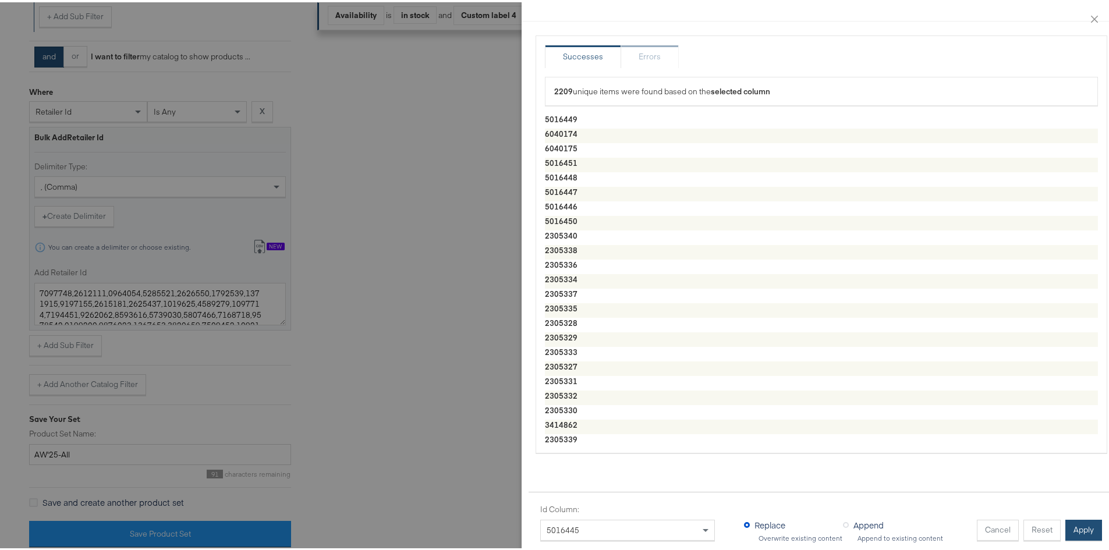
click at [736, 386] on button "Apply" at bounding box center [1083, 527] width 37 height 21
type textarea "5016449,6040174,6040175,5016451,5016448,5016447,5016446,5016450,2305340,2305338…"
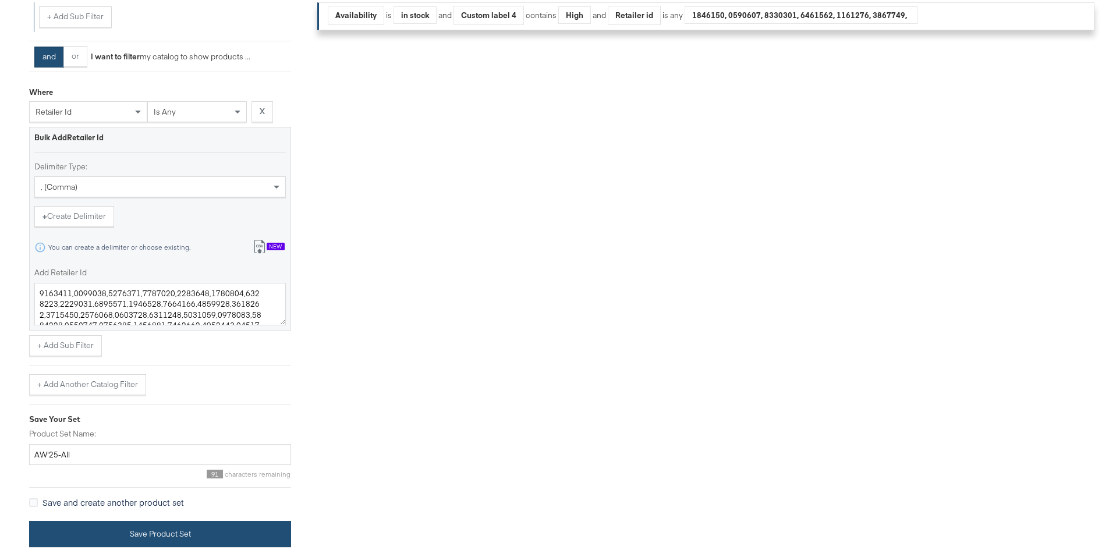
click at [76, 386] on button "Save Product Set" at bounding box center [160, 532] width 262 height 26
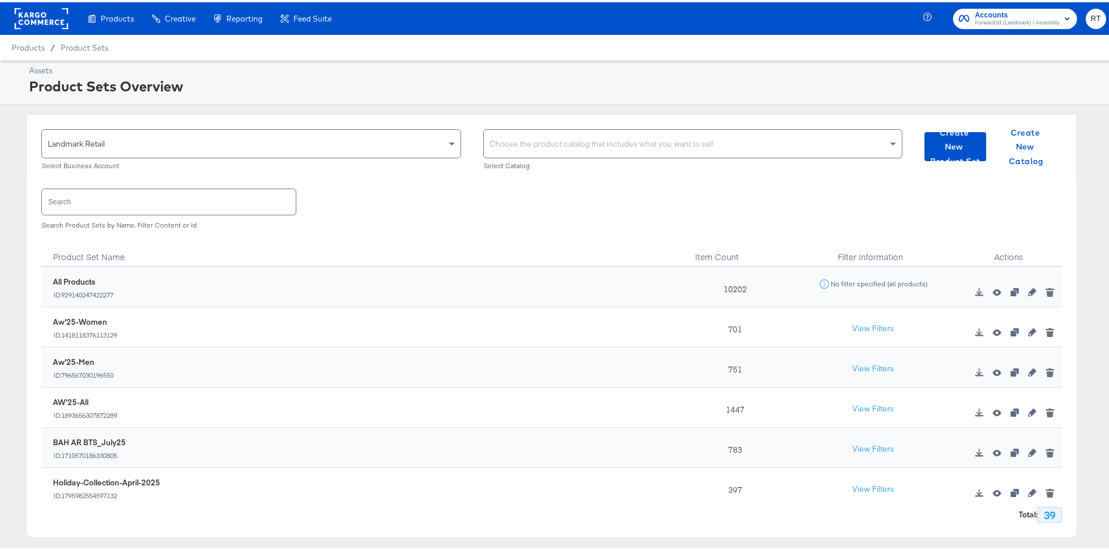
click at [73, 208] on input "text" at bounding box center [169, 199] width 254 height 25
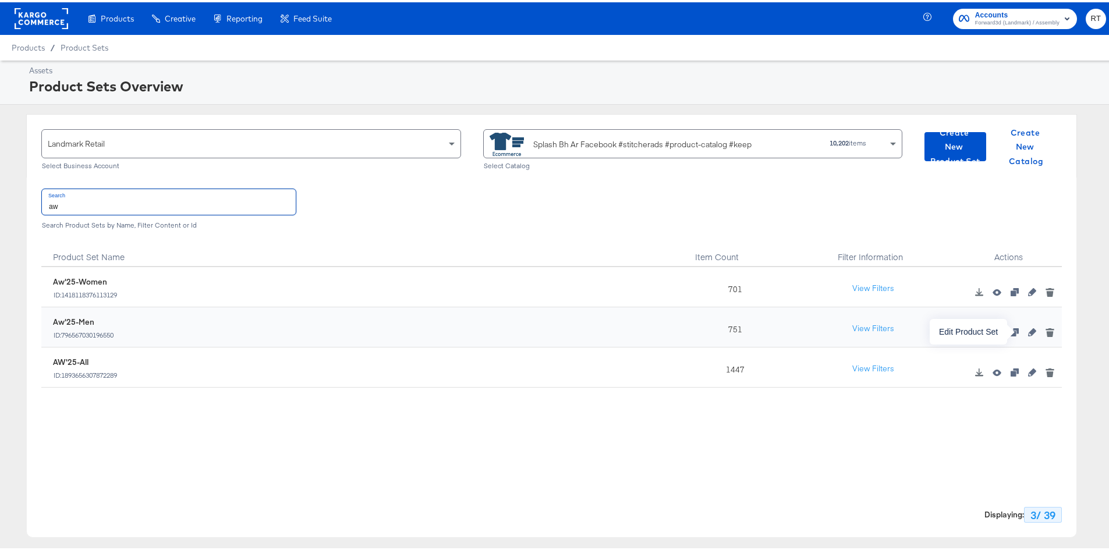
type input "aw"
click at [736, 327] on icon "button" at bounding box center [1032, 330] width 8 height 8
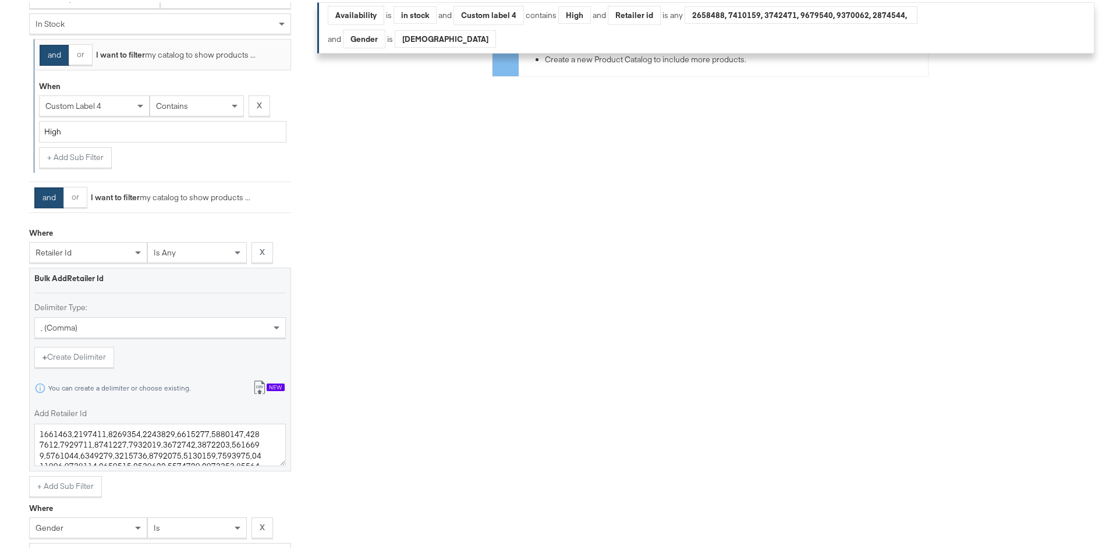
scroll to position [466, 0]
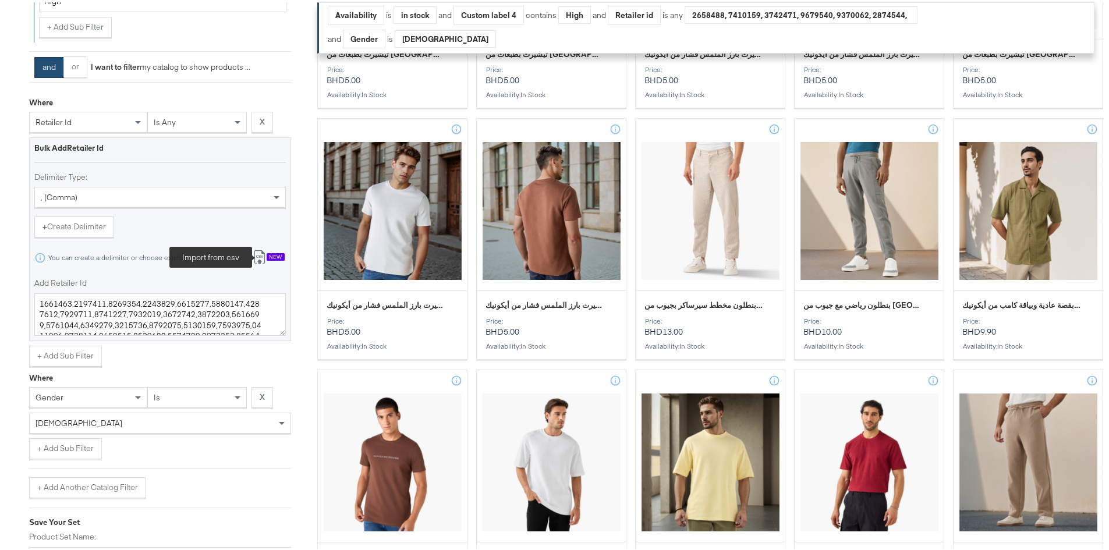
click at [257, 256] on icon at bounding box center [260, 255] width 14 height 14
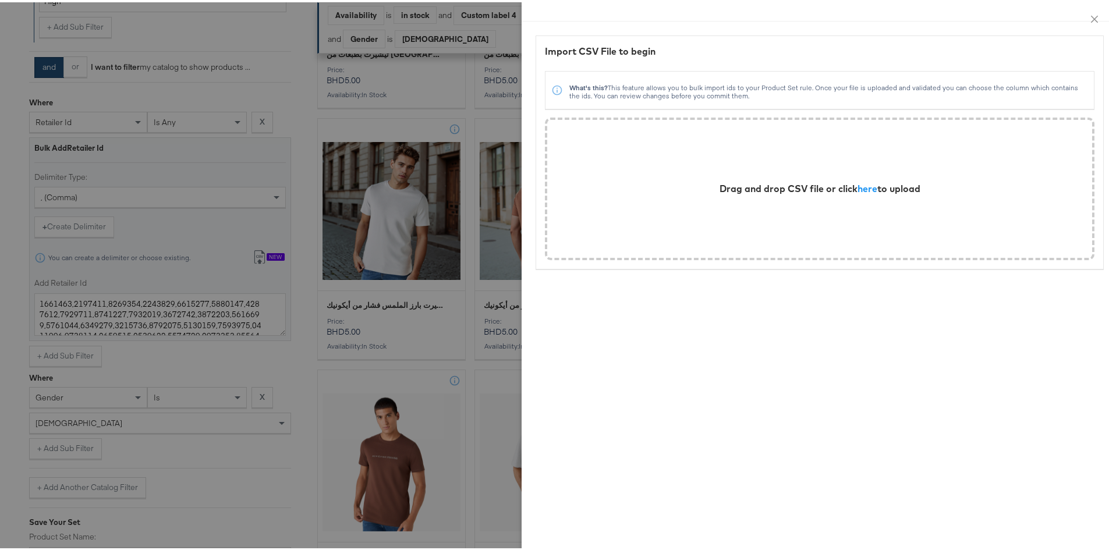
click at [736, 193] on div "Drag and drop CSV file or click here to upload" at bounding box center [819, 186] width 201 height 13
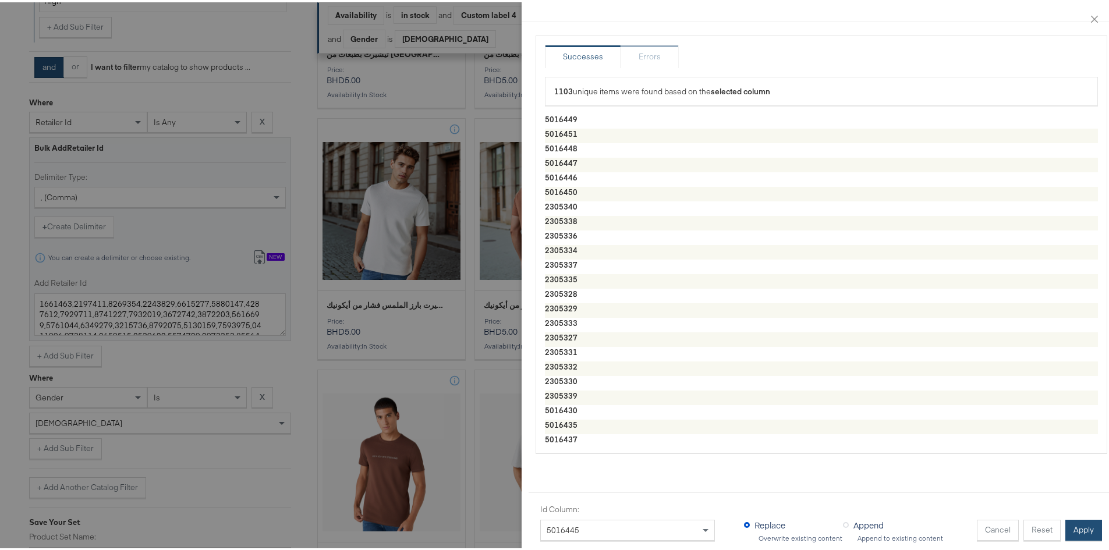
click at [736, 386] on button "Apply" at bounding box center [1083, 527] width 37 height 21
type textarea "5016449,5016451,5016448,5016447,5016446,5016450,2305340,2305338,2305336,2305334…"
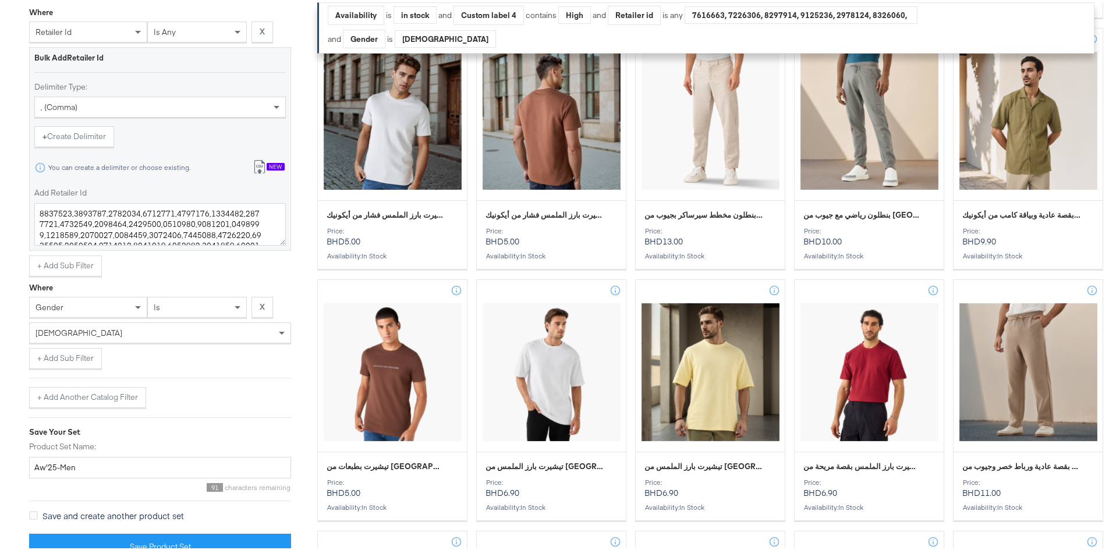
scroll to position [698, 0]
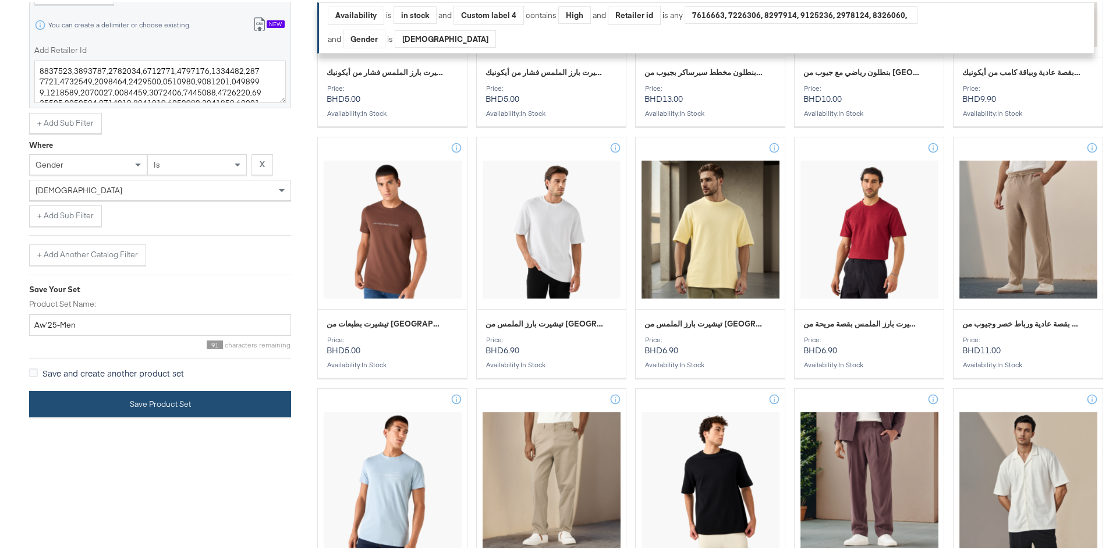
click at [77, 386] on button "Save Product Set" at bounding box center [160, 402] width 262 height 26
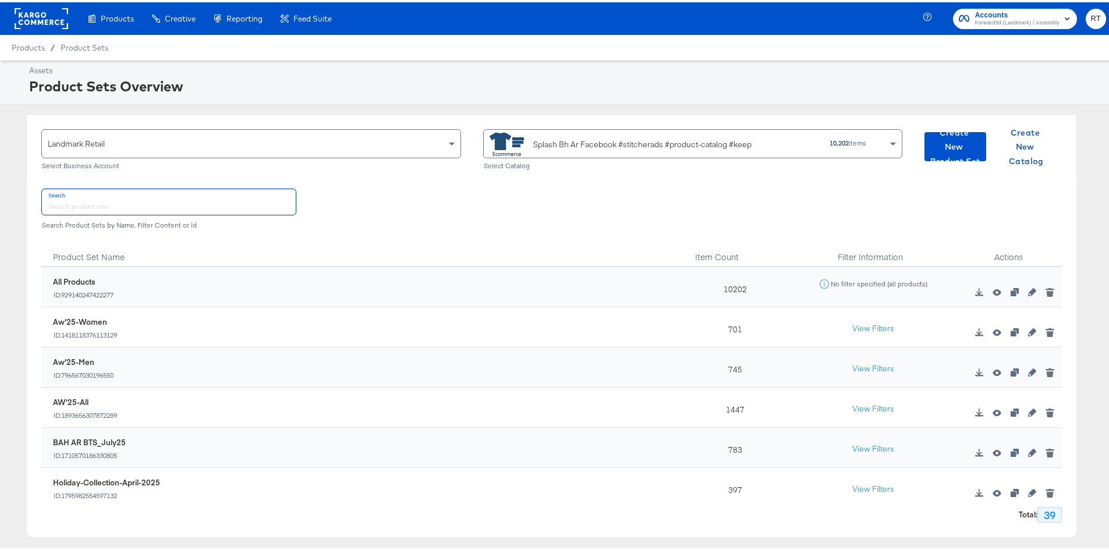
click at [105, 204] on input "text" at bounding box center [169, 199] width 254 height 25
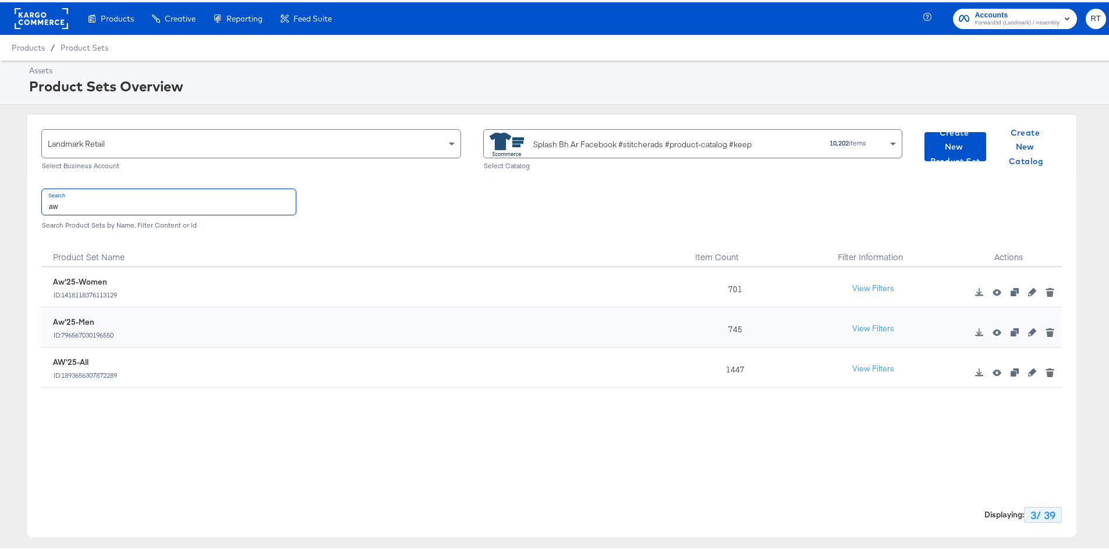
type input "aw"
click at [736, 328] on icon "button" at bounding box center [1032, 330] width 8 height 8
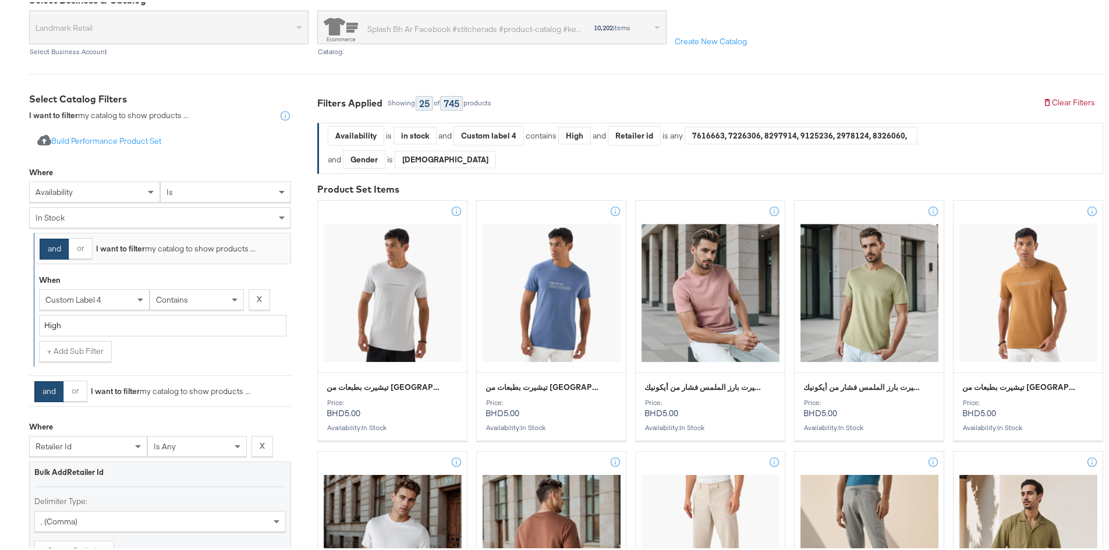
scroll to position [58, 0]
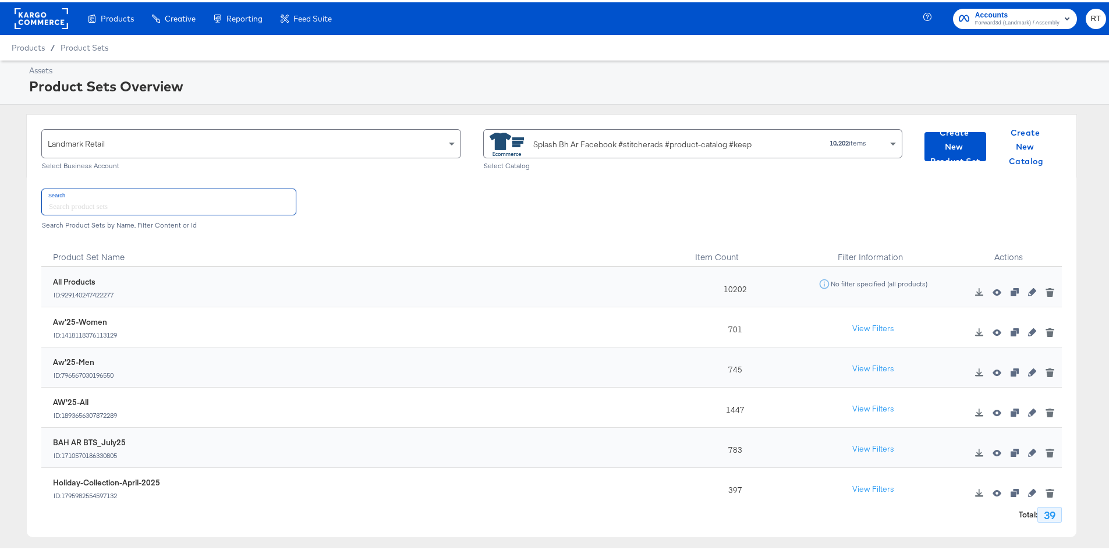
click at [73, 192] on input "text" at bounding box center [169, 199] width 254 height 25
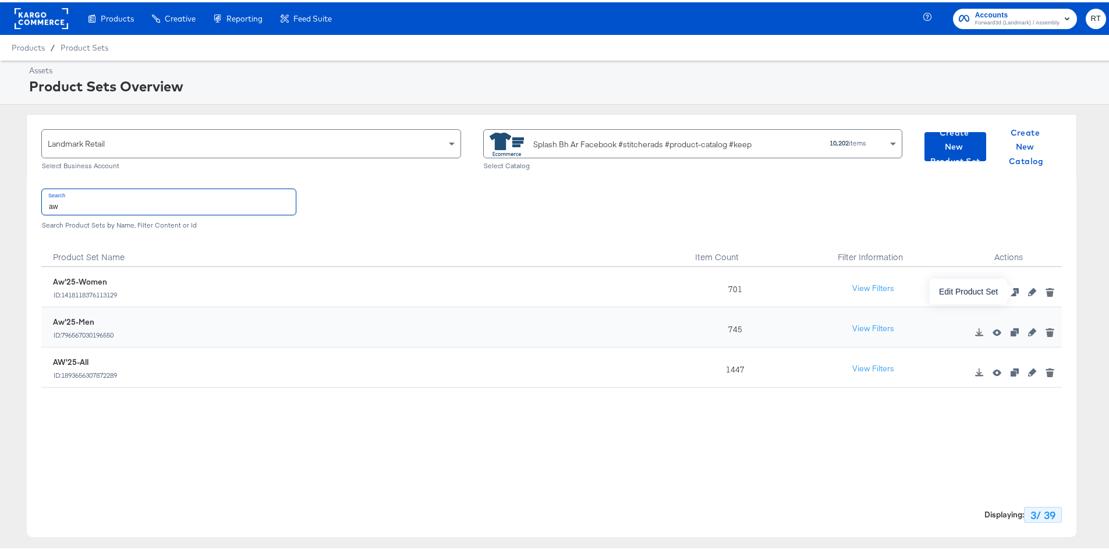
type input "aw"
click at [736, 289] on icon "button" at bounding box center [1032, 290] width 8 height 8
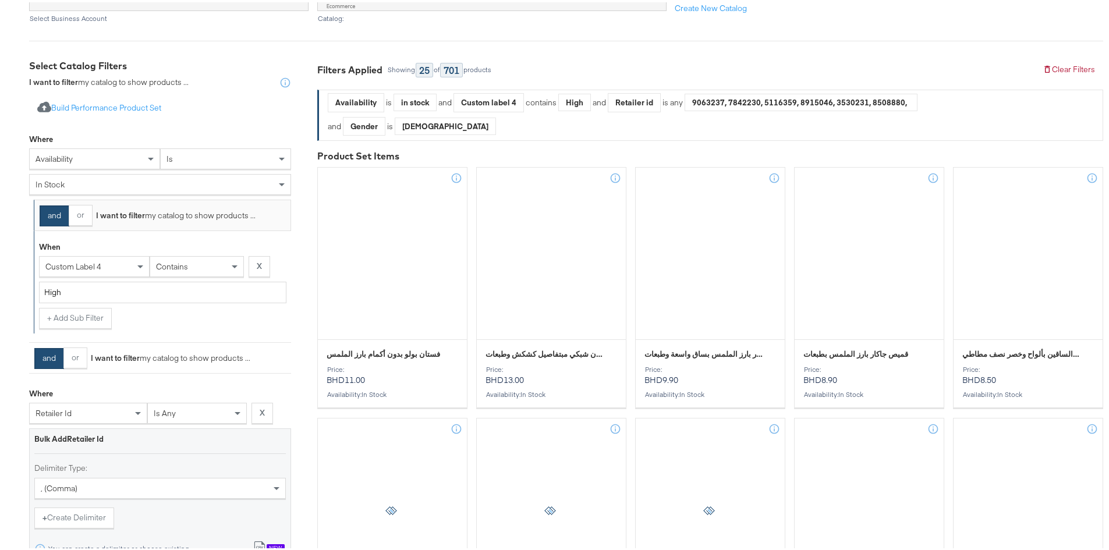
scroll to position [407, 0]
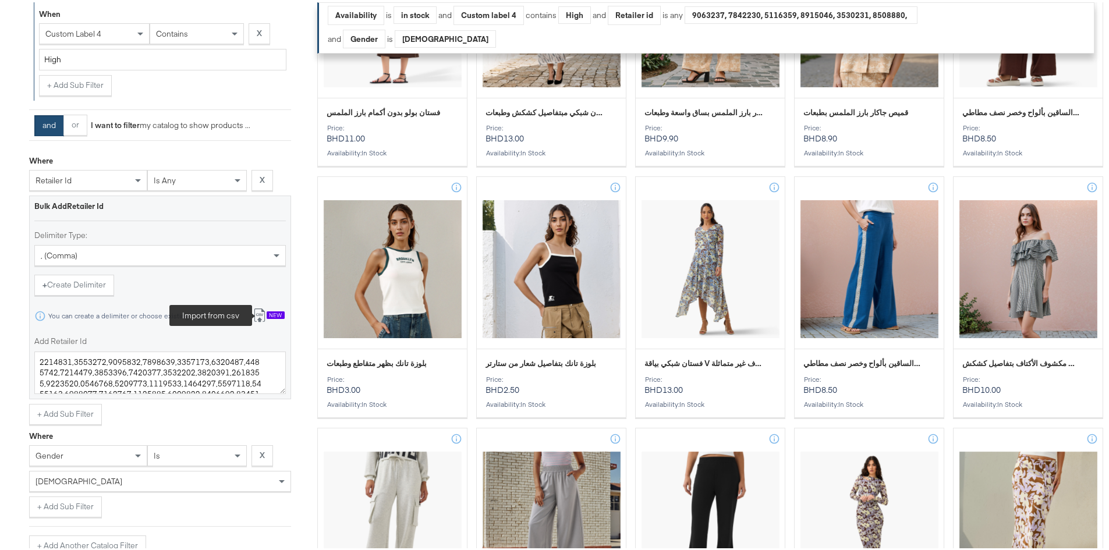
click at [264, 310] on icon at bounding box center [260, 313] width 14 height 14
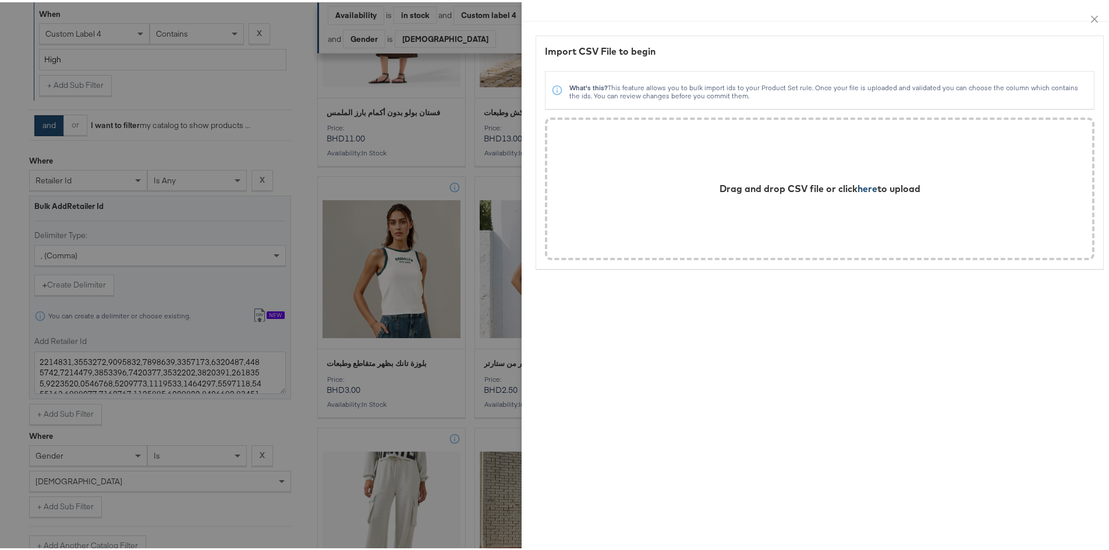
click at [736, 191] on span "here" at bounding box center [867, 186] width 20 height 12
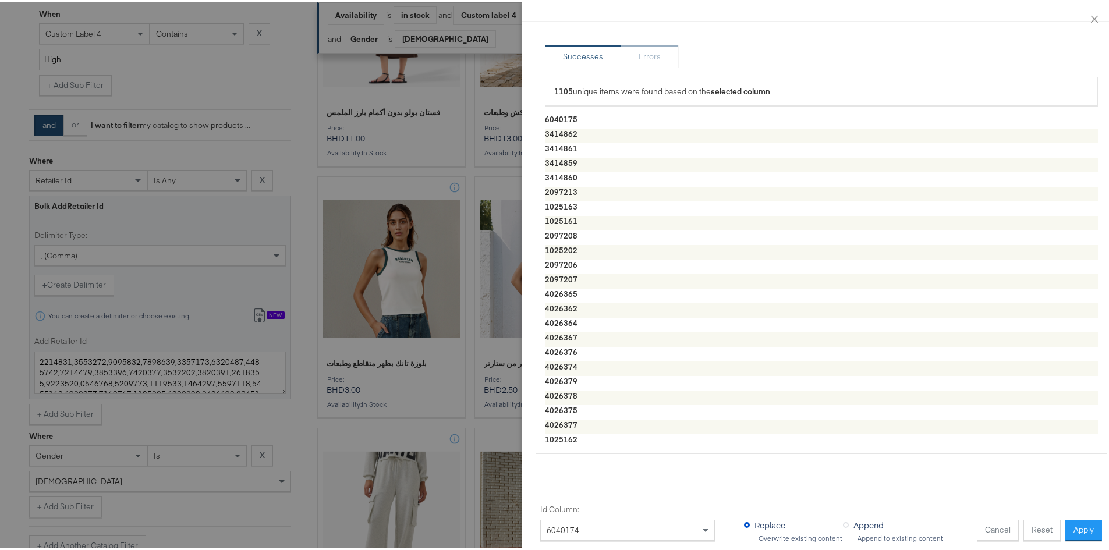
click at [736, 386] on button "Apply" at bounding box center [1083, 527] width 37 height 21
type textarea "6040175,3414862,3414861,3414859,3414860,2097213,1025163,1025161,2097208,1025202…"
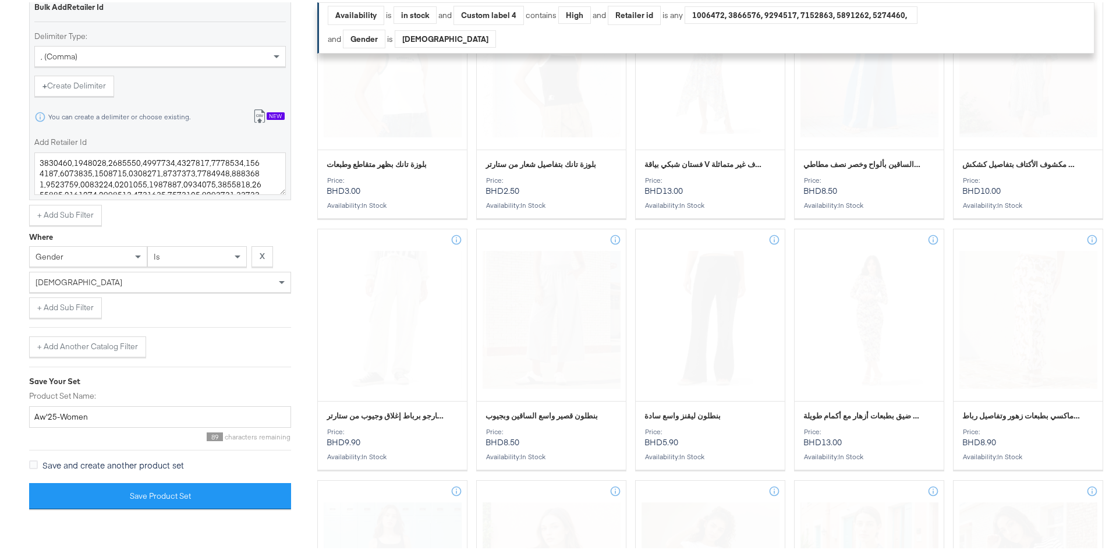
scroll to position [640, 0]
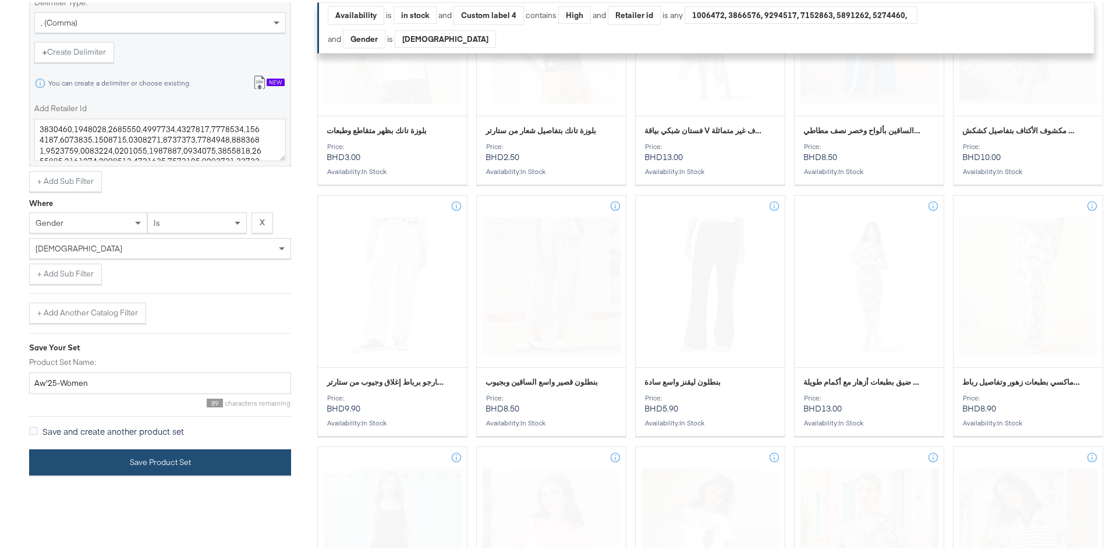
click at [119, 386] on button "Save Product Set" at bounding box center [160, 460] width 262 height 26
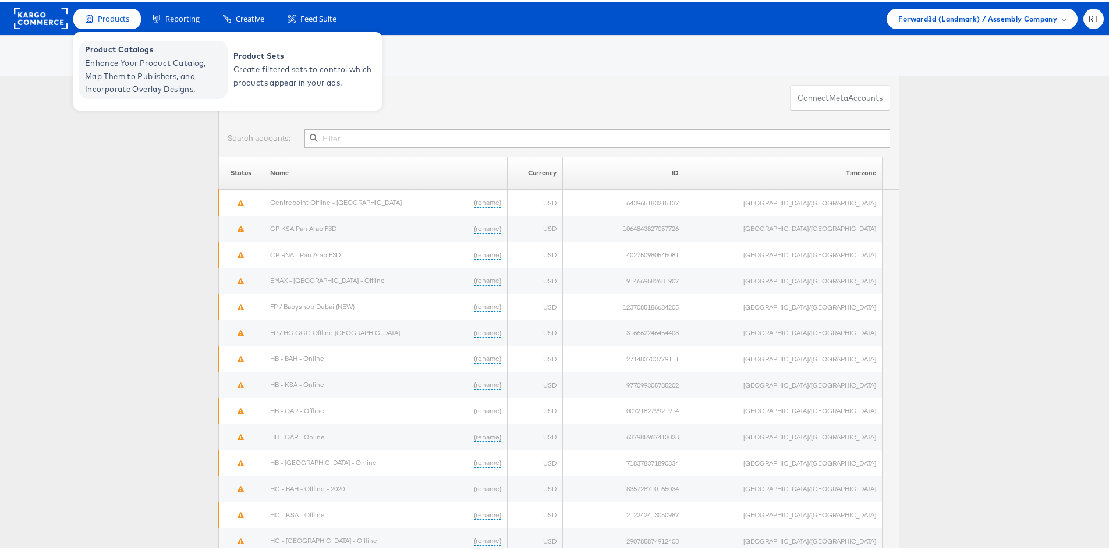
click at [120, 65] on span "Enhance Your Product Catalog, Map Them to Publishers, and Incorporate Overlay D…" at bounding box center [155, 74] width 140 height 40
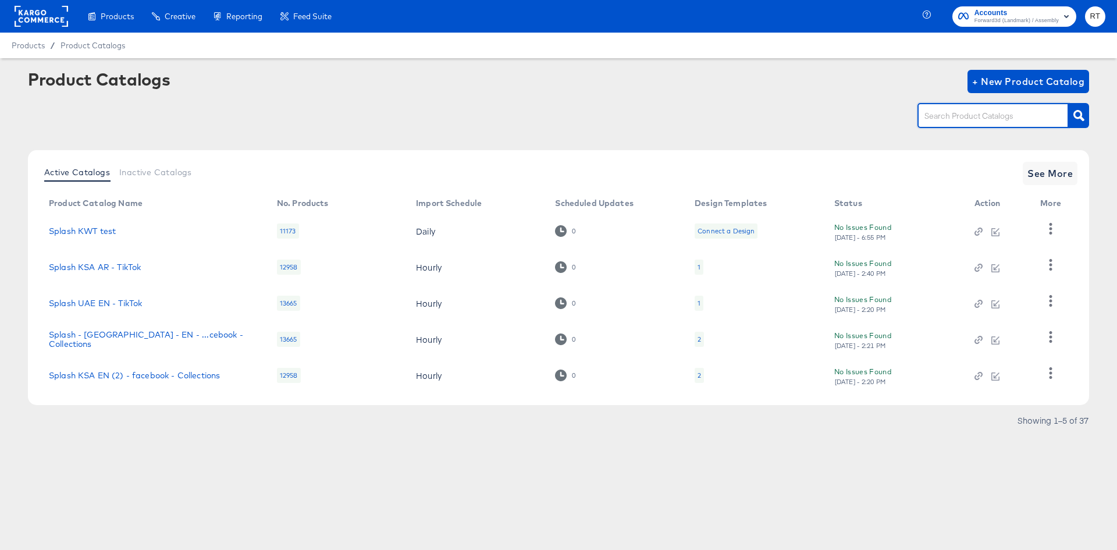
click at [953, 122] on input "text" at bounding box center [984, 115] width 124 height 13
type input "ksa"
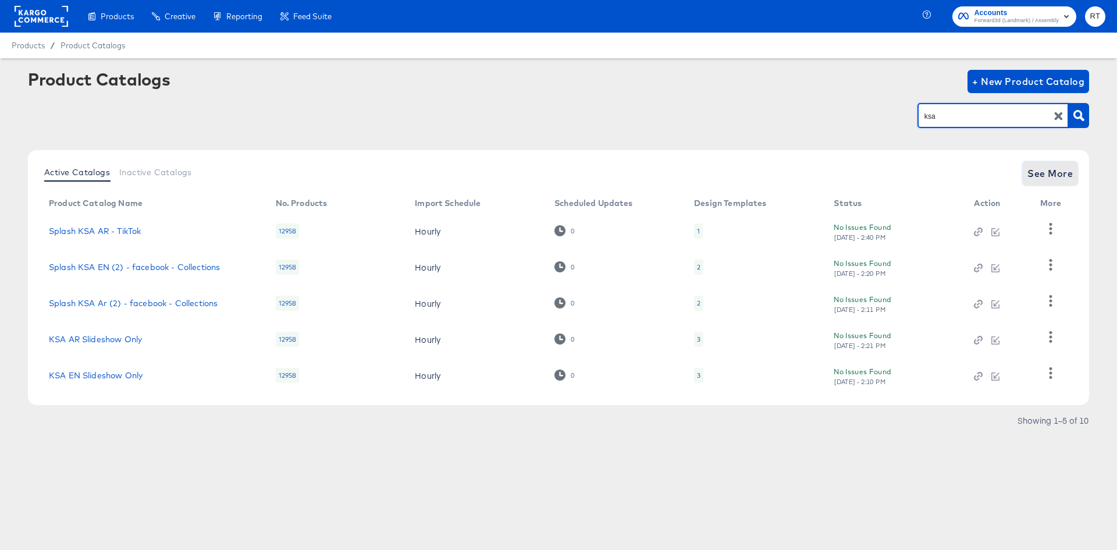
click at [1043, 171] on span "See More" at bounding box center [1050, 173] width 45 height 16
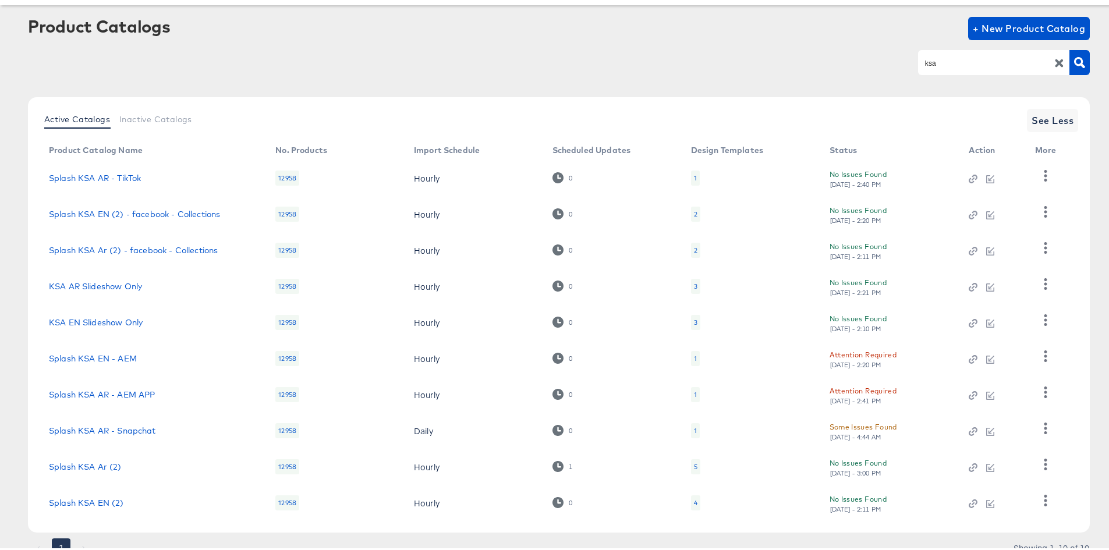
scroll to position [101, 0]
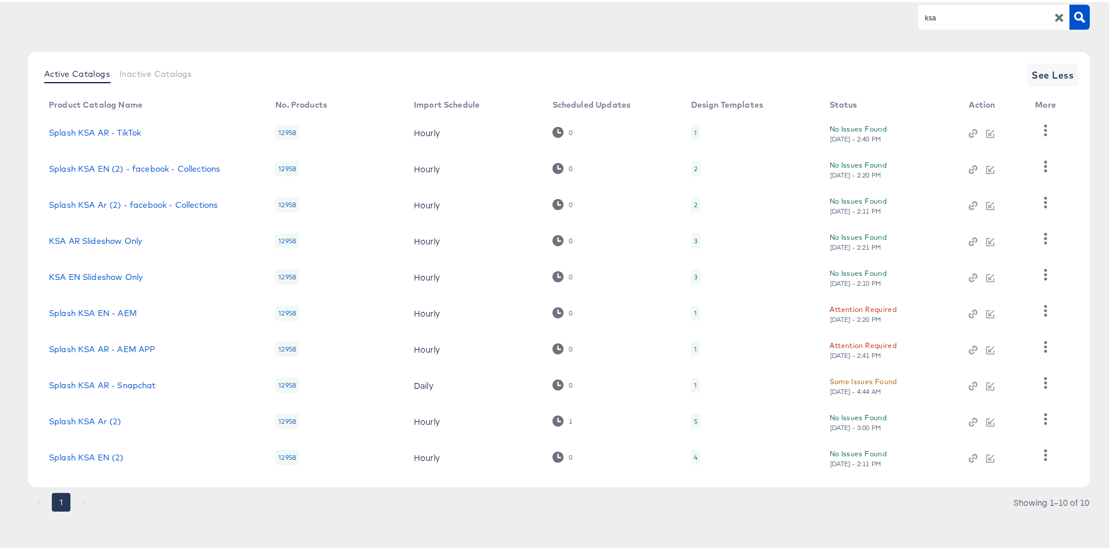
click at [335, 521] on article "Product Catalogs + New Product Catalog ksa Active Catalogs Inactive Catalogs Se…" at bounding box center [558, 254] width 1117 height 592
click at [98, 418] on link "Splash KSA Ar (2)" at bounding box center [85, 418] width 73 height 9
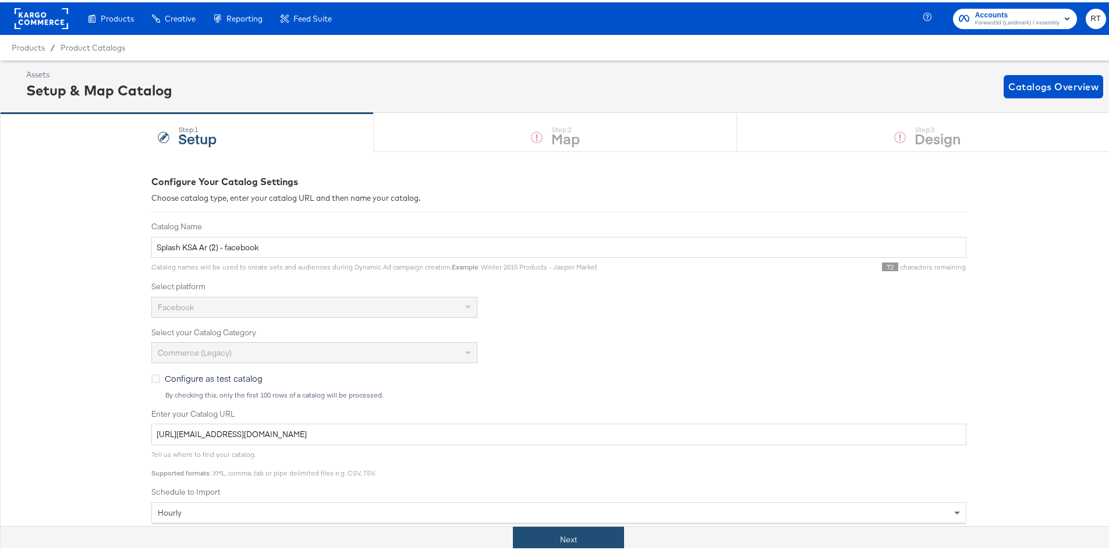
click at [567, 528] on button "Next" at bounding box center [568, 537] width 111 height 26
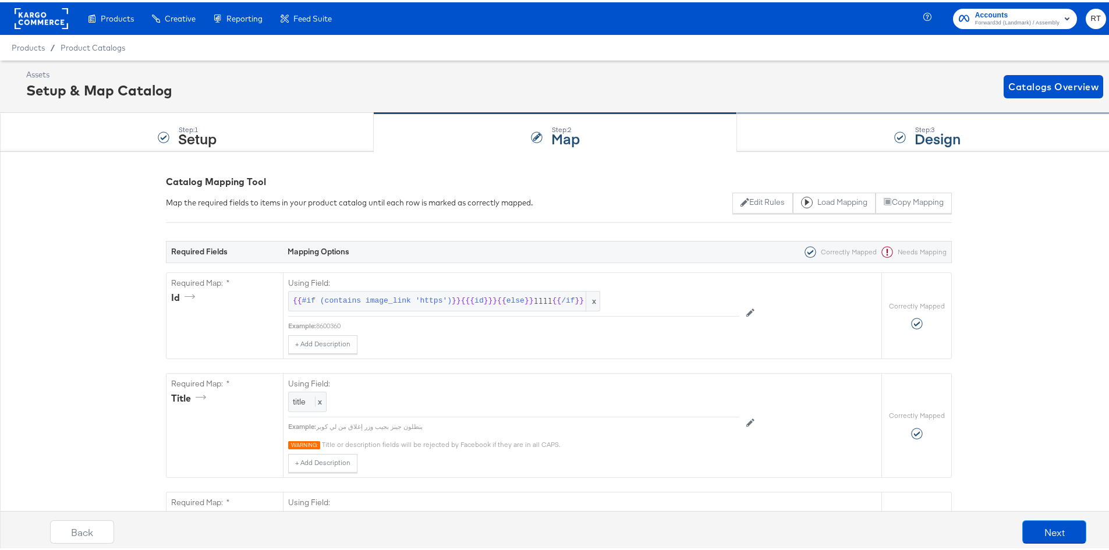
click at [796, 140] on div "Step: 3 Design" at bounding box center [927, 130] width 381 height 38
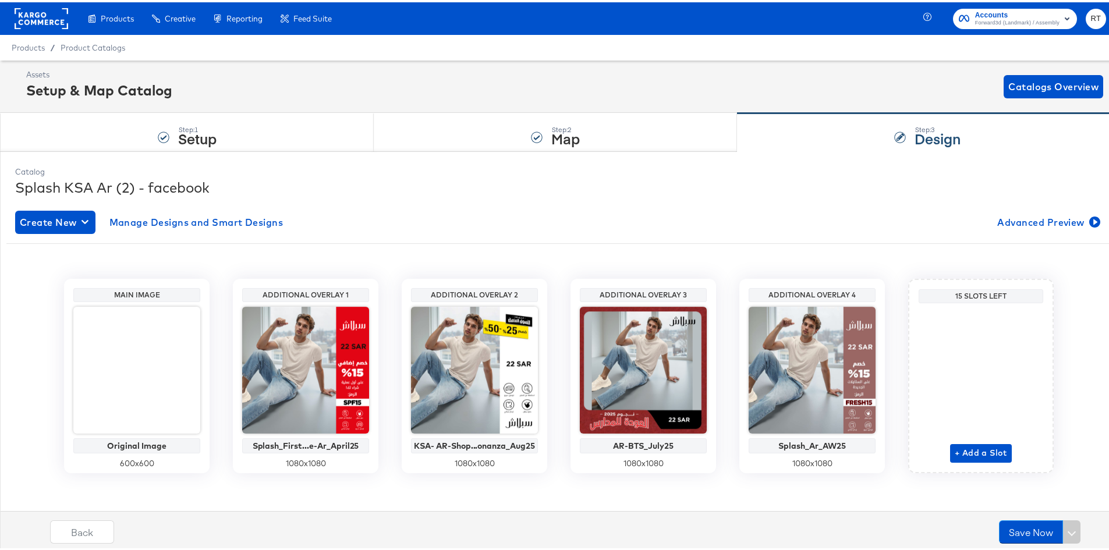
scroll to position [5, 0]
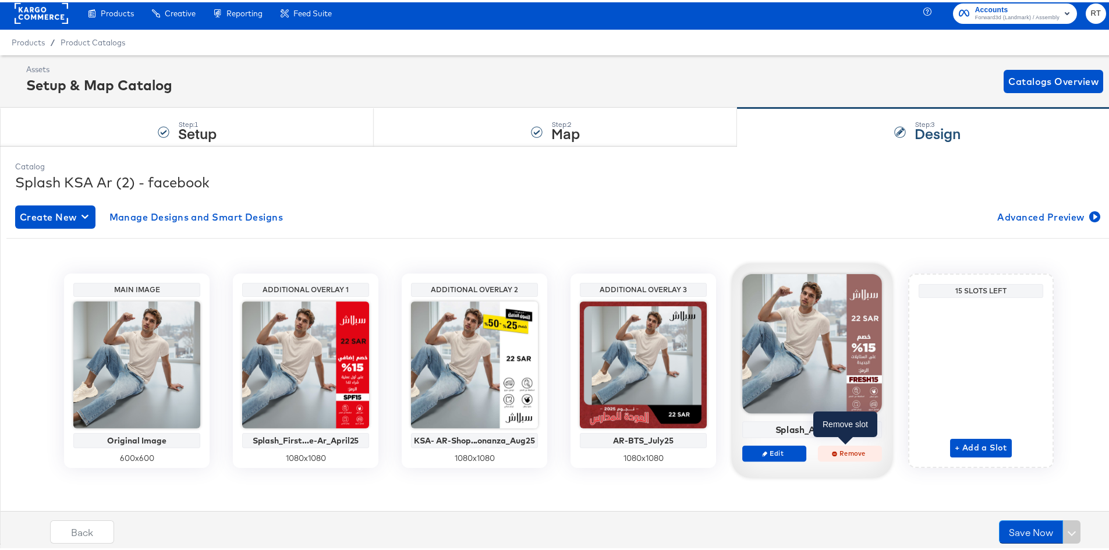
click at [835, 451] on span "Remove" at bounding box center [850, 450] width 54 height 9
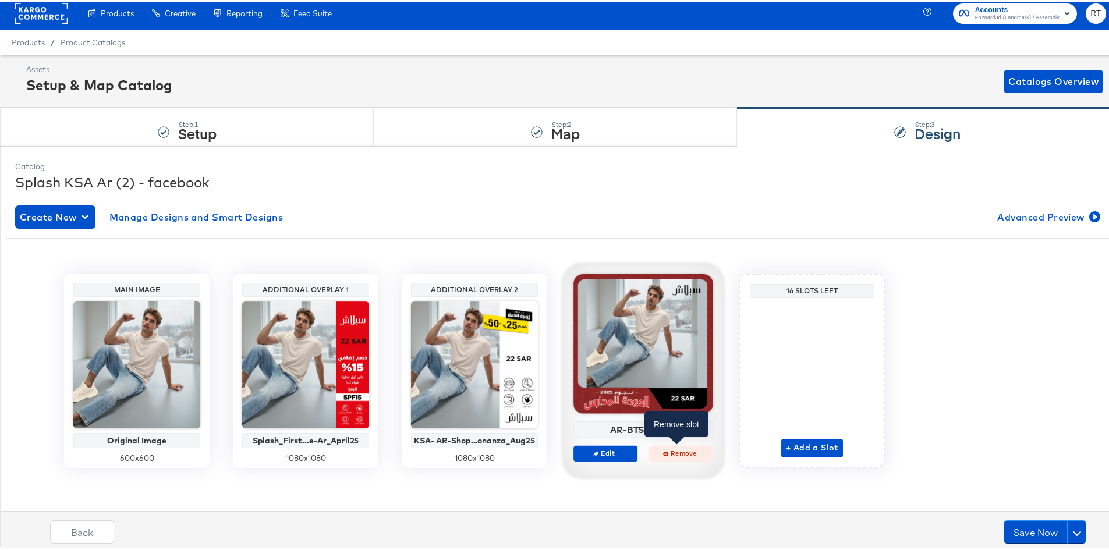
click at [655, 447] on span "Remove" at bounding box center [681, 450] width 54 height 9
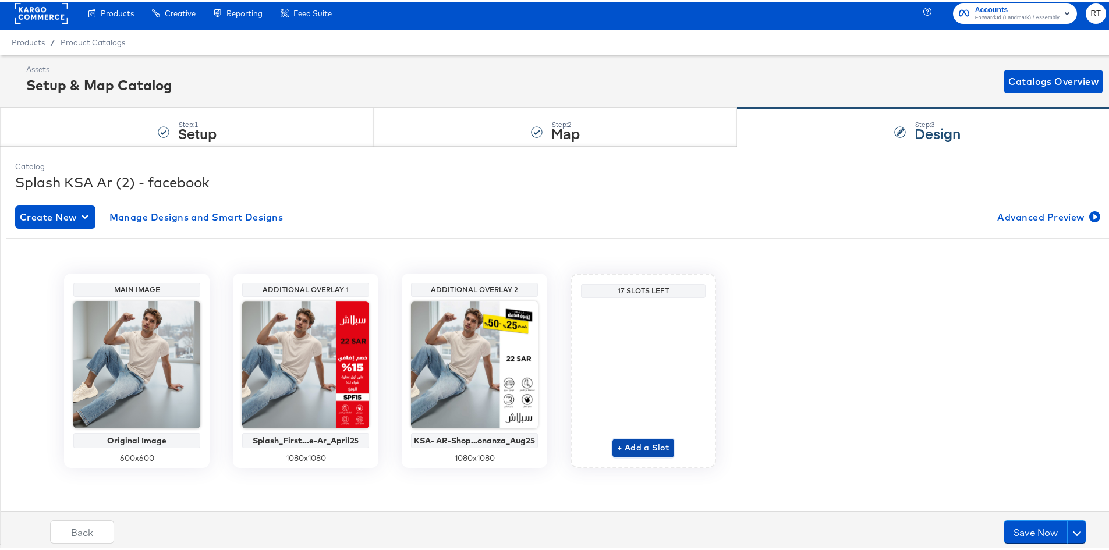
click at [647, 438] on span "+ Add a Slot" at bounding box center [643, 445] width 52 height 15
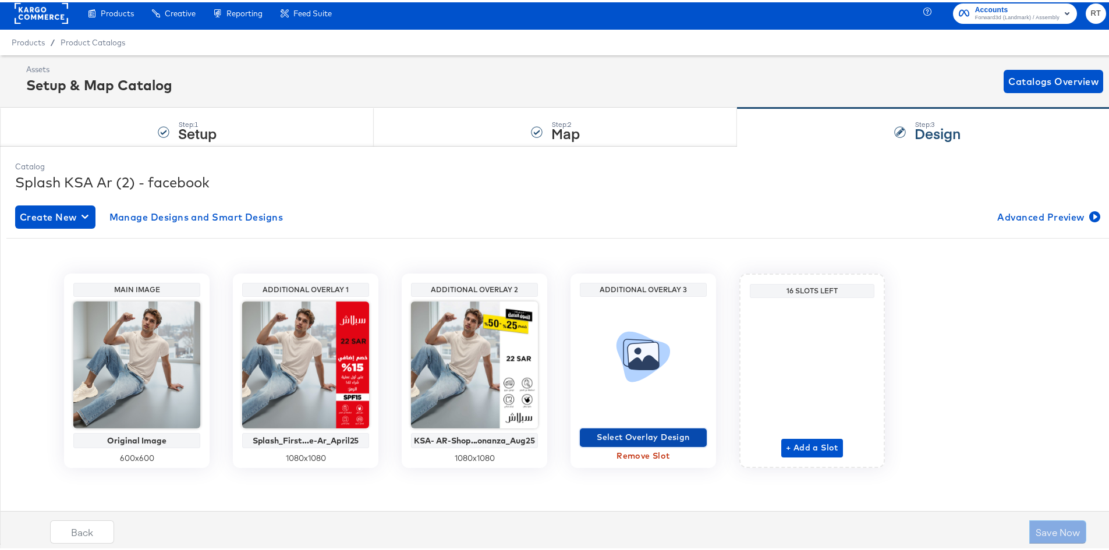
click at [635, 431] on span "Select Overlay Design" at bounding box center [643, 435] width 118 height 15
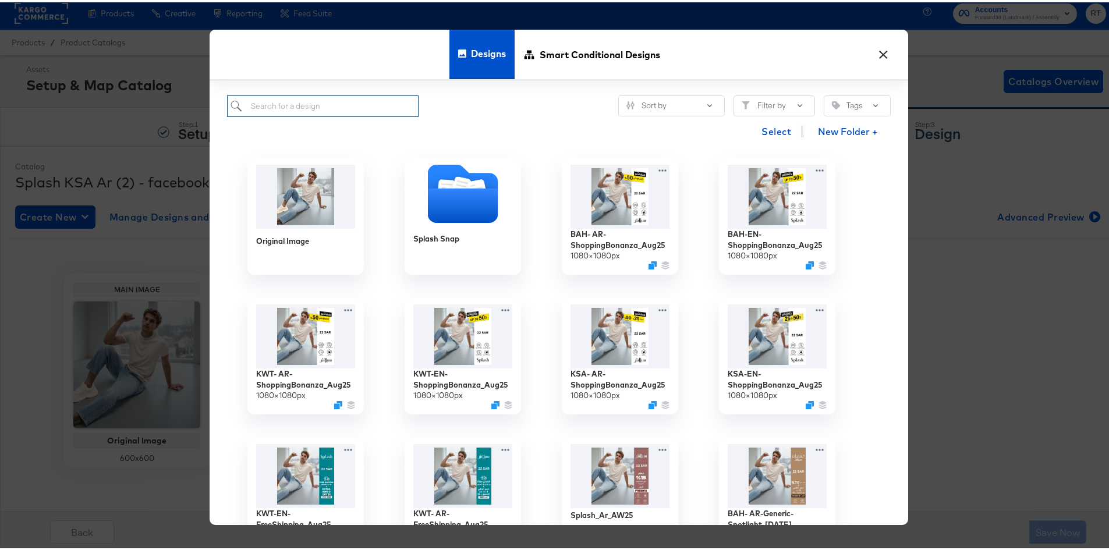
click at [335, 101] on input "search" at bounding box center [322, 104] width 191 height 22
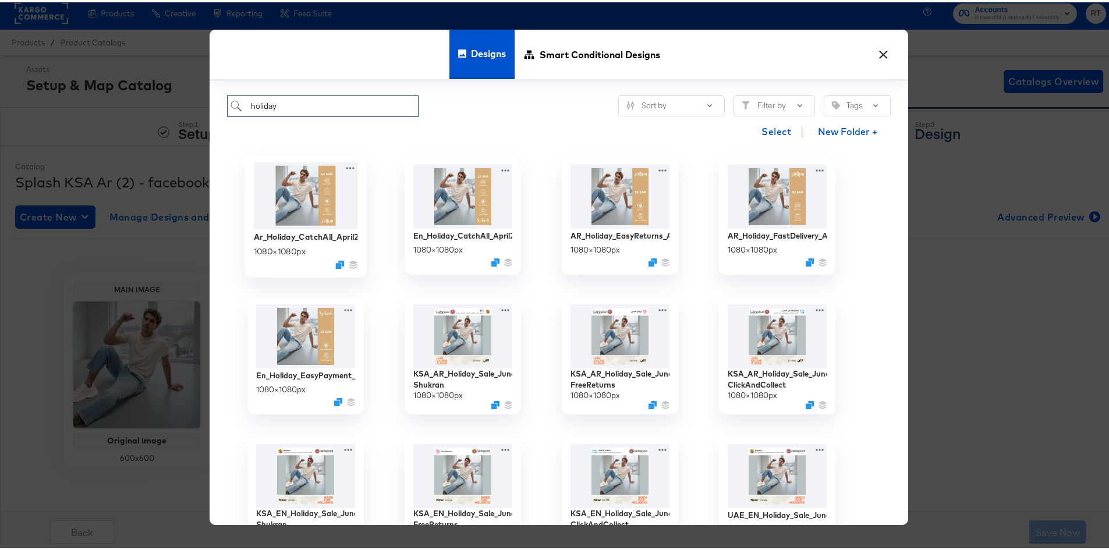
type input "holiday"
click at [278, 189] on img at bounding box center [306, 192] width 104 height 67
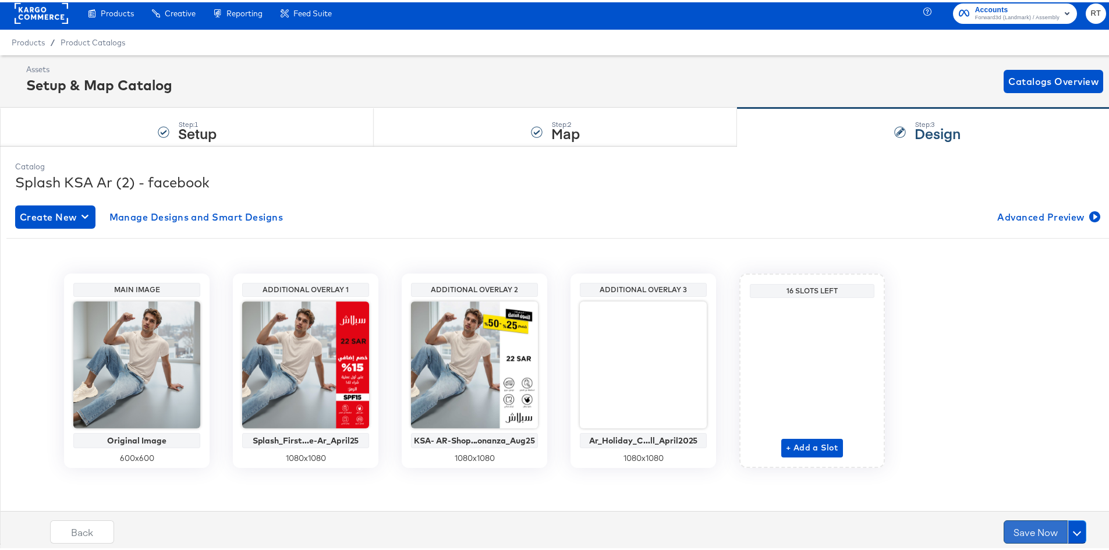
click at [1016, 533] on button "Save Now" at bounding box center [1035, 529] width 64 height 23
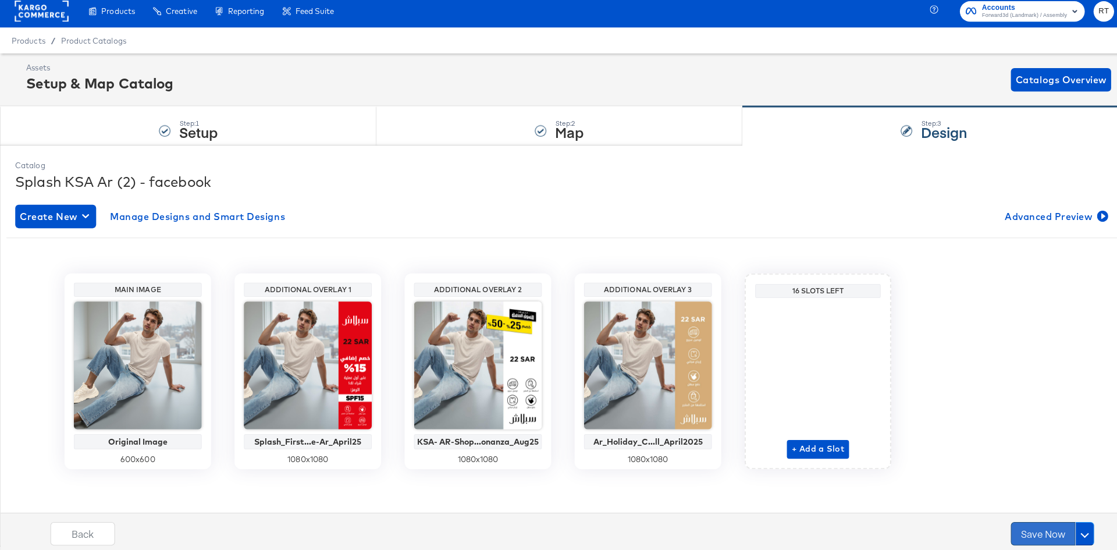
scroll to position [0, 0]
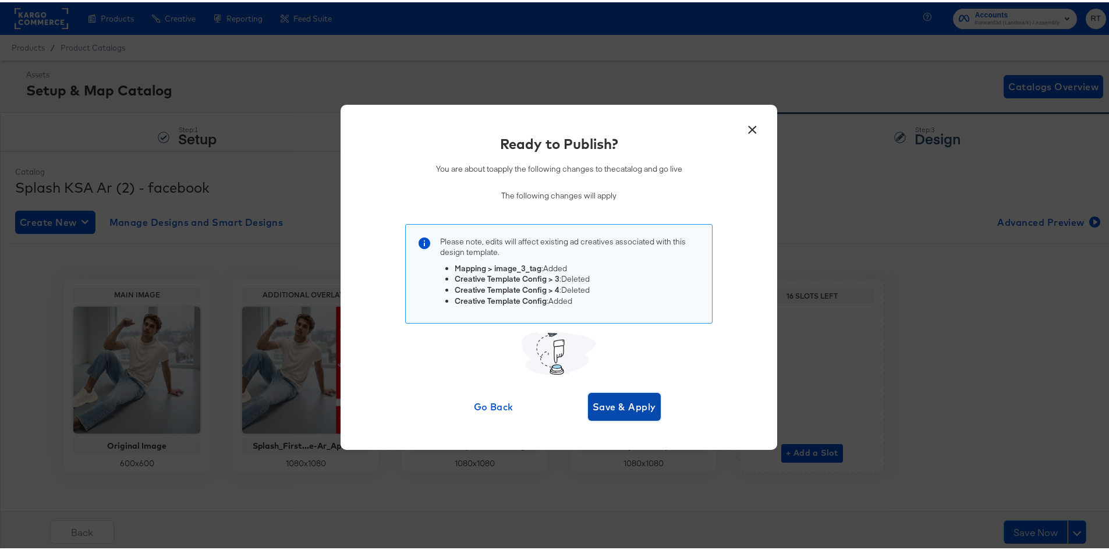
click at [618, 397] on span "Save & Apply" at bounding box center [623, 404] width 63 height 16
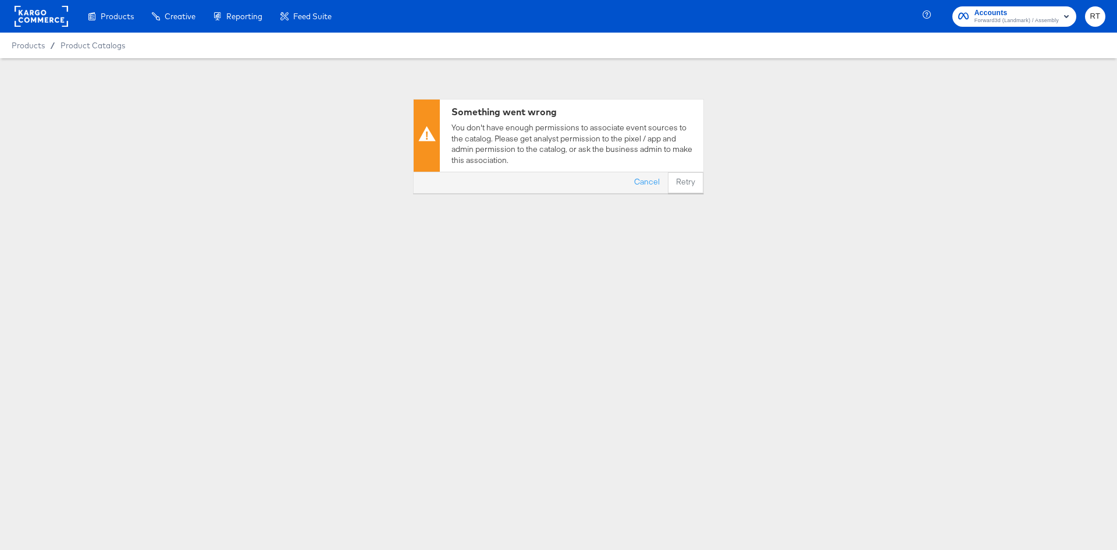
click at [485, 446] on div "Products Creative Reporting Feed Suite Accounts Forward3d (Landmark) / Assembly…" at bounding box center [558, 275] width 1117 height 550
click at [851, 362] on div "Products Creative Reporting Feed Suite Accounts Forward3d (Landmark) / Assembly…" at bounding box center [558, 275] width 1117 height 550
click at [1019, 332] on div "Something went wrong You don't have enough permissions to associate event sourc…" at bounding box center [558, 203] width 1117 height 291
